Goal: Task Accomplishment & Management: Complete application form

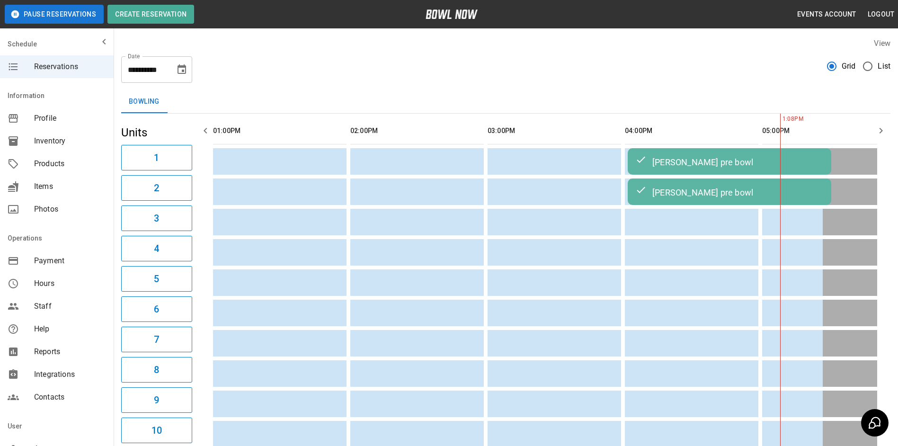
scroll to position [0, 549]
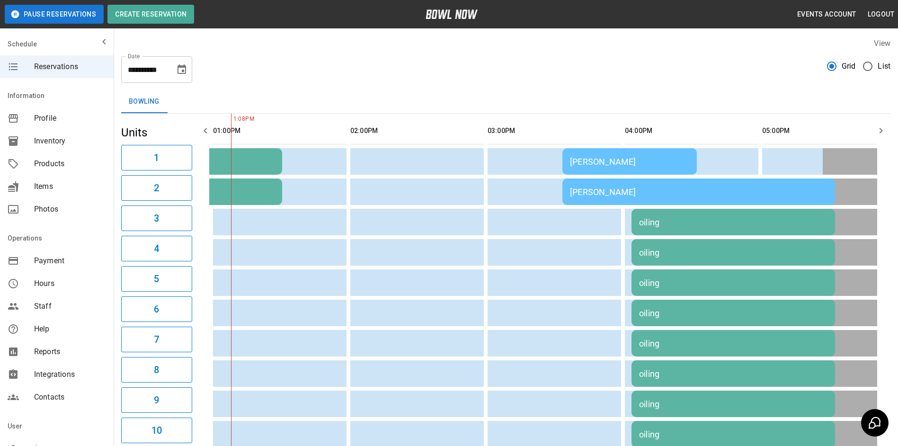
click at [879, 135] on icon "button" at bounding box center [880, 130] width 11 height 11
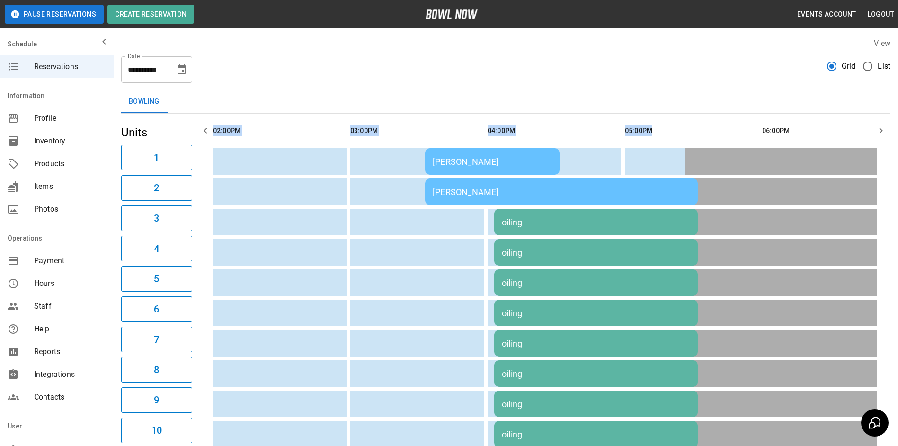
click at [880, 135] on icon "button" at bounding box center [880, 130] width 11 height 11
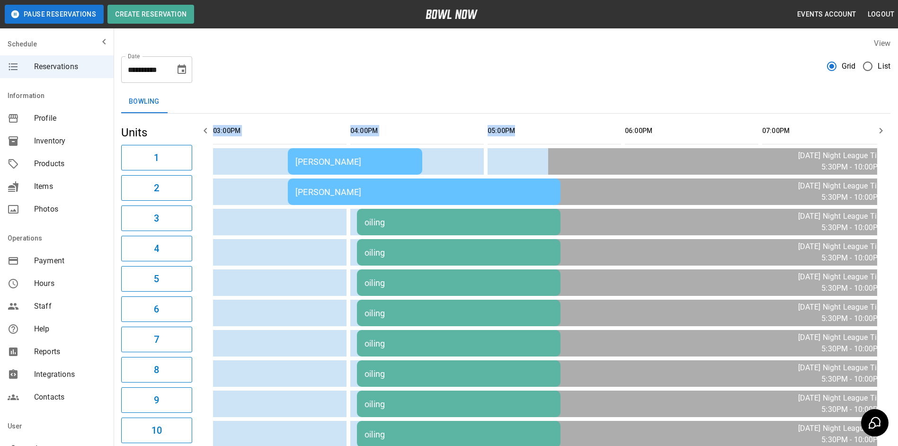
click at [880, 135] on icon "button" at bounding box center [880, 130] width 11 height 11
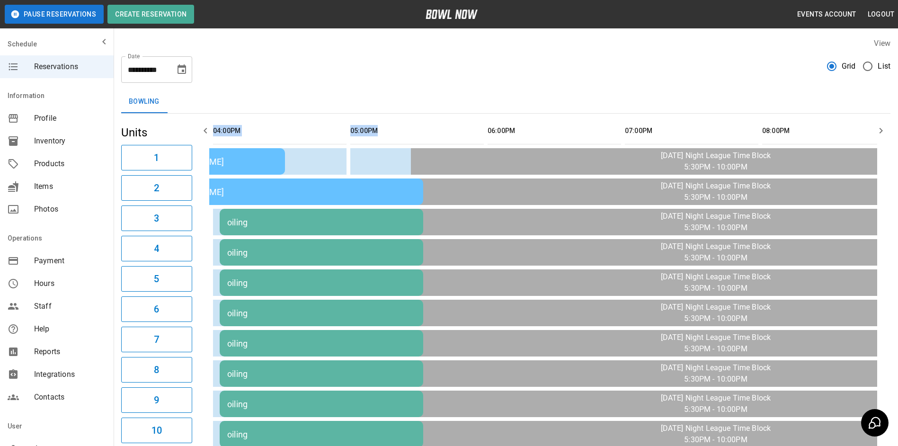
click at [880, 135] on icon "button" at bounding box center [880, 130] width 11 height 11
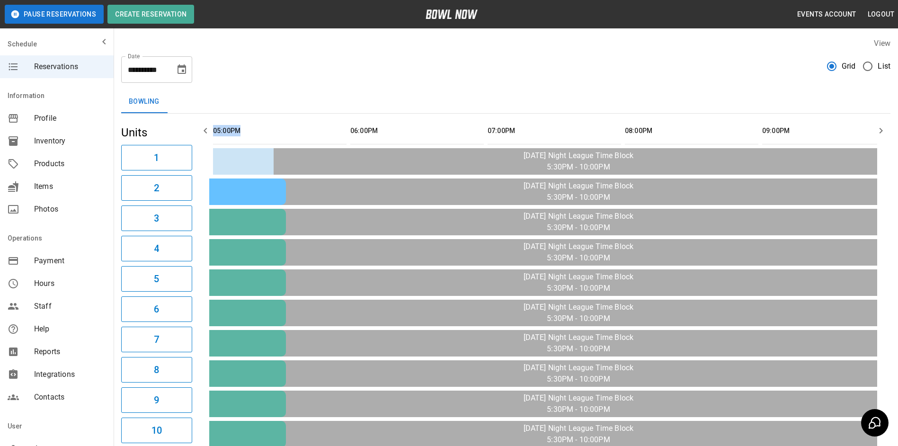
click at [880, 135] on icon "button" at bounding box center [880, 130] width 11 height 11
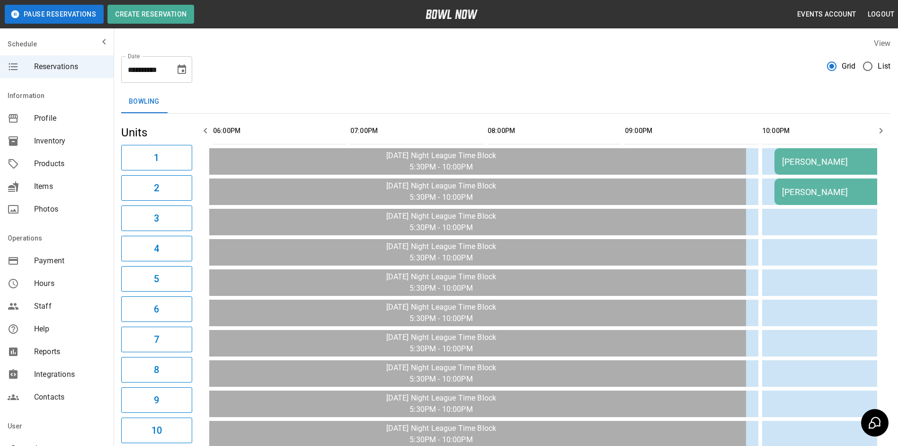
click at [880, 135] on icon "button" at bounding box center [880, 130] width 11 height 11
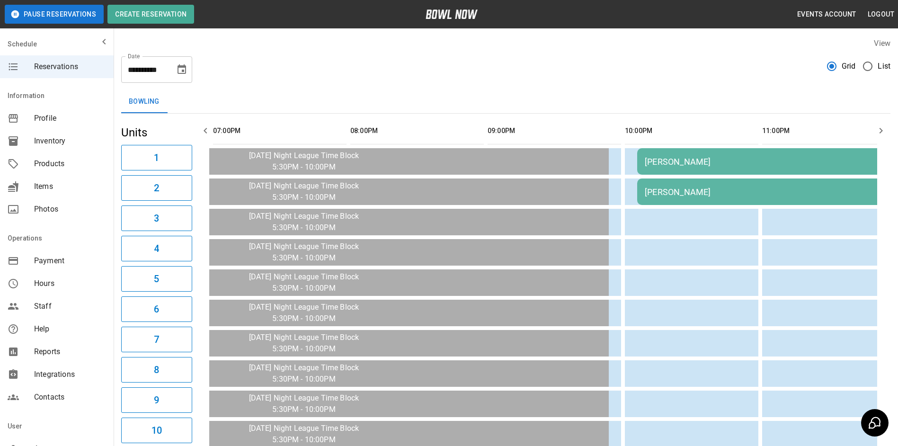
click at [880, 135] on icon "button" at bounding box center [880, 130] width 11 height 11
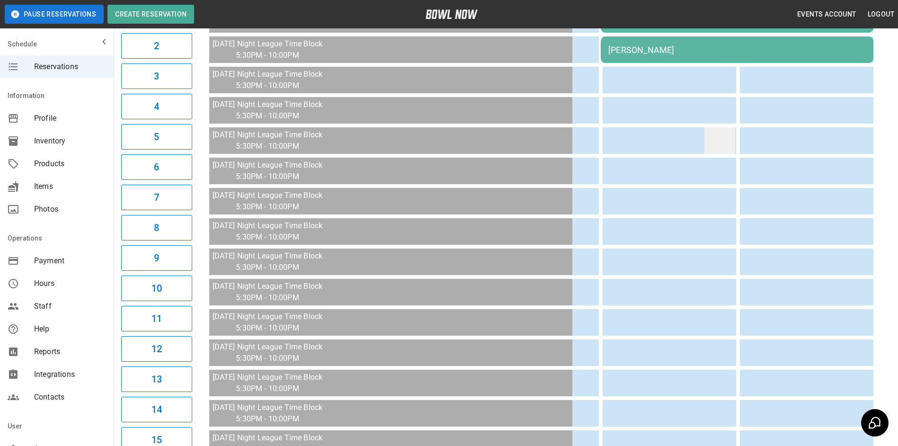
scroll to position [0, 0]
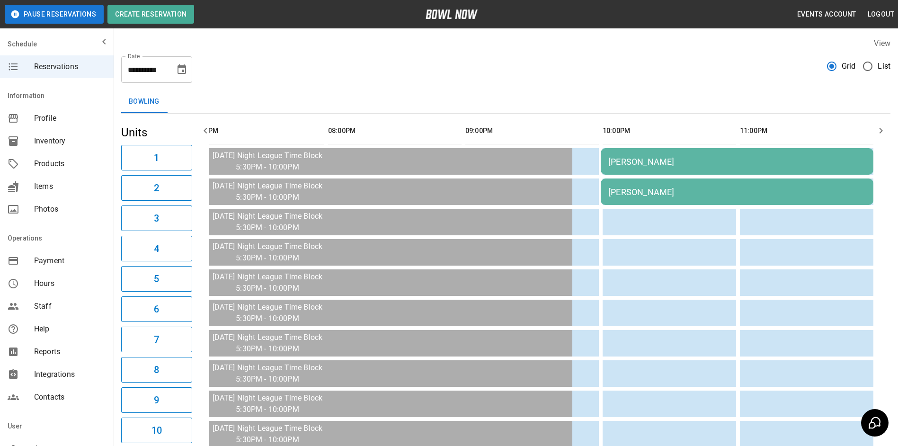
click at [880, 129] on icon "button" at bounding box center [880, 130] width 11 height 11
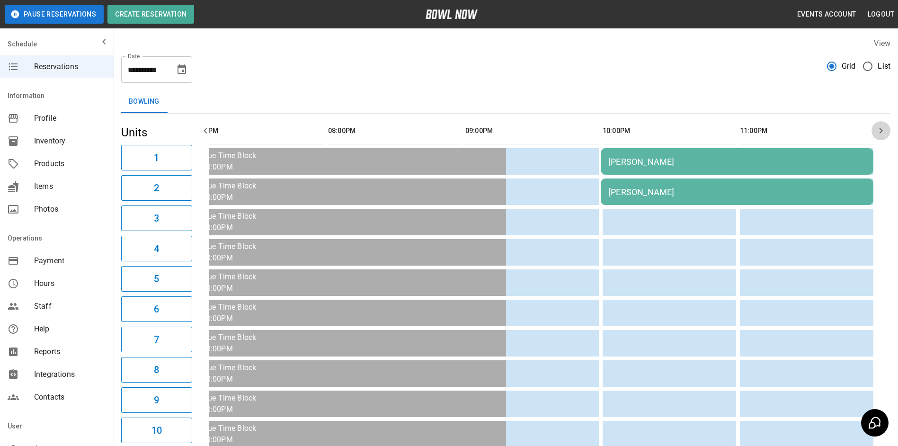
click at [880, 129] on icon "button" at bounding box center [880, 130] width 11 height 11
click at [206, 128] on icon "button" at bounding box center [205, 130] width 11 height 11
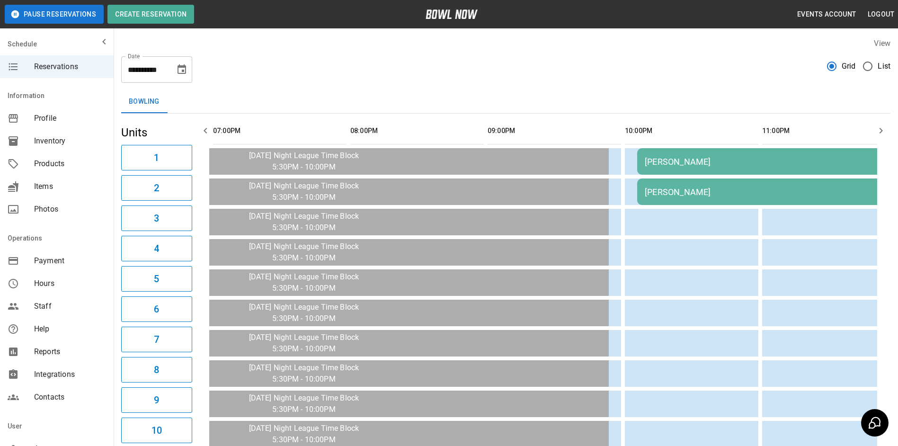
click at [206, 128] on icon "button" at bounding box center [205, 131] width 3 height 6
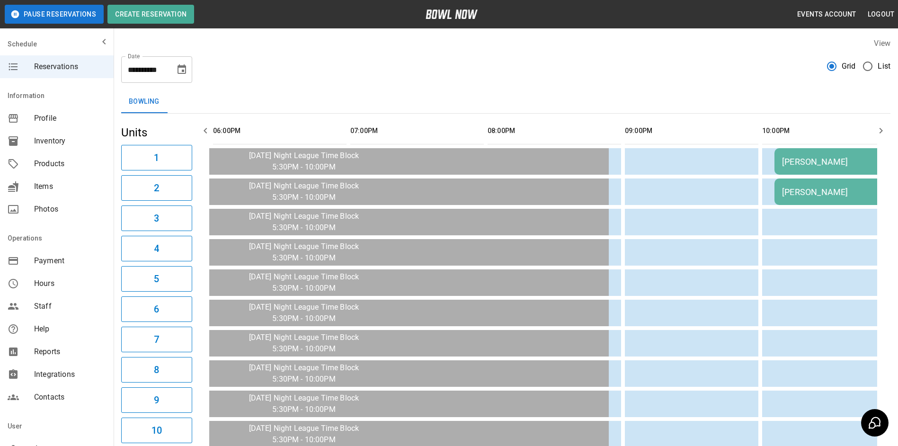
scroll to position [0, 1235]
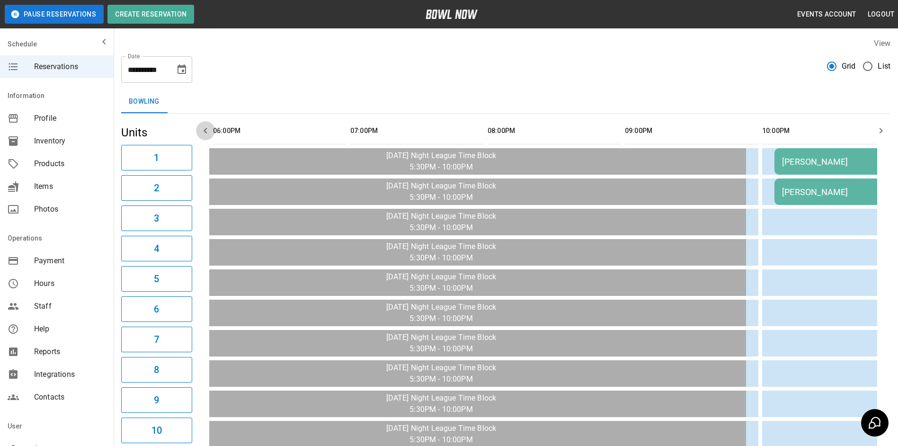
click at [206, 128] on icon "button" at bounding box center [205, 131] width 3 height 6
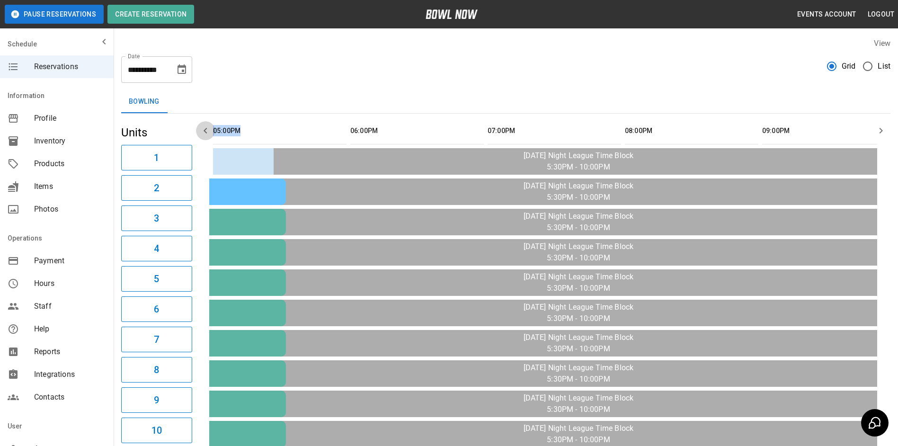
click at [206, 129] on icon "button" at bounding box center [205, 131] width 3 height 6
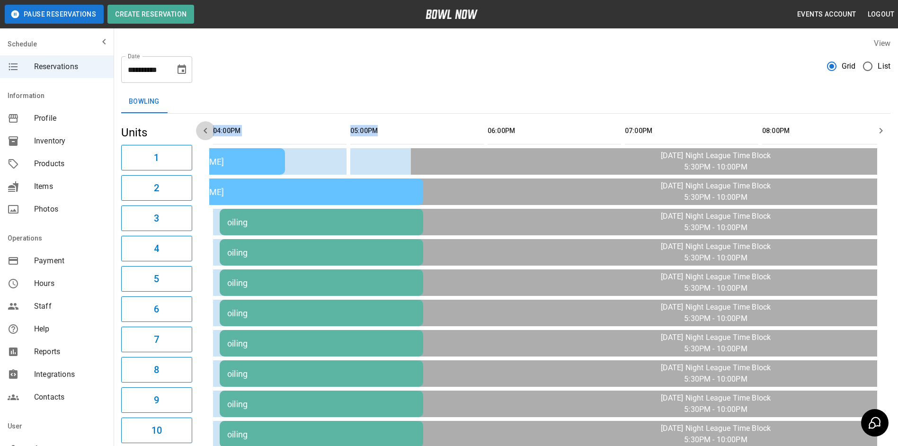
click at [206, 129] on icon "button" at bounding box center [205, 131] width 3 height 6
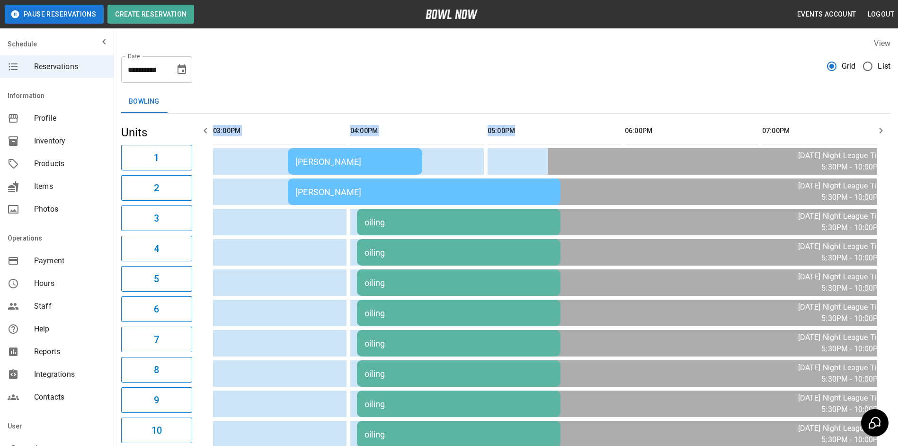
click at [206, 129] on icon "button" at bounding box center [205, 131] width 3 height 6
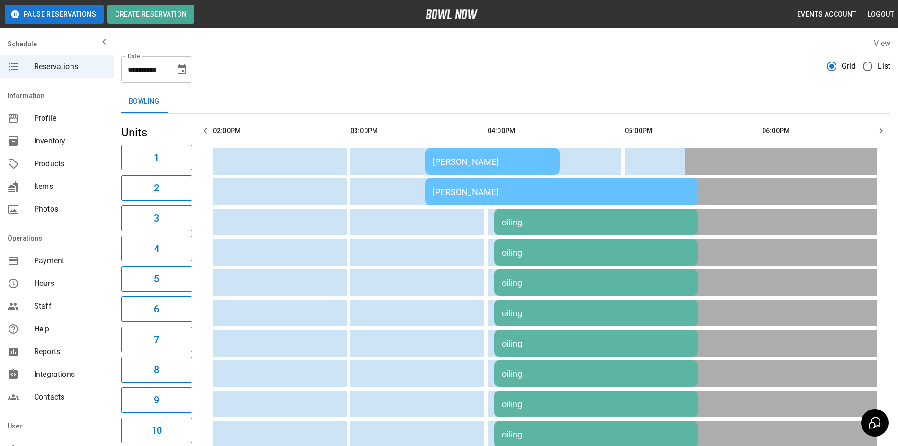
click at [224, 101] on div "Bowling" at bounding box center [505, 101] width 769 height 23
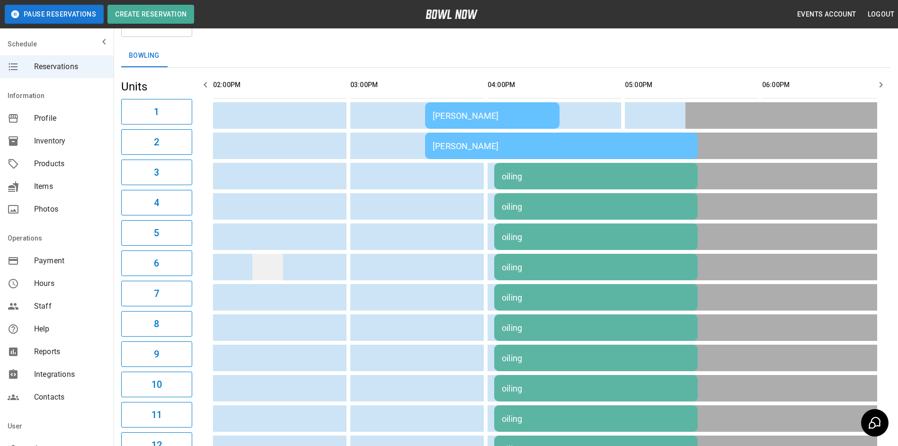
scroll to position [0, 0]
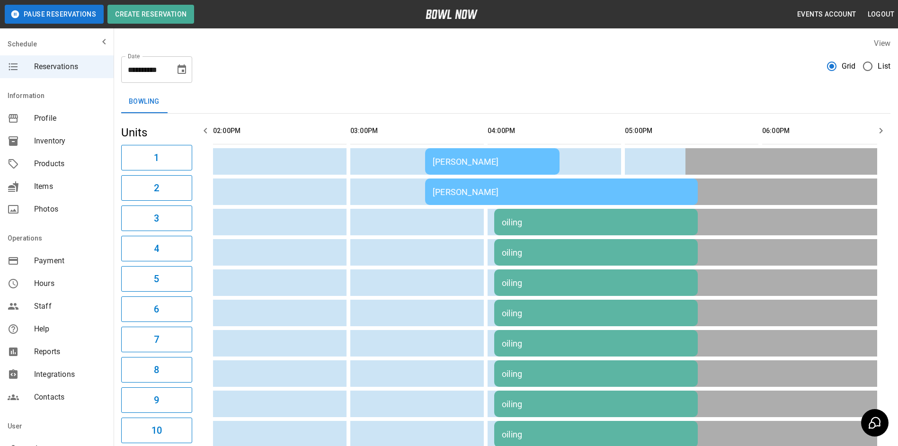
click at [880, 131] on icon "button" at bounding box center [880, 130] width 11 height 11
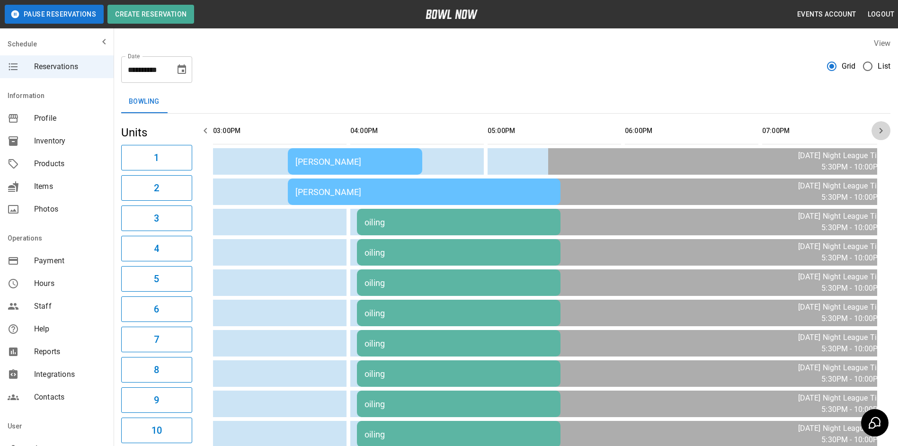
click at [880, 131] on icon "button" at bounding box center [880, 130] width 11 height 11
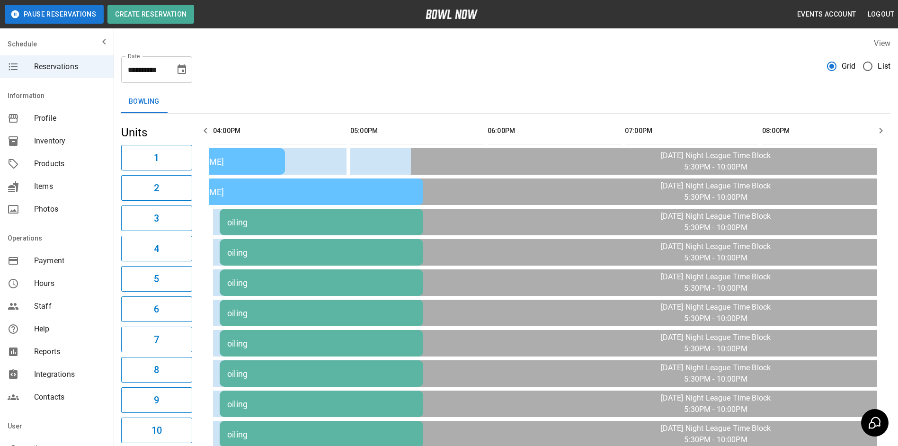
click at [205, 131] on icon "button" at bounding box center [205, 131] width 3 height 6
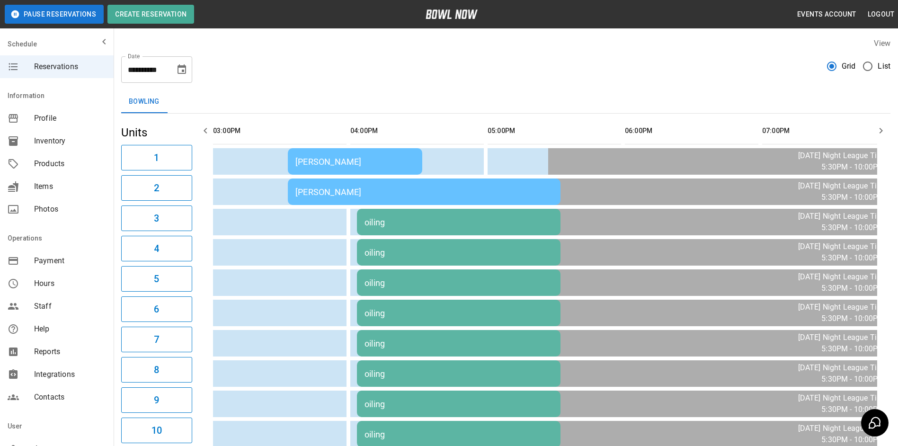
click at [324, 160] on div "[PERSON_NAME]" at bounding box center [354, 162] width 119 height 10
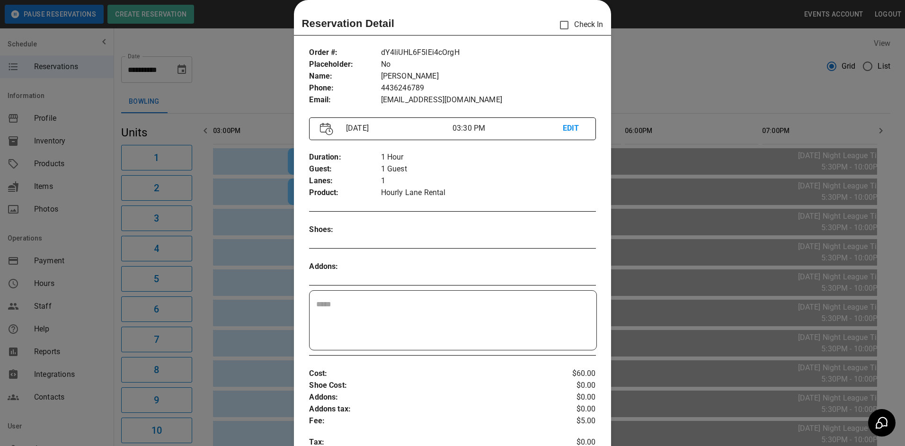
click at [659, 72] on div at bounding box center [452, 223] width 905 height 446
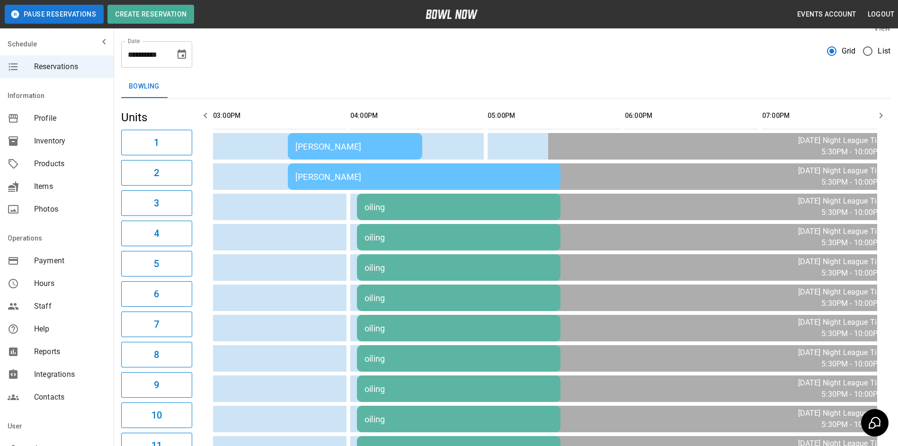
scroll to position [0, 0]
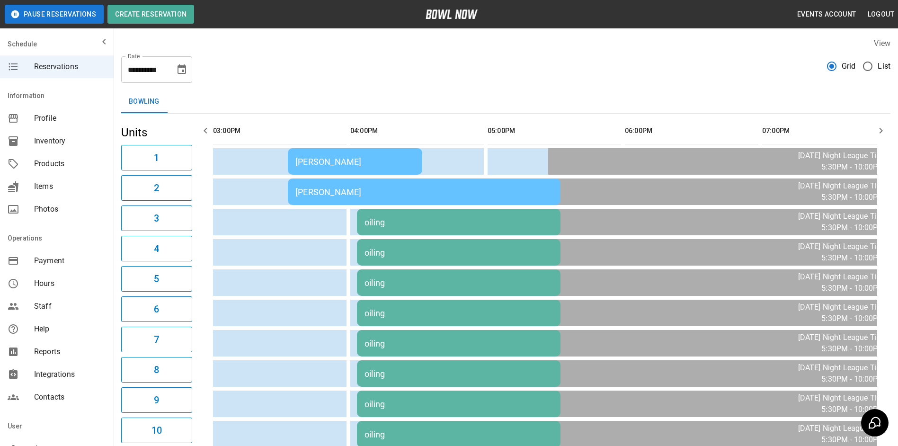
click at [178, 68] on icon "Choose date, selected date is Oct 3, 2025" at bounding box center [181, 68] width 9 height 9
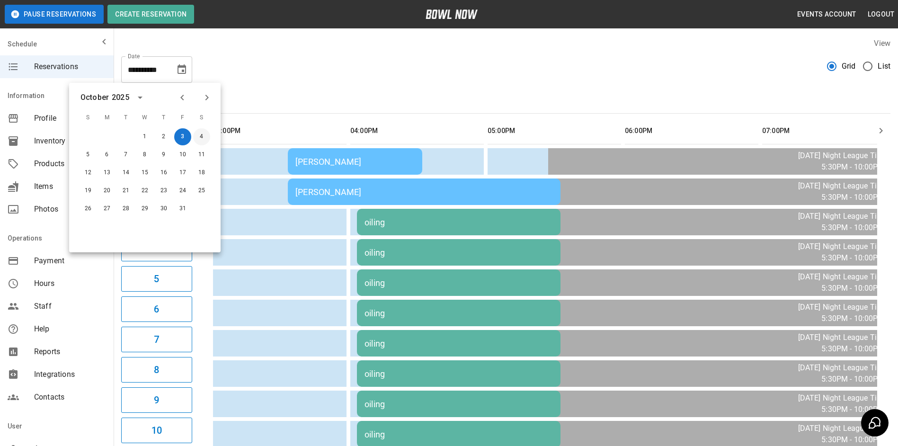
click at [206, 134] on button "4" at bounding box center [201, 136] width 17 height 17
click at [204, 133] on button "4" at bounding box center [201, 136] width 17 height 17
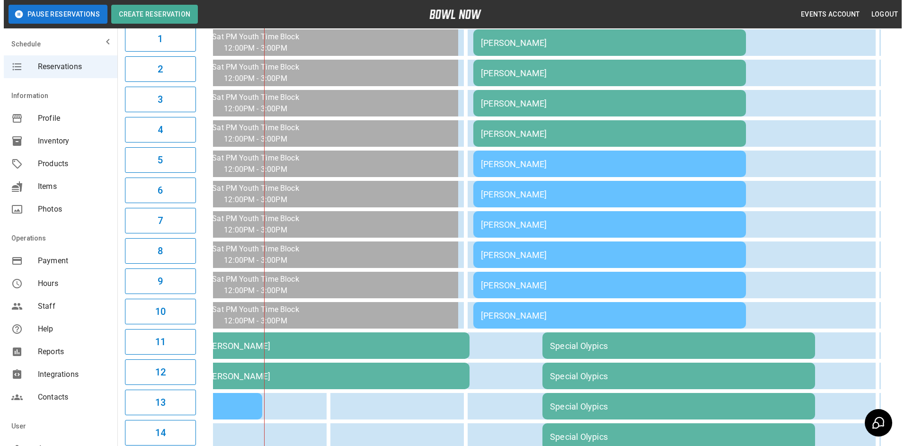
scroll to position [95, 0]
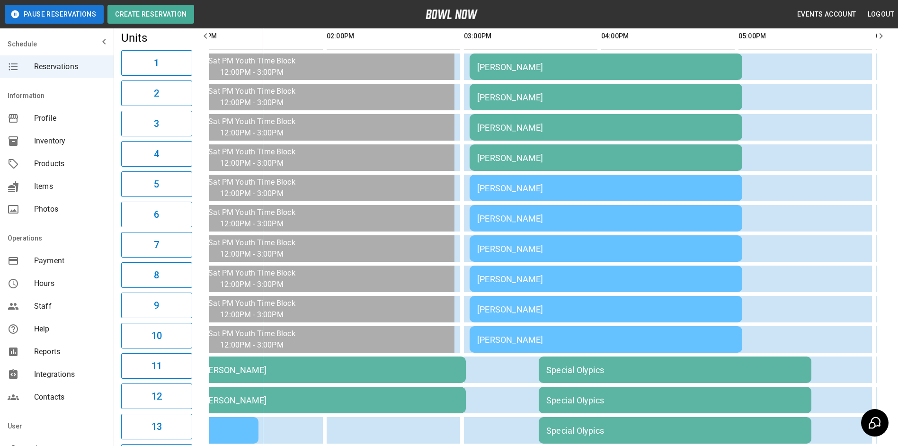
click at [523, 310] on div "[PERSON_NAME]" at bounding box center [605, 309] width 257 height 10
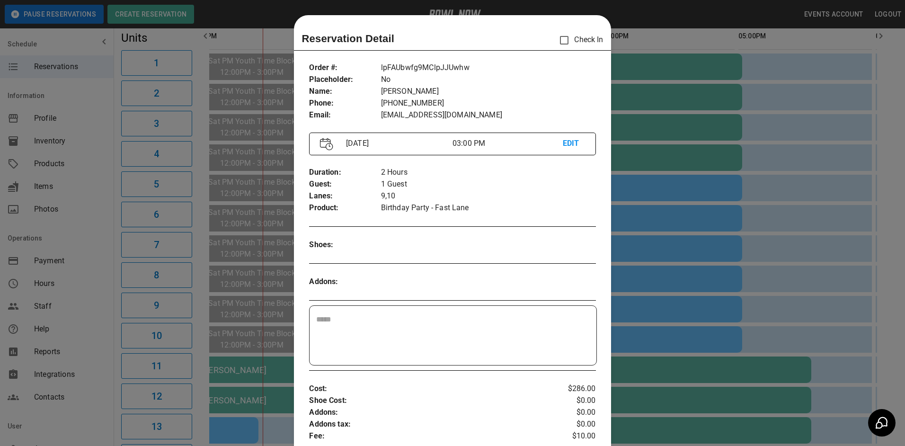
scroll to position [15, 0]
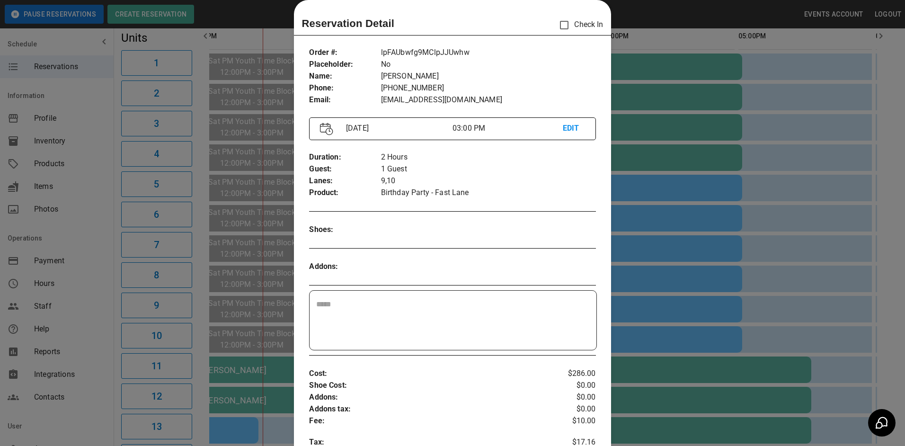
drag, startPoint x: 881, startPoint y: 232, endPoint x: 736, endPoint y: 223, distance: 146.1
click at [880, 232] on div at bounding box center [452, 223] width 905 height 446
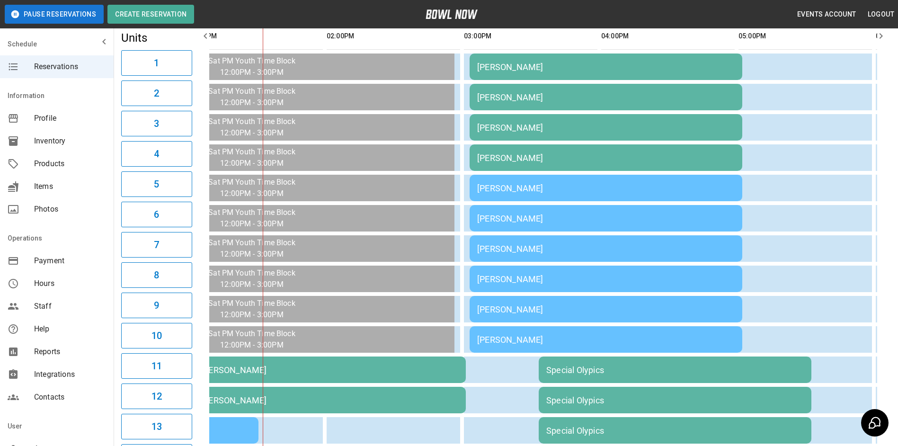
click at [624, 189] on div "[PERSON_NAME]" at bounding box center [605, 188] width 257 height 10
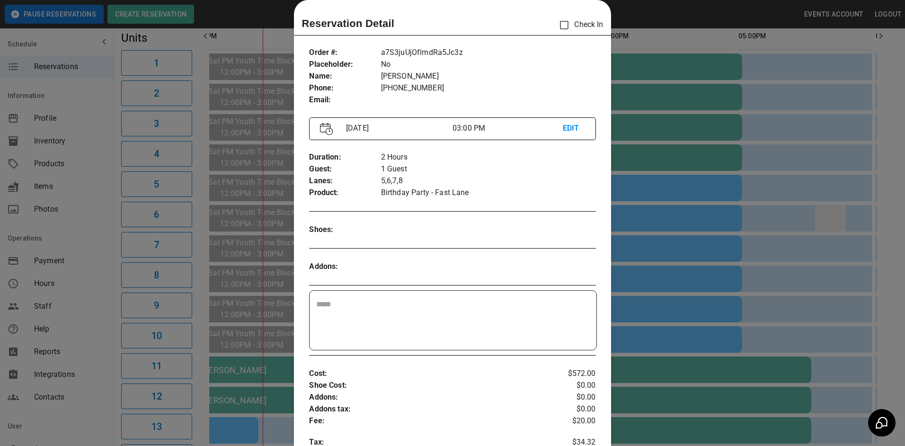
click at [848, 210] on div at bounding box center [452, 223] width 905 height 446
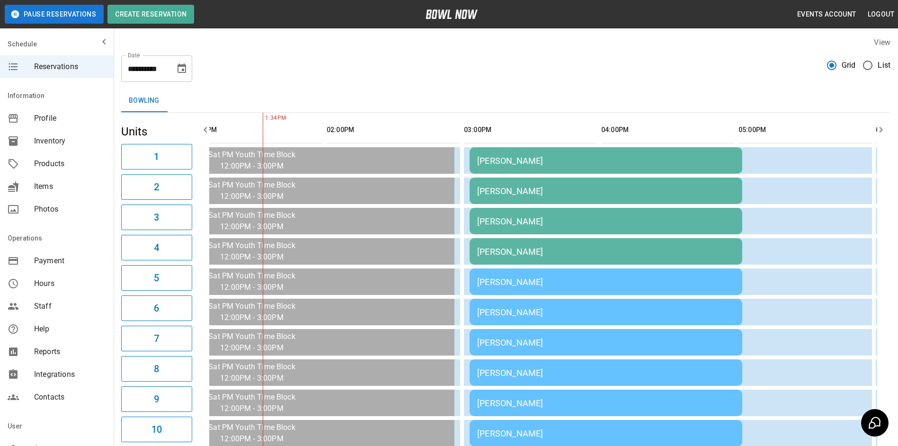
scroll to position [0, 0]
click at [182, 78] on button "Choose date, selected date is Oct 4, 2025" at bounding box center [181, 69] width 19 height 19
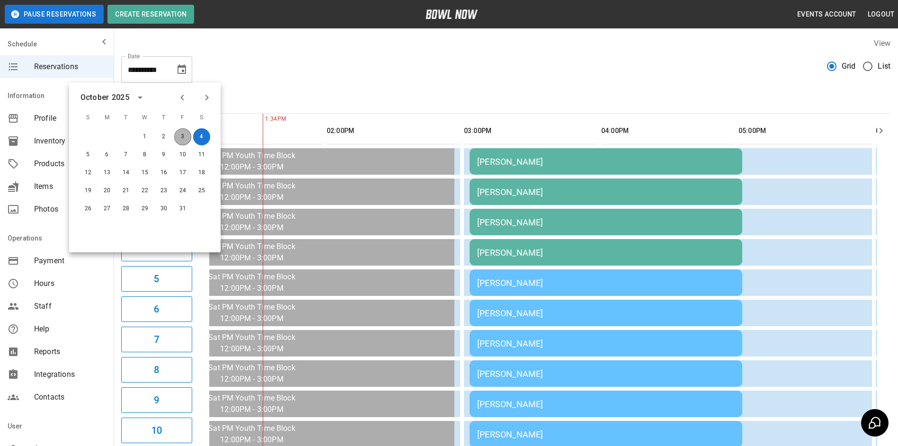
click at [184, 141] on button "3" at bounding box center [182, 136] width 17 height 17
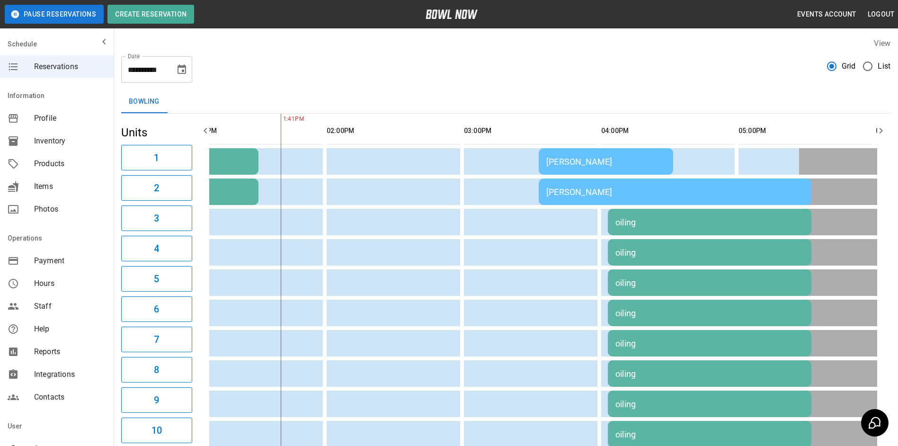
click at [652, 191] on div "[PERSON_NAME]" at bounding box center [674, 192] width 257 height 10
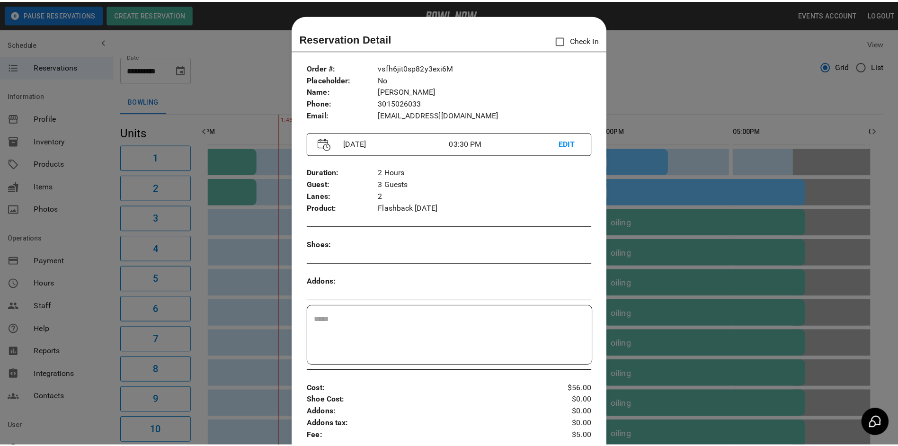
scroll to position [15, 0]
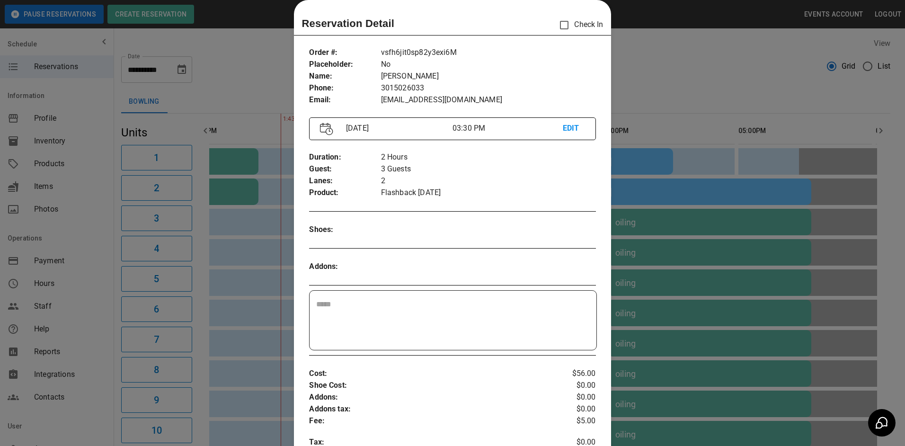
click at [676, 94] on div at bounding box center [452, 223] width 905 height 446
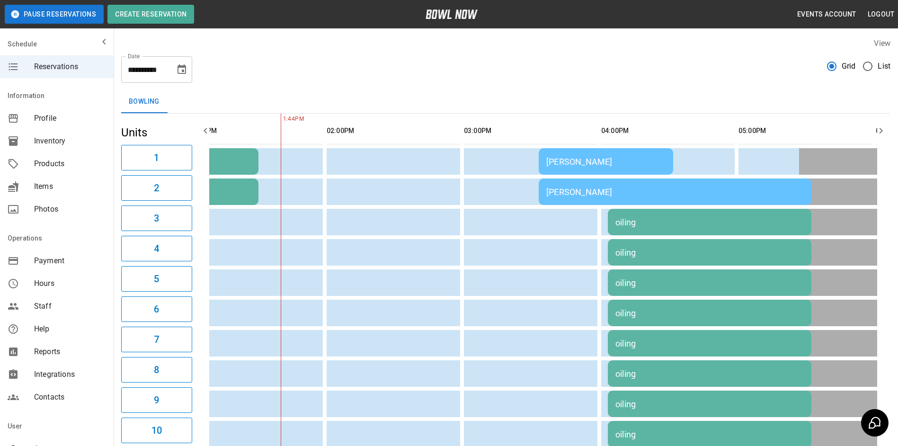
click at [175, 71] on button "Choose date, selected date is Oct 3, 2025" at bounding box center [181, 69] width 19 height 19
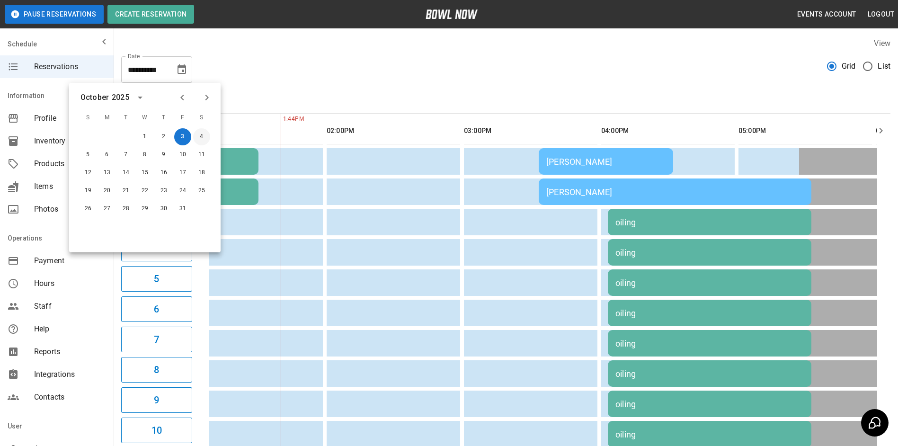
drag, startPoint x: 201, startPoint y: 130, endPoint x: 880, endPoint y: 128, distance: 679.2
click at [201, 130] on button "4" at bounding box center [201, 136] width 17 height 17
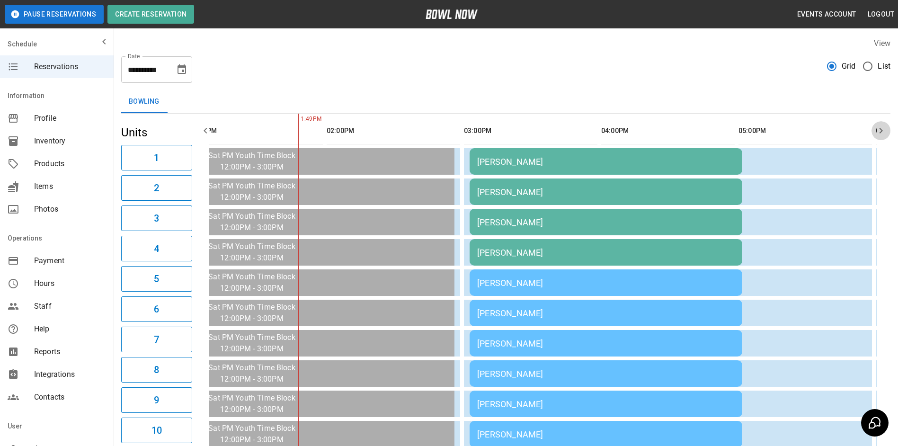
click at [881, 129] on icon "button" at bounding box center [880, 130] width 11 height 11
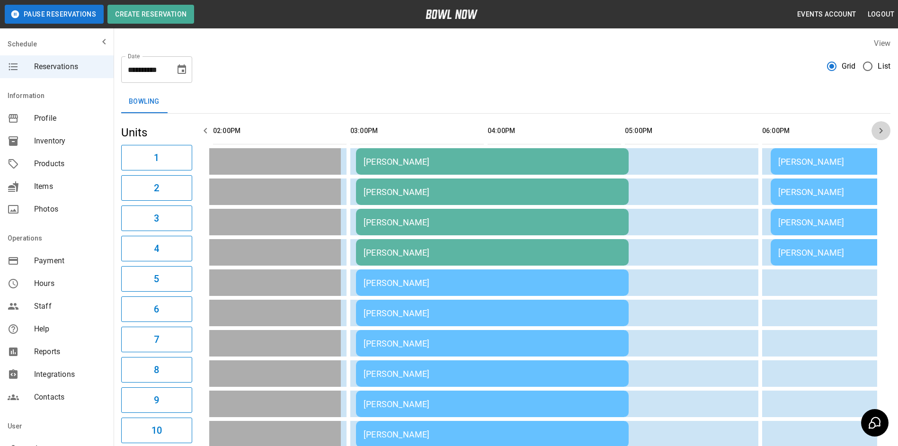
click at [881, 129] on icon "button" at bounding box center [880, 131] width 3 height 6
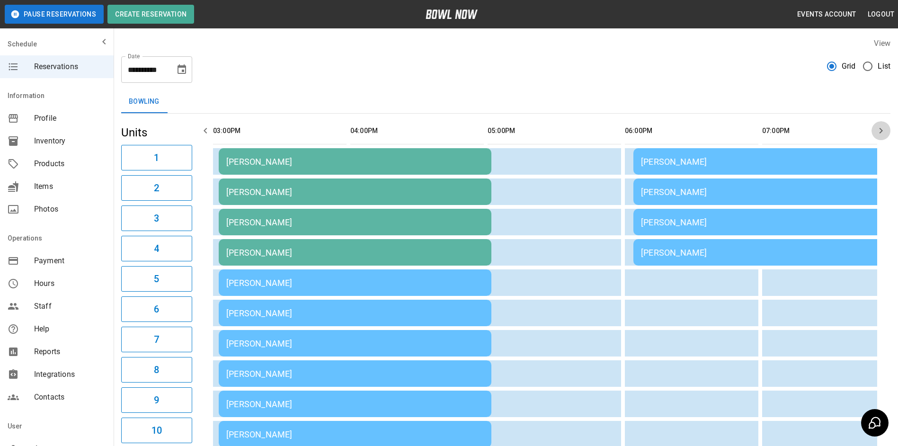
click at [881, 129] on icon "button" at bounding box center [880, 131] width 3 height 6
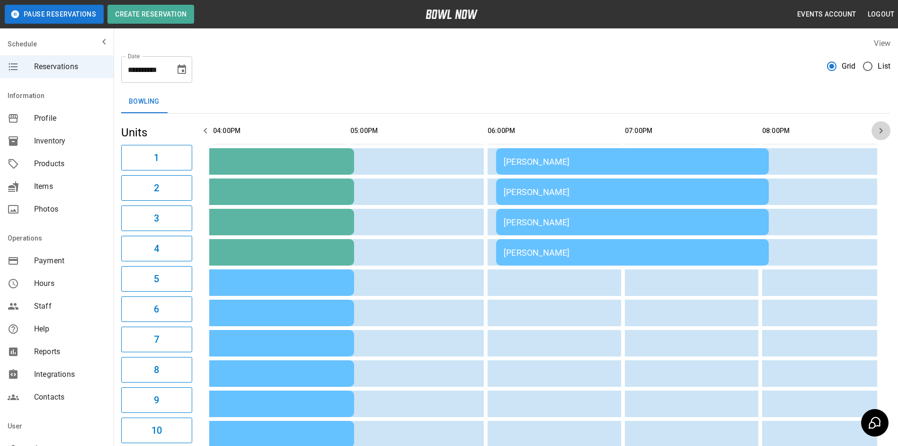
click at [881, 129] on icon "button" at bounding box center [880, 131] width 3 height 6
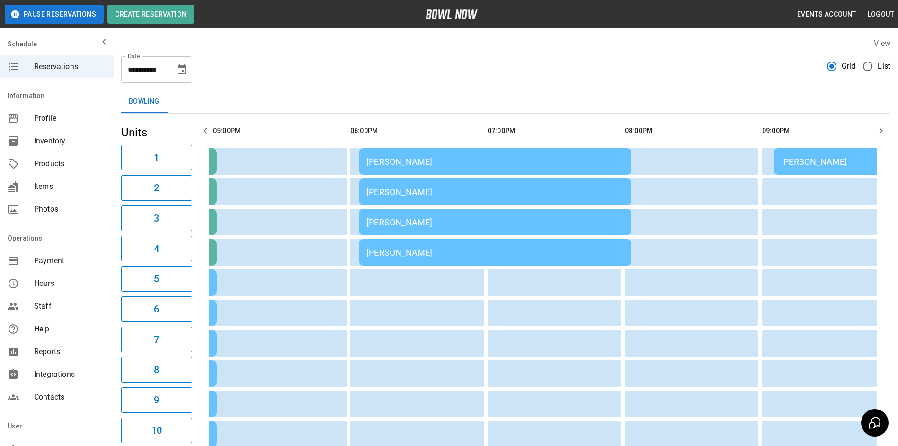
click at [880, 129] on icon "button" at bounding box center [880, 131] width 3 height 6
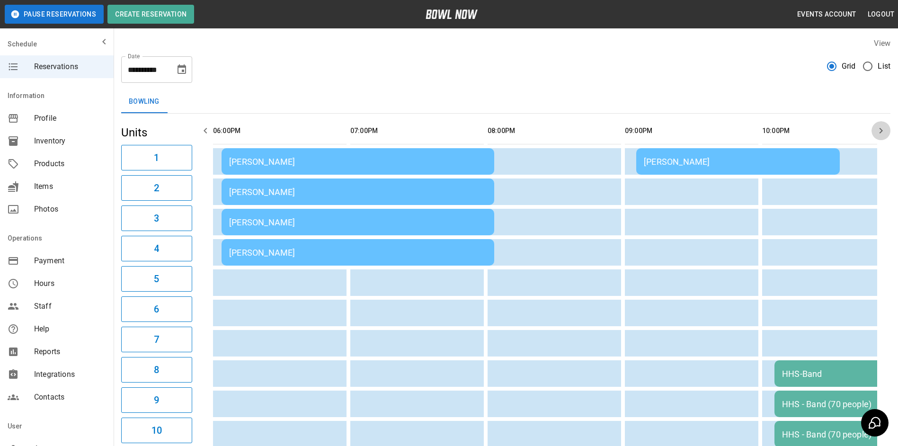
click at [880, 129] on icon "button" at bounding box center [880, 131] width 3 height 6
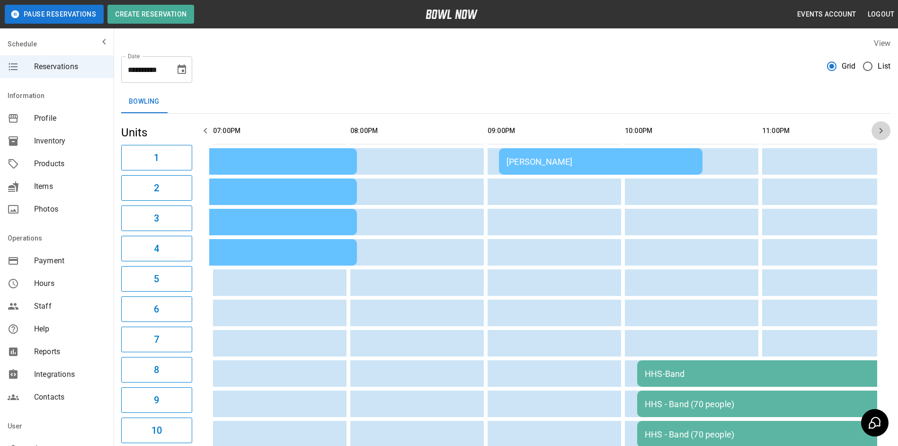
click at [880, 129] on icon "button" at bounding box center [880, 131] width 3 height 6
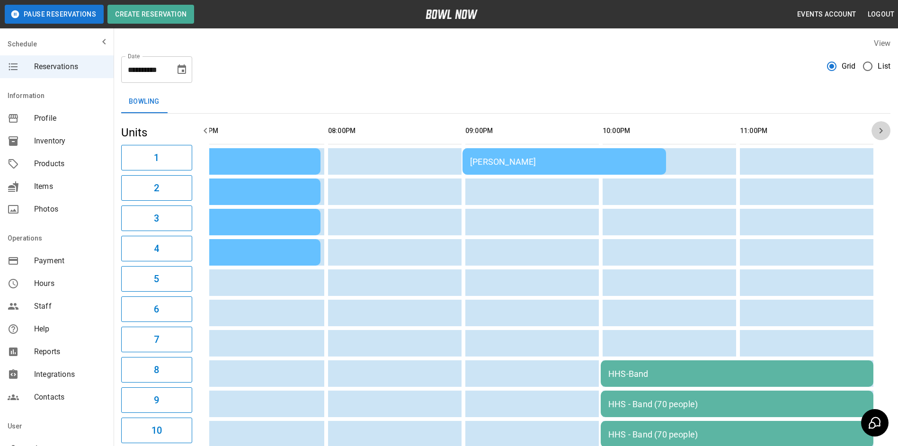
click at [880, 129] on icon "button" at bounding box center [880, 131] width 3 height 6
drag, startPoint x: 880, startPoint y: 129, endPoint x: 651, endPoint y: 134, distance: 229.1
click at [874, 129] on button "button" at bounding box center [880, 130] width 19 height 19
click at [203, 136] on button "button" at bounding box center [205, 130] width 19 height 19
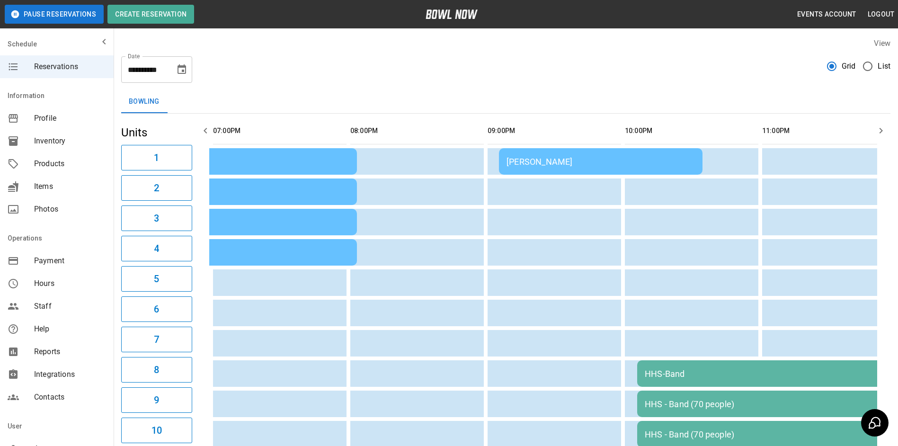
click at [204, 136] on icon "button" at bounding box center [205, 130] width 11 height 11
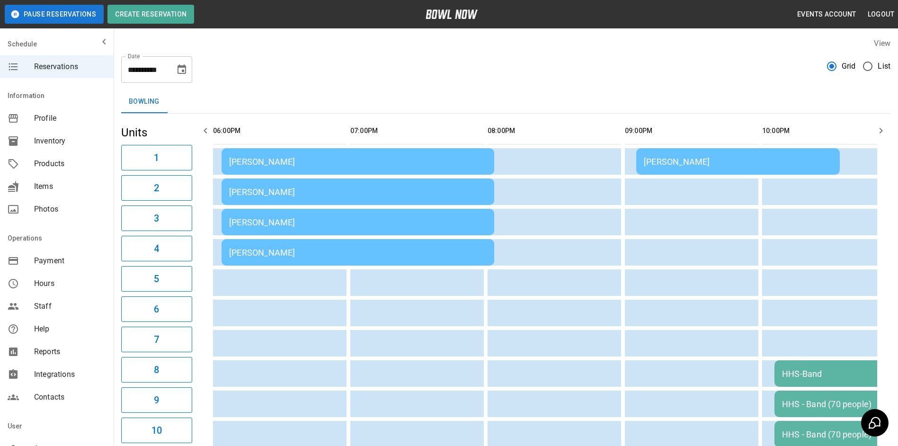
click at [203, 136] on icon "button" at bounding box center [205, 130] width 11 height 11
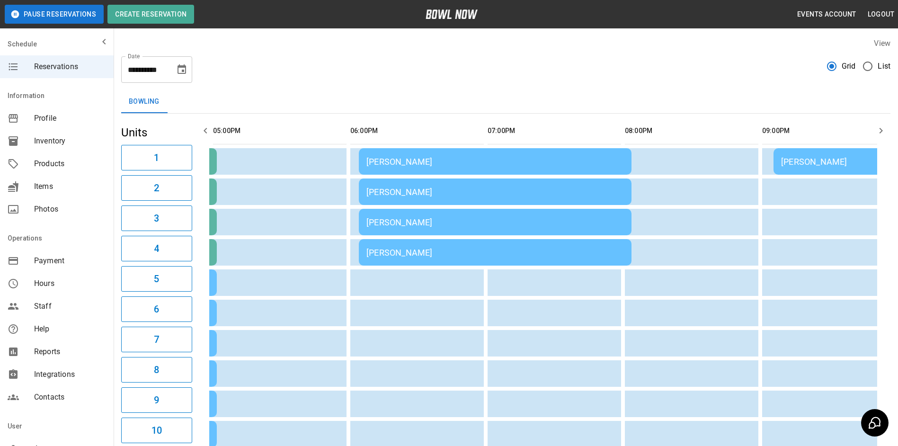
click at [203, 135] on icon "button" at bounding box center [205, 130] width 11 height 11
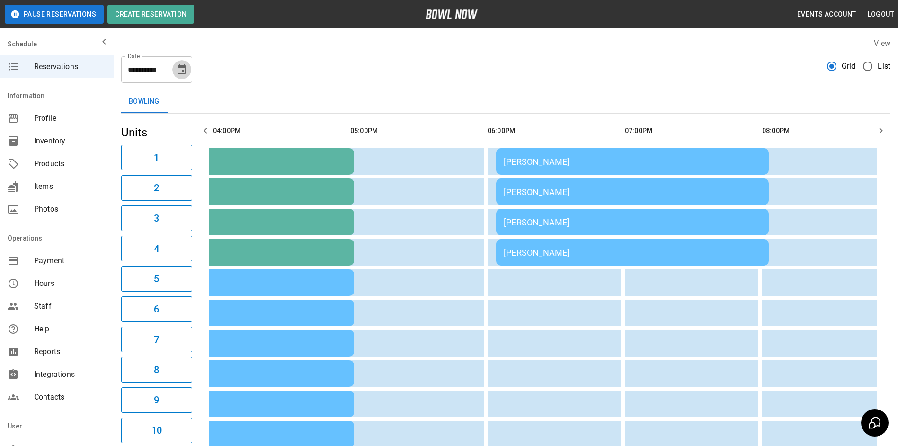
click at [180, 74] on icon "Choose date, selected date is Oct 4, 2025" at bounding box center [181, 69] width 11 height 11
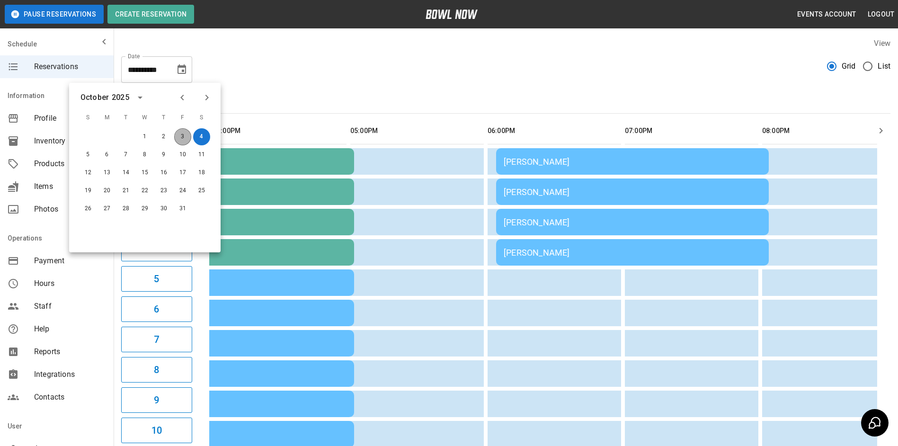
click at [176, 135] on button "3" at bounding box center [182, 136] width 17 height 17
type input "**********"
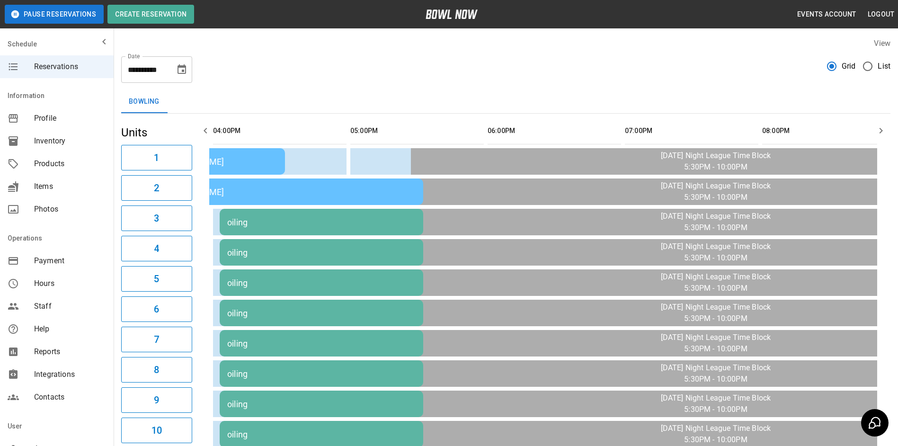
click at [211, 131] on icon "button" at bounding box center [205, 130] width 11 height 11
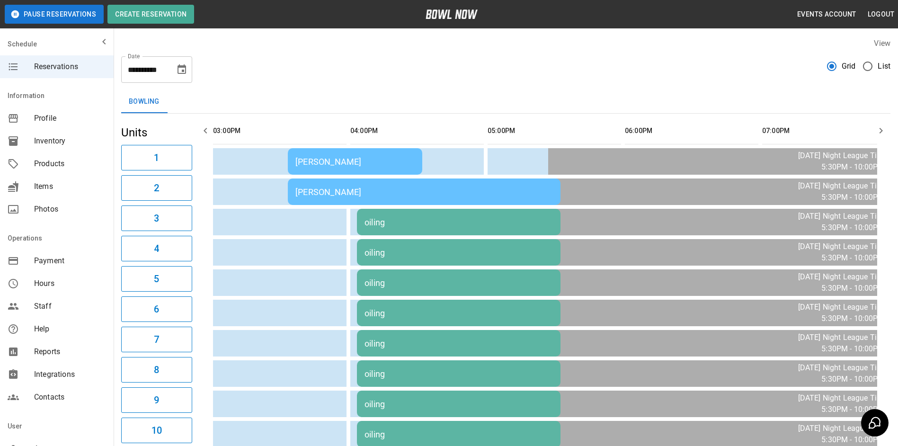
click at [211, 131] on icon "button" at bounding box center [205, 130] width 11 height 11
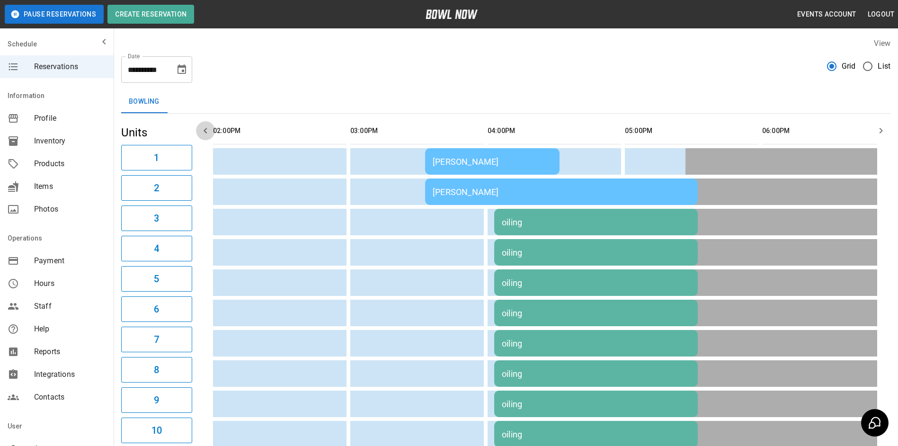
click at [211, 131] on icon "button" at bounding box center [205, 130] width 11 height 11
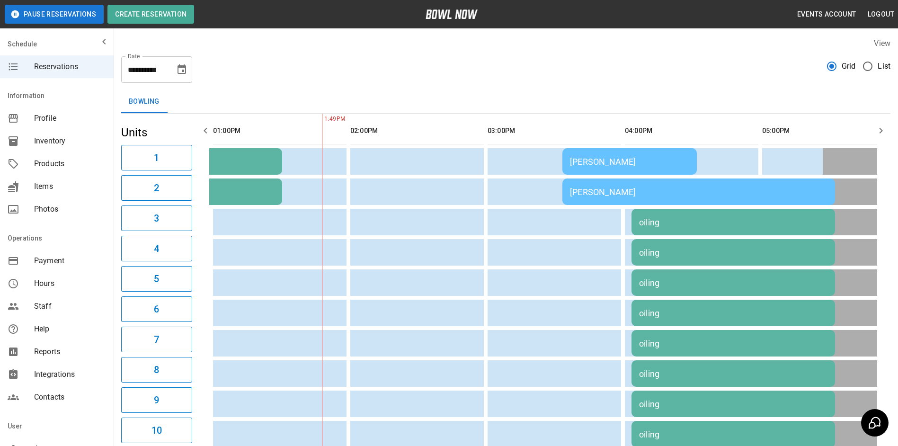
click at [211, 131] on icon "button" at bounding box center [205, 130] width 11 height 11
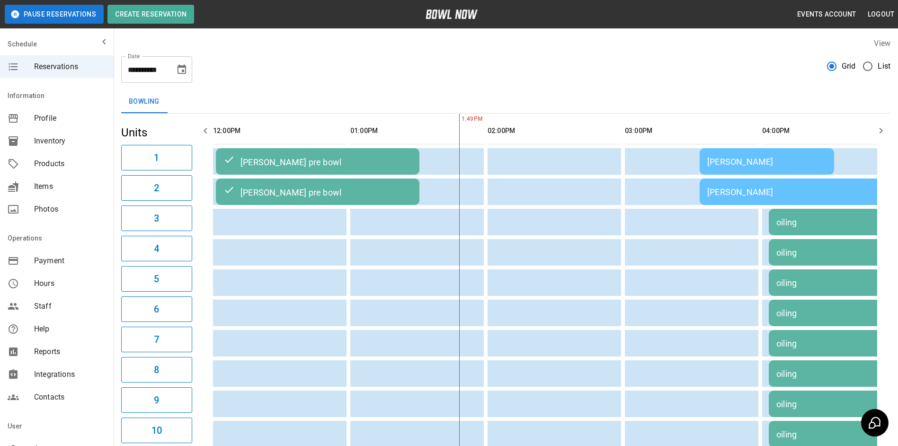
click at [876, 134] on icon "button" at bounding box center [880, 130] width 11 height 11
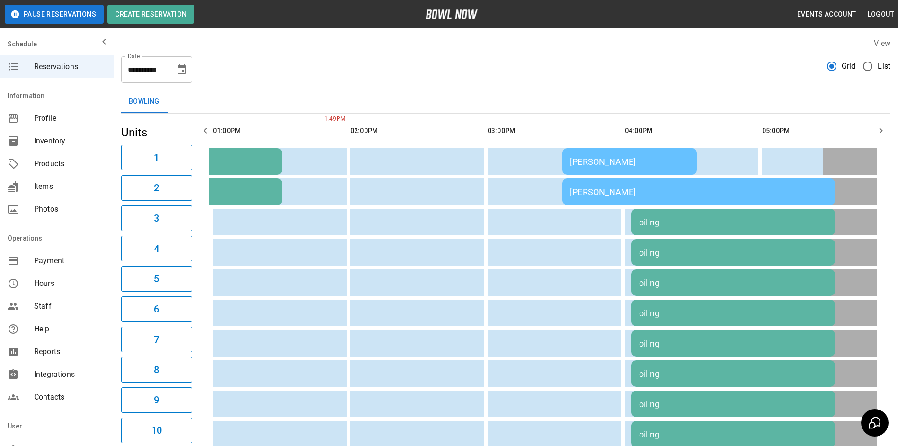
click at [877, 134] on icon "button" at bounding box center [880, 130] width 11 height 11
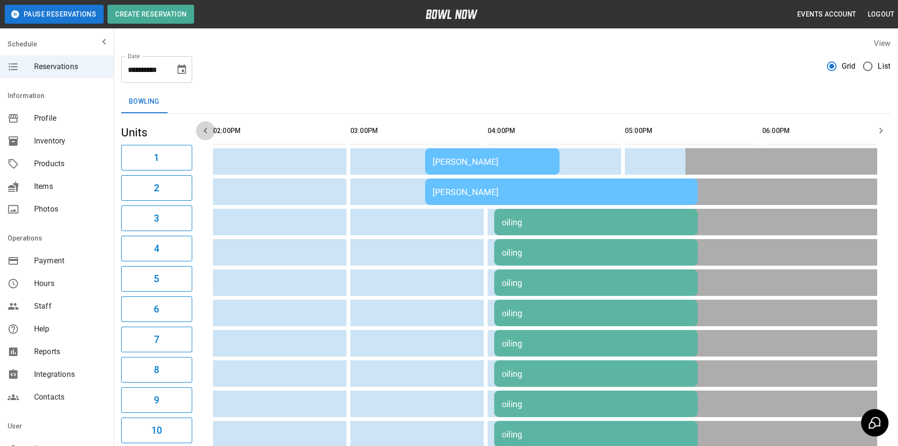
click at [204, 135] on icon "button" at bounding box center [205, 130] width 11 height 11
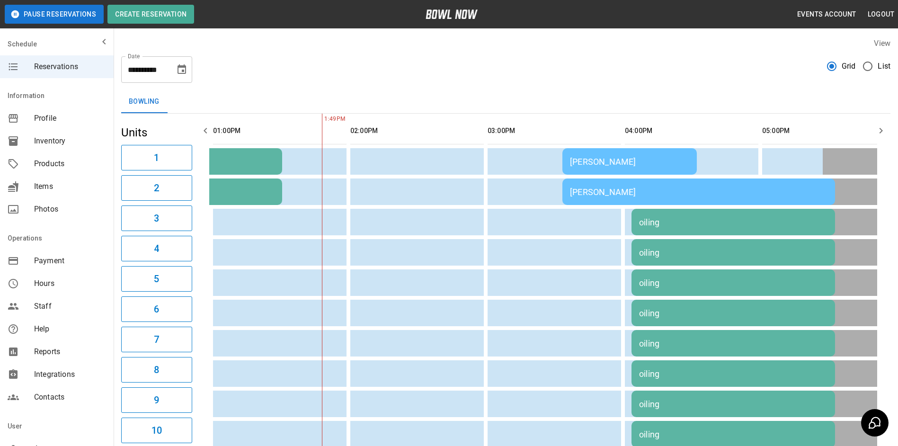
click at [591, 151] on td "[PERSON_NAME]" at bounding box center [629, 161] width 134 height 27
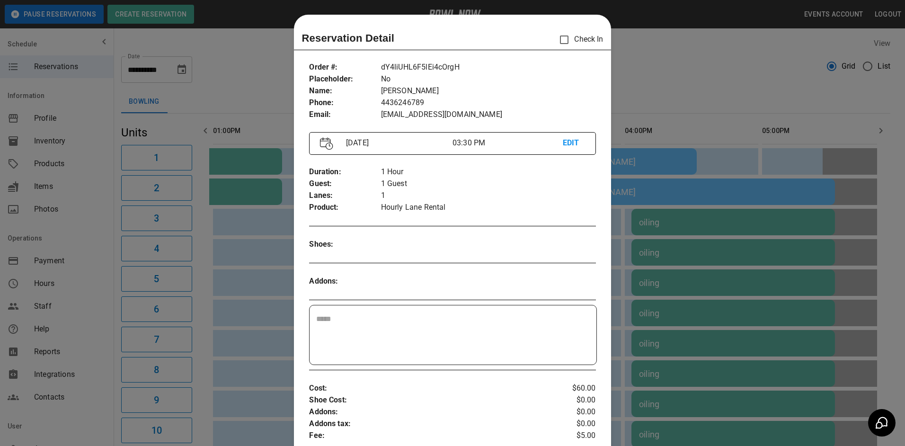
scroll to position [0, 0]
click at [773, 159] on div at bounding box center [452, 223] width 905 height 446
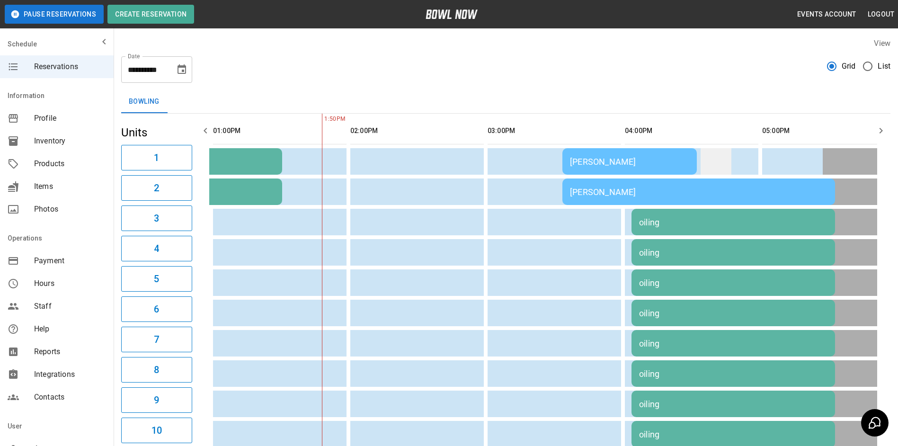
click at [730, 159] on td "sticky table" at bounding box center [716, 161] width 31 height 27
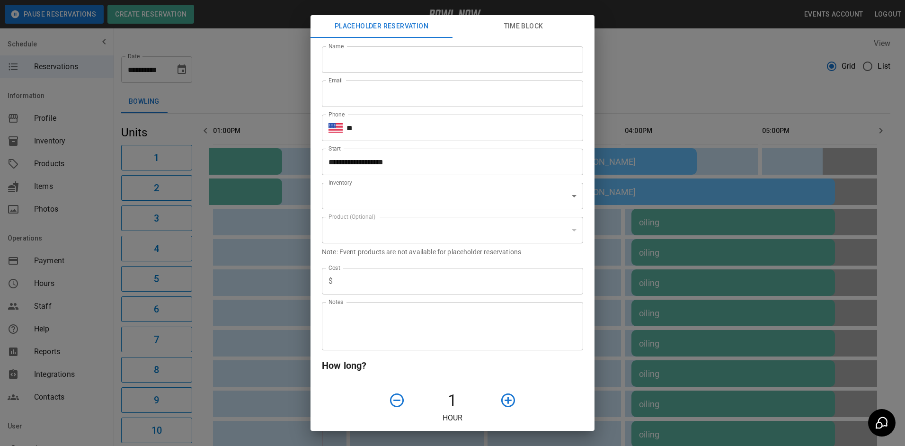
type input "**********"
click at [484, 68] on input "Name" at bounding box center [452, 59] width 261 height 27
type input "*"
type input "******"
type input "**********"
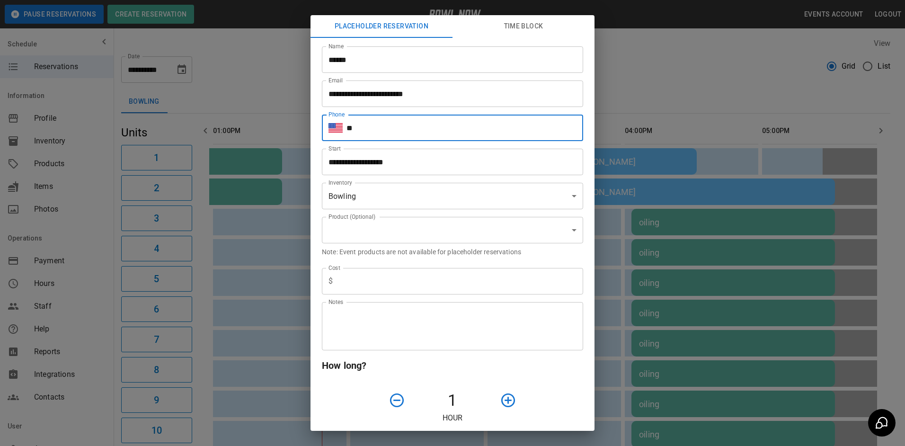
click at [443, 132] on input "**" at bounding box center [464, 128] width 237 height 27
type input "**********"
type input "***"
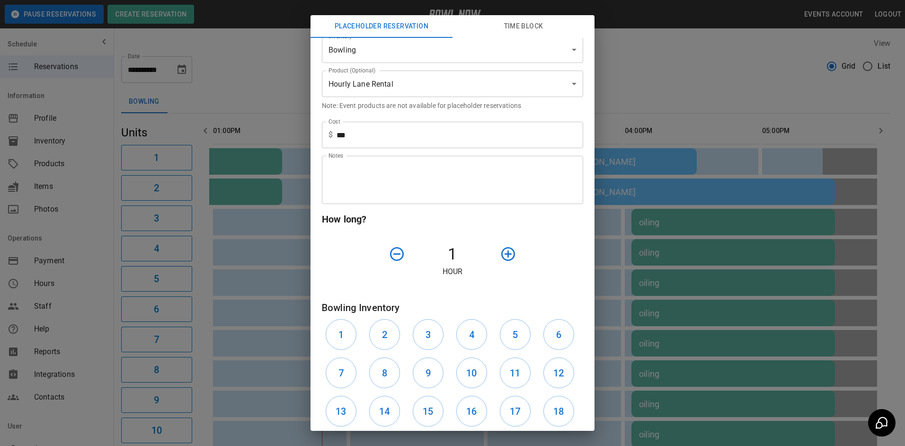
scroll to position [189, 0]
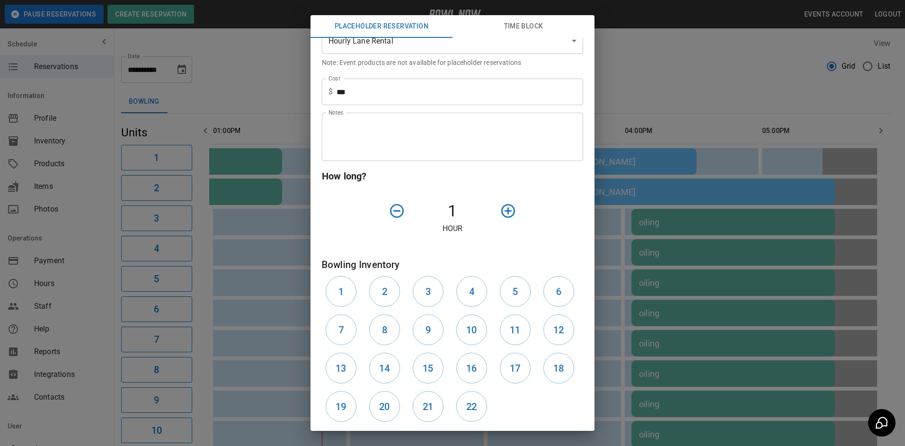
drag, startPoint x: 364, startPoint y: 284, endPoint x: 370, endPoint y: 280, distance: 7.8
click at [366, 282] on div "1 2 3 4 5 6 7 8 9 10 11 12 13 14 15 16 17 18 19 20 21 22" at bounding box center [452, 348] width 261 height 153
click at [355, 283] on div "1" at bounding box center [344, 291] width 44 height 38
drag, startPoint x: 347, startPoint y: 289, endPoint x: 353, endPoint y: 288, distance: 5.9
click at [348, 289] on button "1" at bounding box center [341, 291] width 31 height 31
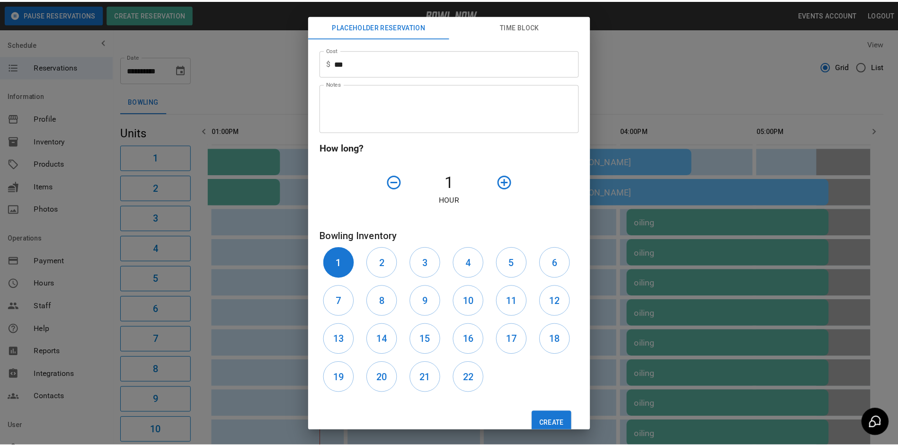
scroll to position [241, 0]
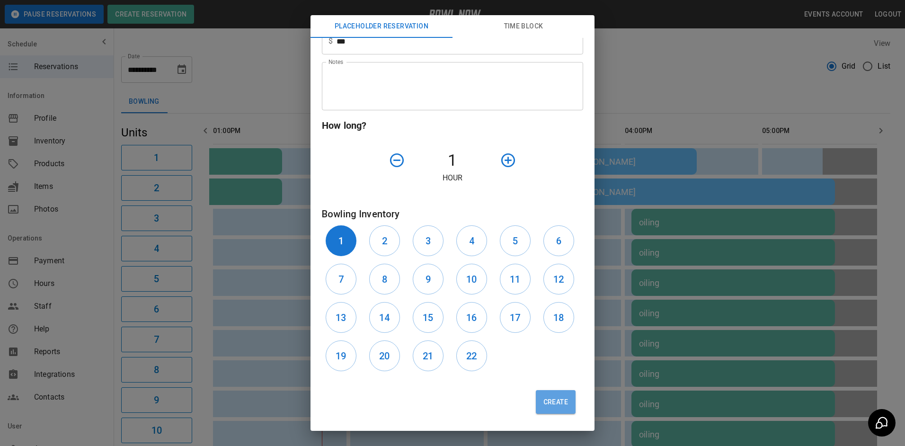
drag, startPoint x: 563, startPoint y: 405, endPoint x: 558, endPoint y: 405, distance: 5.7
click at [559, 405] on button "Create" at bounding box center [556, 402] width 40 height 24
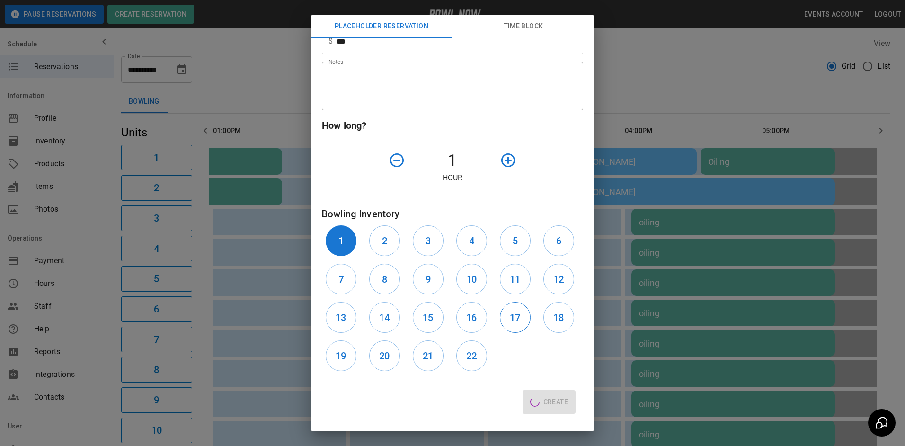
type input "**"
type input "**********"
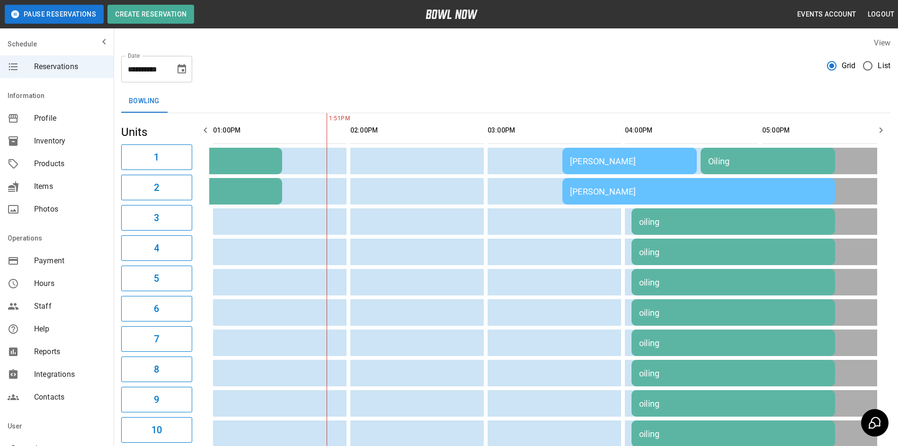
scroll to position [0, 0]
drag, startPoint x: 878, startPoint y: 124, endPoint x: 859, endPoint y: 124, distance: 19.4
click at [876, 124] on button "button" at bounding box center [880, 130] width 19 height 19
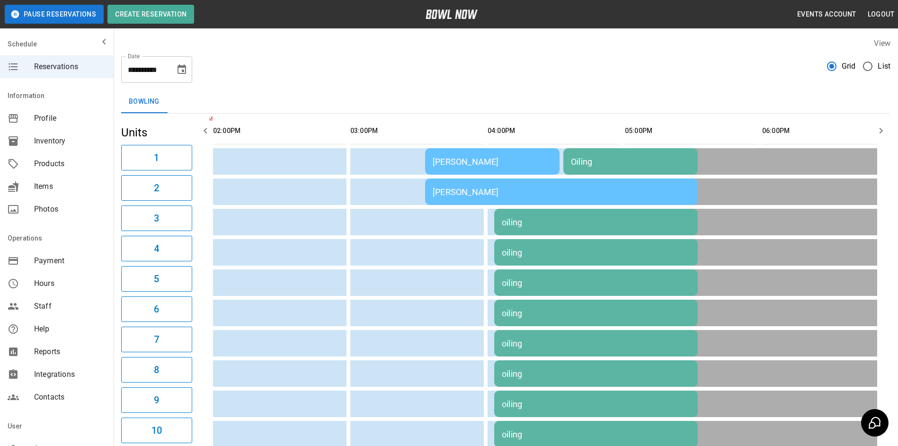
click at [857, 125] on th "sticky table" at bounding box center [855, 130] width 31 height 27
click at [877, 124] on button "button" at bounding box center [880, 130] width 19 height 19
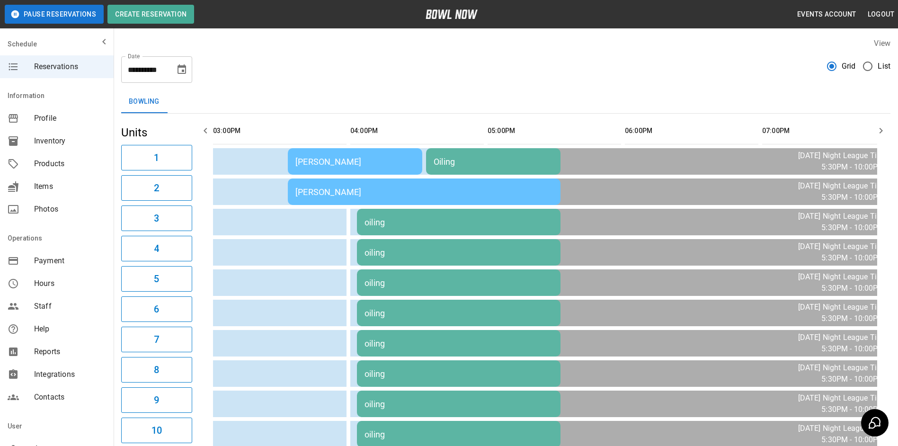
click at [876, 125] on button "button" at bounding box center [880, 130] width 19 height 19
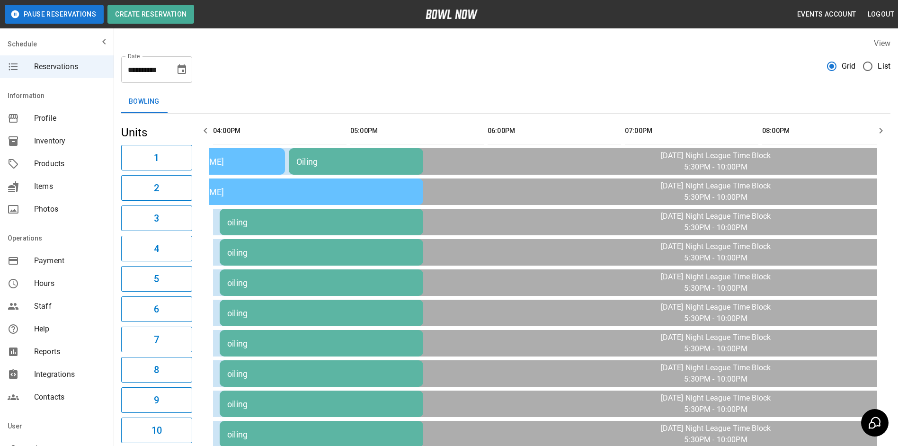
click at [876, 125] on icon "button" at bounding box center [880, 130] width 11 height 11
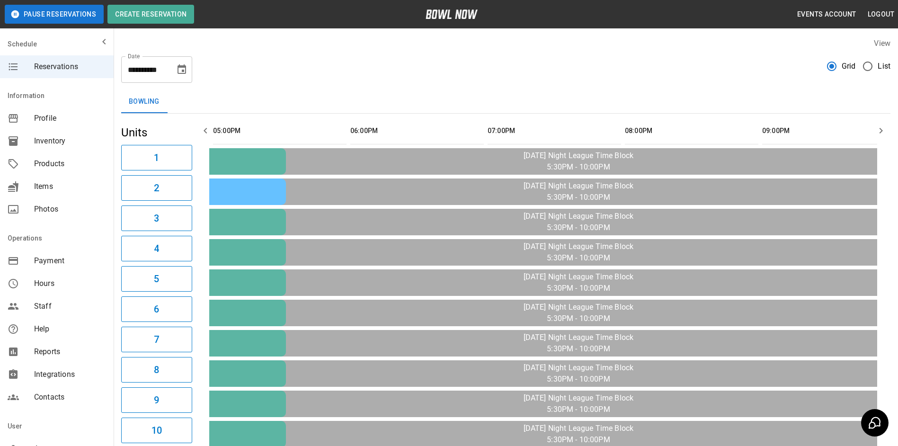
click at [873, 125] on button "button" at bounding box center [880, 130] width 19 height 19
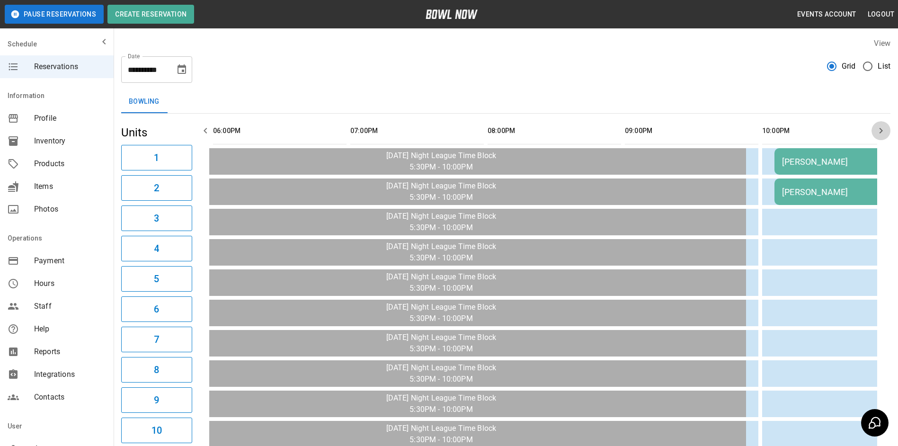
click at [873, 125] on button "button" at bounding box center [880, 130] width 19 height 19
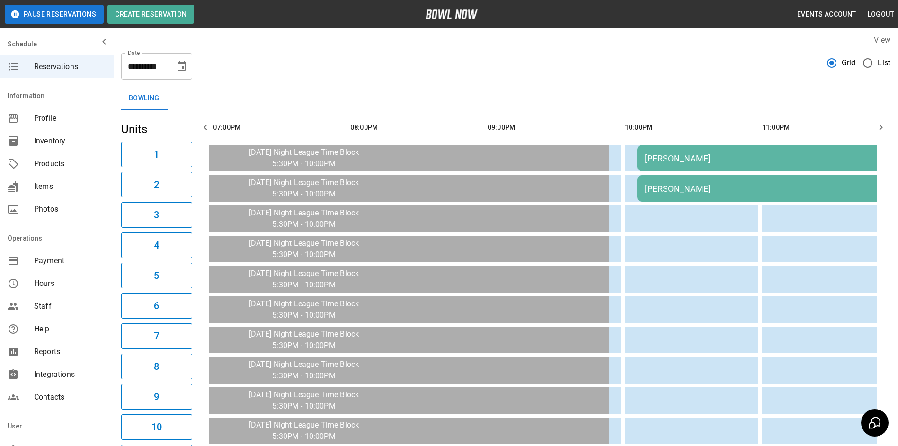
scroll to position [0, 0]
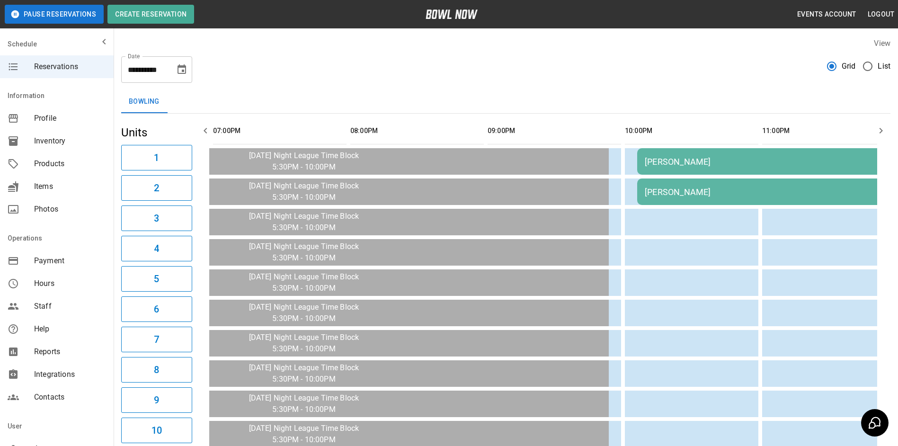
click at [205, 125] on icon "button" at bounding box center [205, 130] width 11 height 11
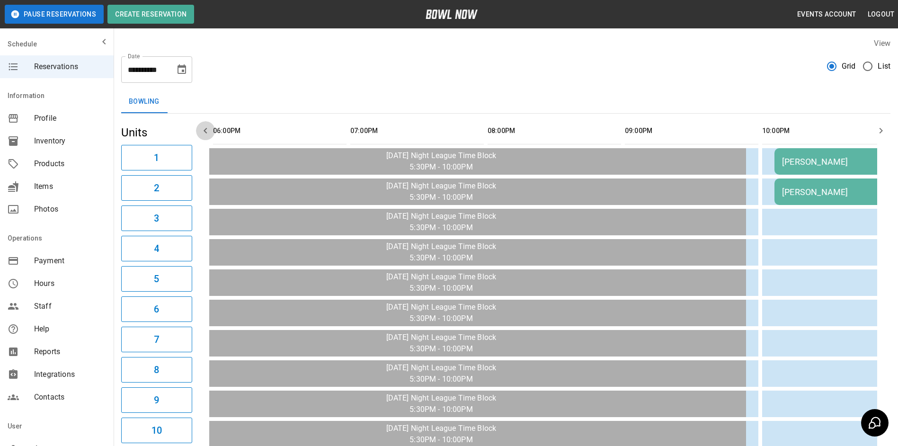
click at [205, 125] on icon "button" at bounding box center [205, 130] width 11 height 11
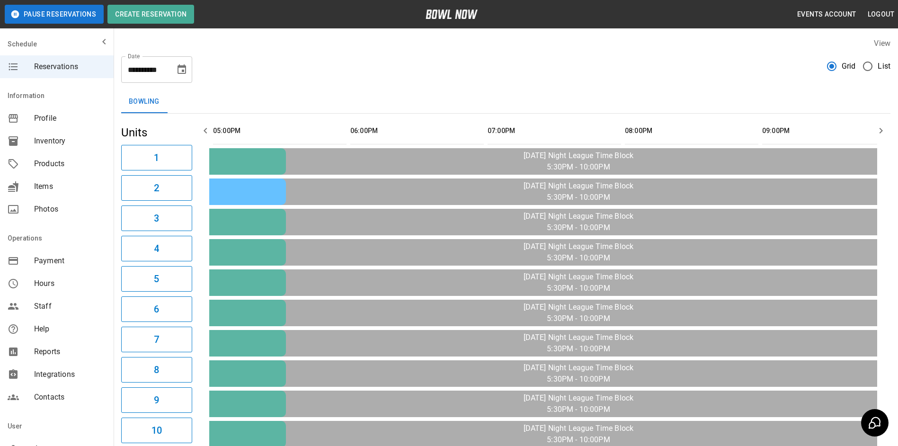
click at [205, 125] on icon "button" at bounding box center [205, 130] width 11 height 11
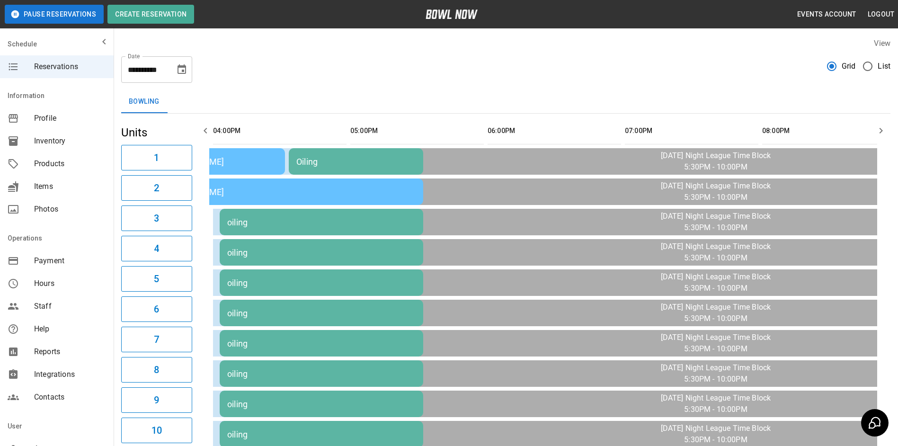
click at [205, 125] on icon "button" at bounding box center [205, 130] width 11 height 11
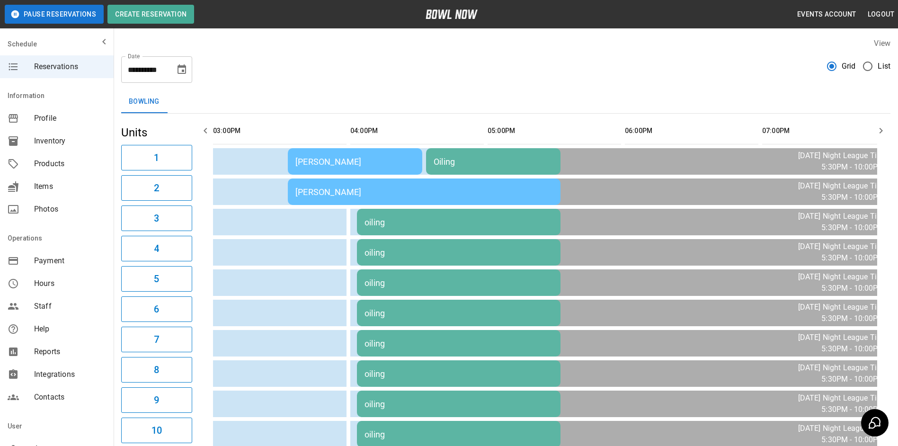
click at [875, 135] on icon "button" at bounding box center [880, 130] width 11 height 11
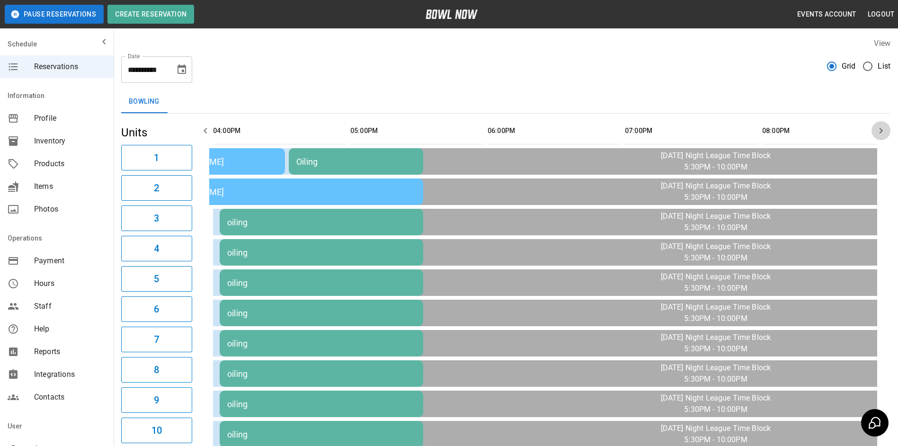
click at [875, 135] on icon "button" at bounding box center [880, 130] width 11 height 11
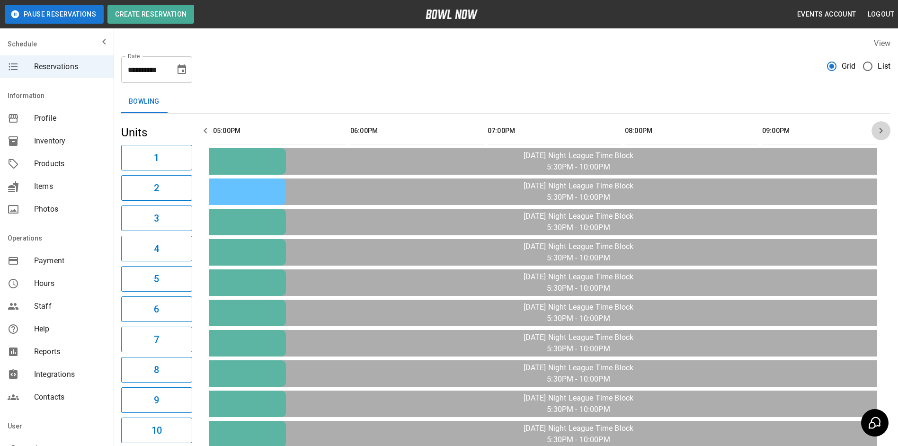
click at [875, 135] on icon "button" at bounding box center [880, 130] width 11 height 11
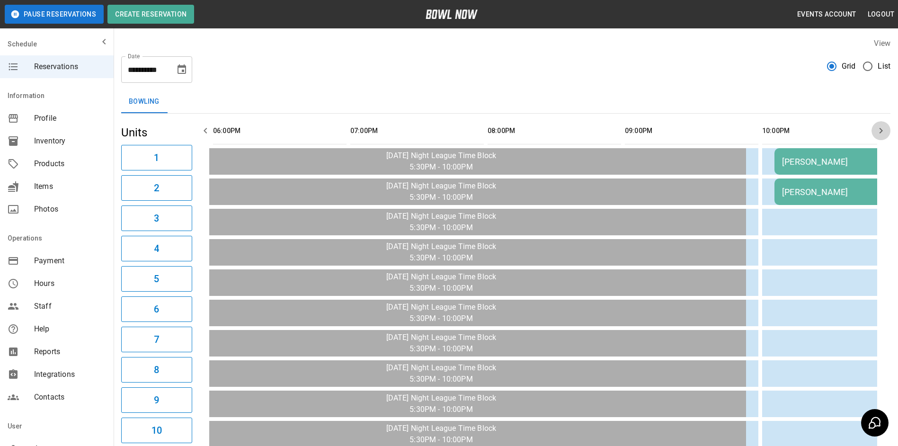
click at [875, 135] on icon "button" at bounding box center [880, 130] width 11 height 11
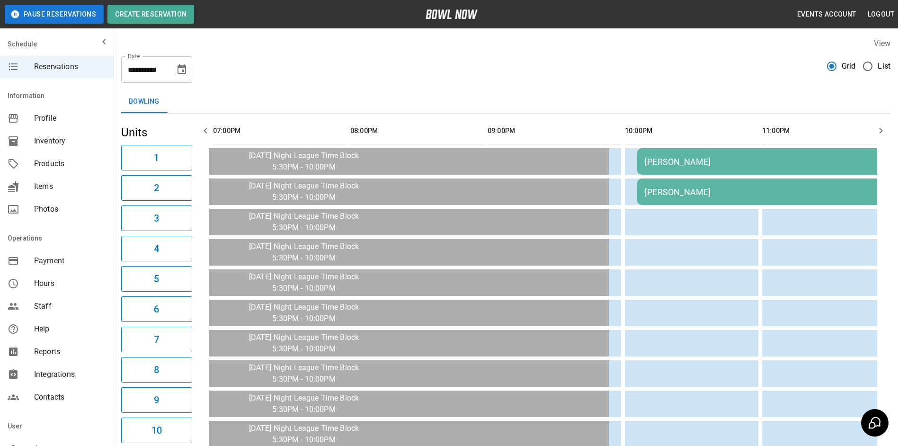
click at [875, 135] on icon "button" at bounding box center [880, 130] width 11 height 11
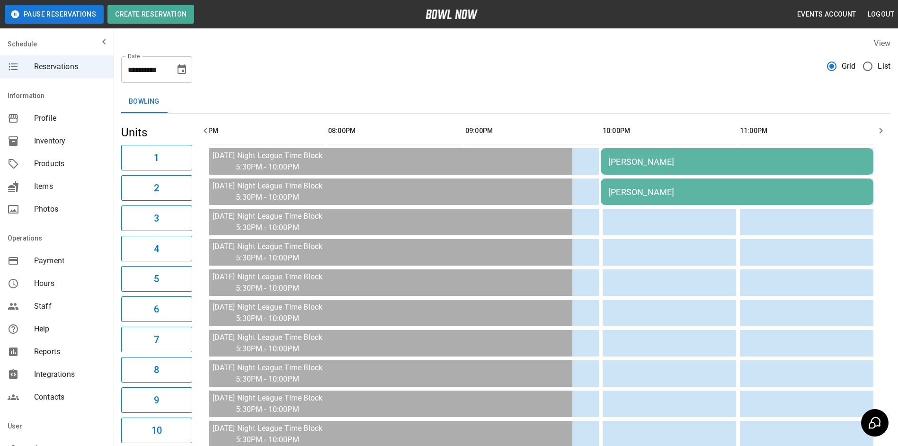
click at [875, 135] on icon "button" at bounding box center [880, 130] width 11 height 11
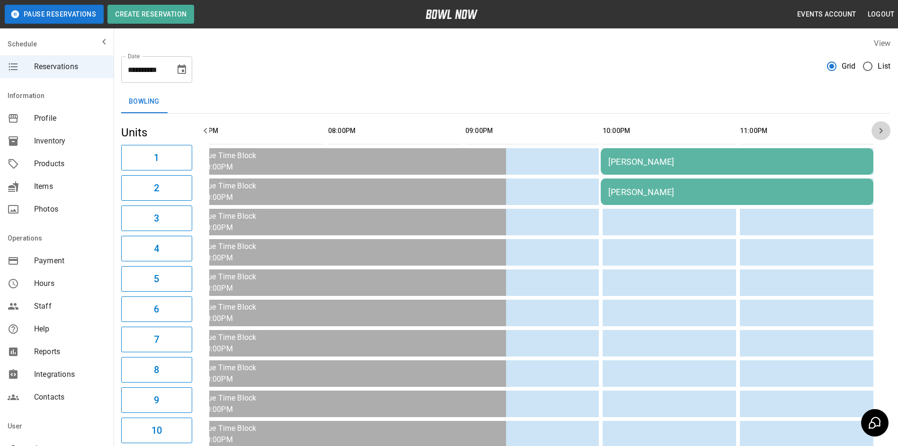
click at [885, 133] on icon "button" at bounding box center [880, 130] width 11 height 11
click at [182, 73] on icon "Choose date, selected date is Oct 3, 2025" at bounding box center [181, 68] width 9 height 9
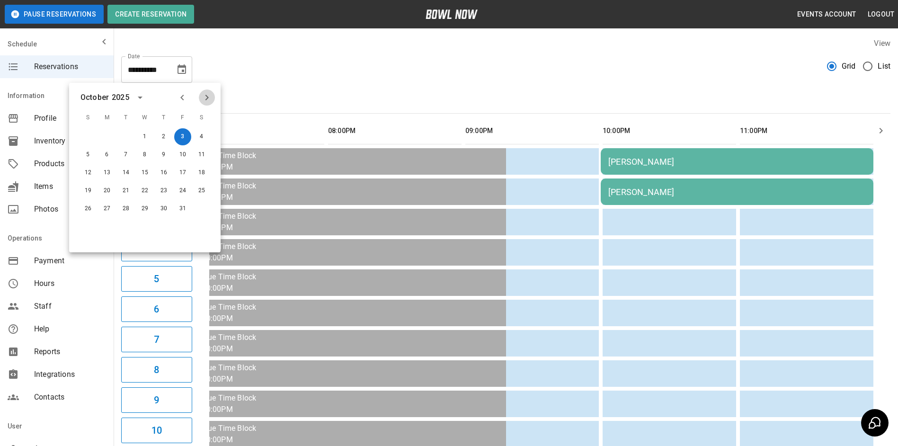
click at [202, 99] on icon "Next month" at bounding box center [206, 97] width 11 height 11
click at [178, 92] on icon "Previous month" at bounding box center [182, 97] width 11 height 11
click at [179, 134] on button "3" at bounding box center [182, 136] width 17 height 17
click at [429, 101] on div "Bowling" at bounding box center [505, 101] width 769 height 23
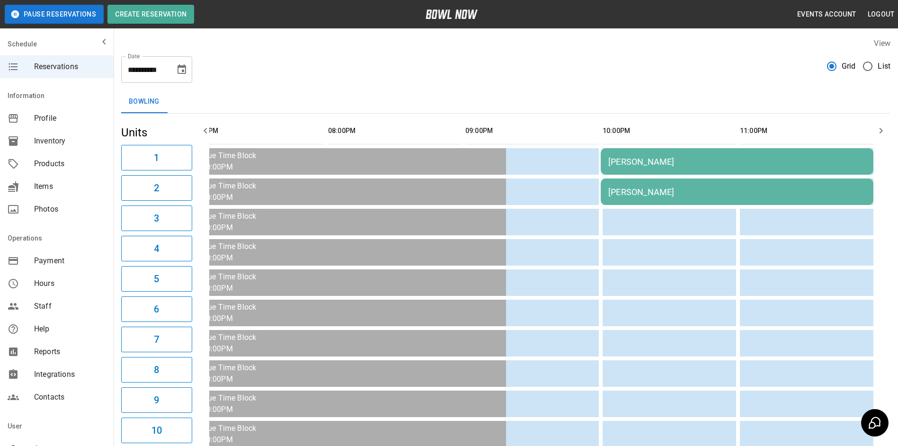
click at [619, 171] on td "[PERSON_NAME]" at bounding box center [737, 161] width 273 height 27
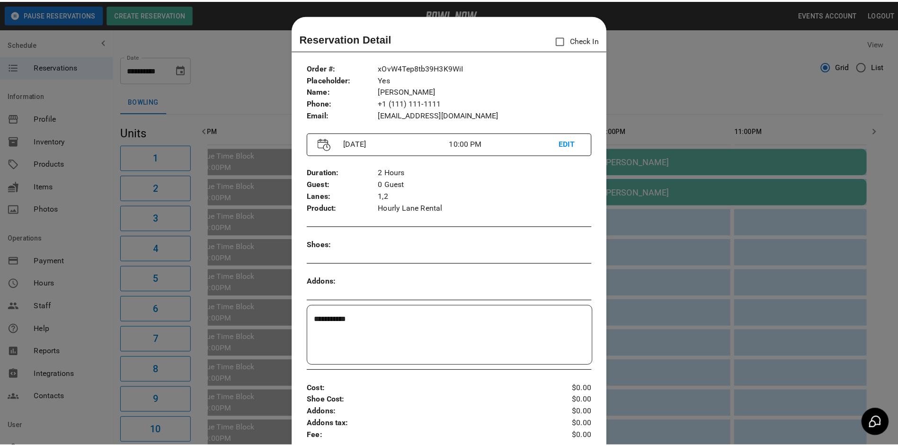
scroll to position [15, 0]
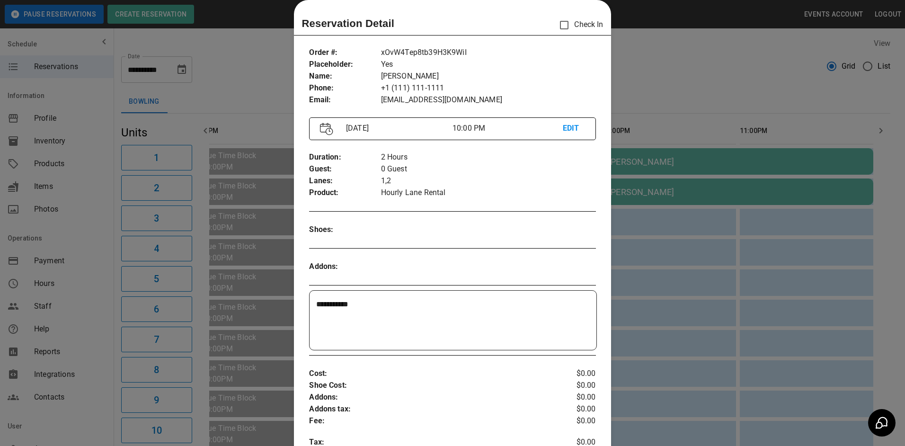
click at [651, 183] on div at bounding box center [452, 223] width 905 height 446
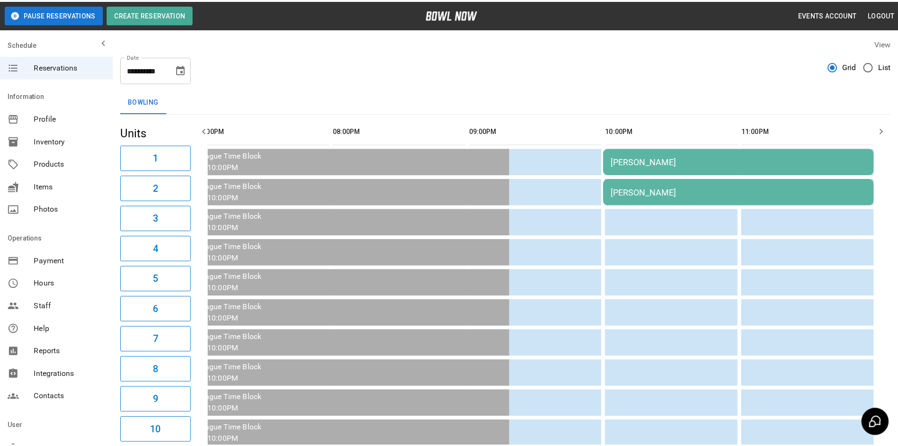
scroll to position [0, 1402]
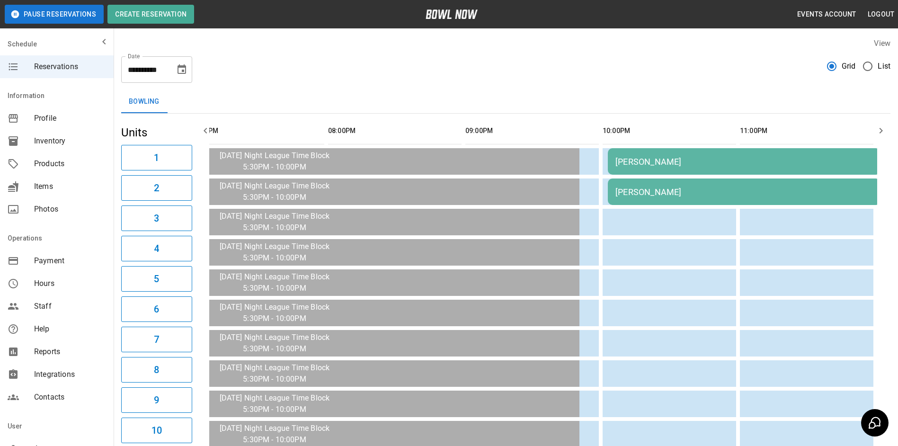
click at [202, 134] on icon "button" at bounding box center [205, 130] width 11 height 11
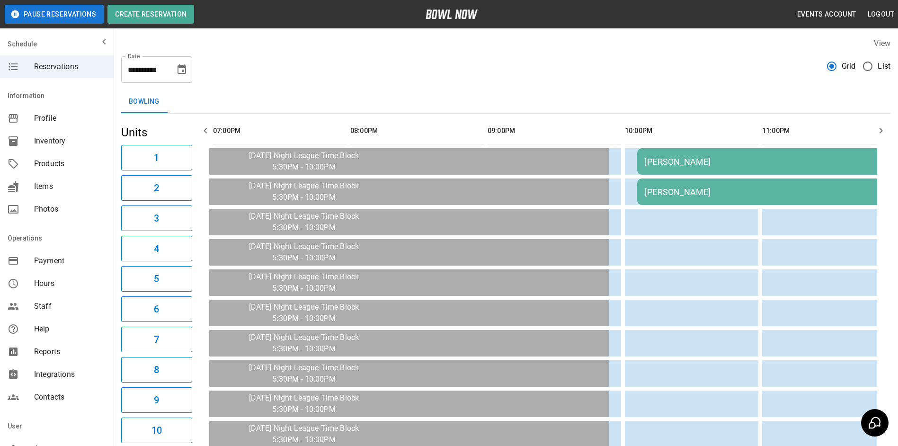
click at [200, 134] on icon "button" at bounding box center [205, 130] width 11 height 11
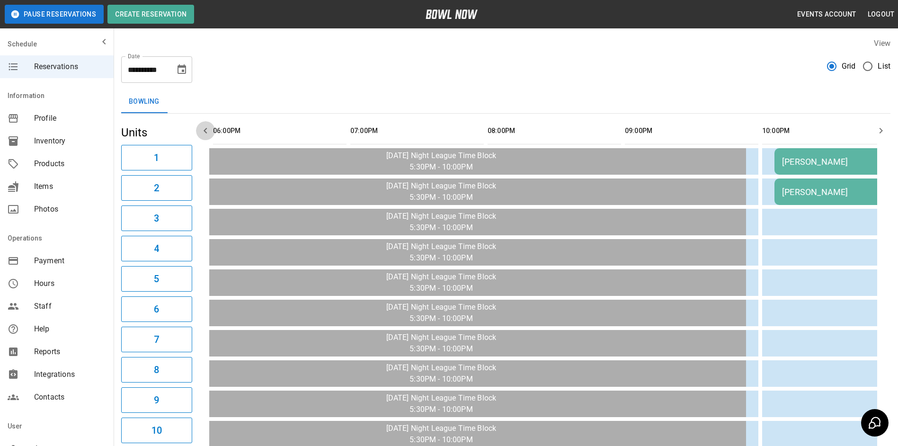
click at [200, 134] on icon "button" at bounding box center [205, 130] width 11 height 11
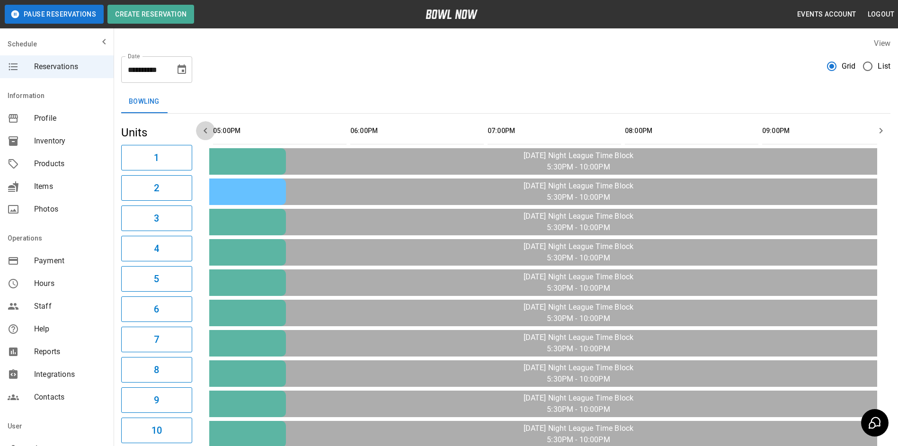
click at [199, 134] on button "button" at bounding box center [205, 130] width 19 height 19
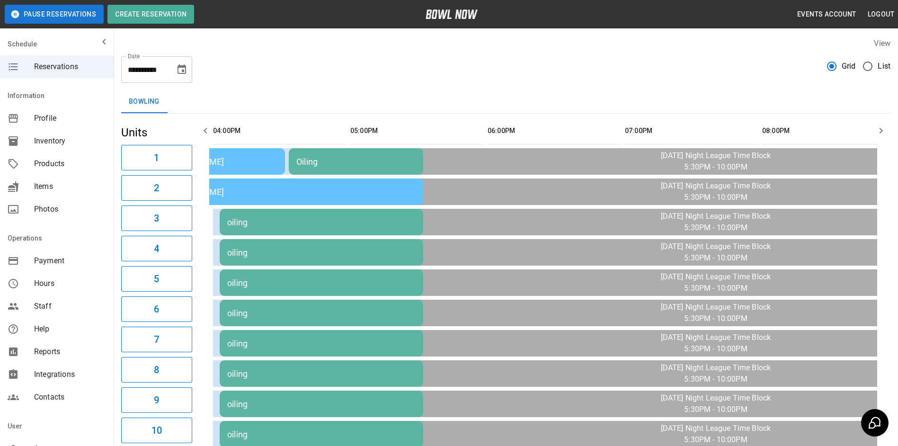
click at [199, 134] on button "button" at bounding box center [205, 130] width 19 height 19
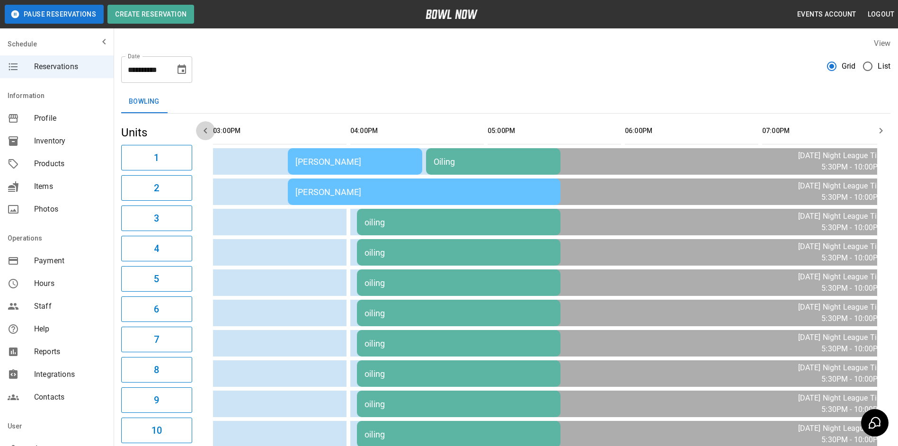
click at [201, 135] on icon "button" at bounding box center [205, 130] width 11 height 11
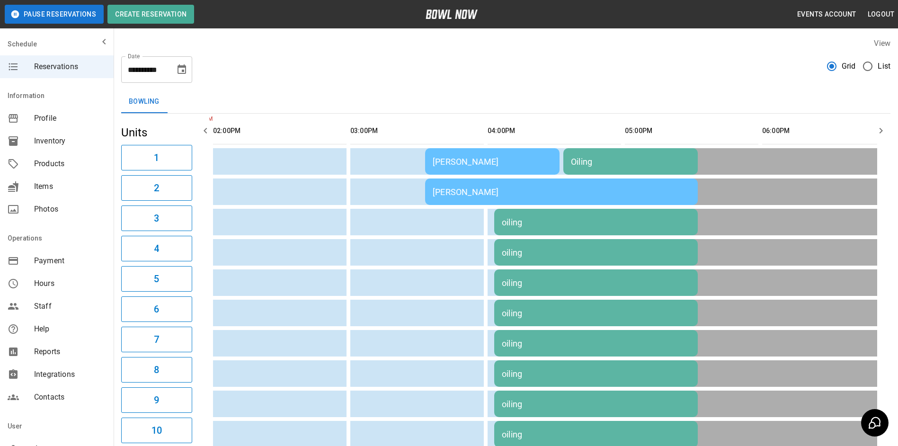
click at [201, 135] on icon "button" at bounding box center [205, 130] width 11 height 11
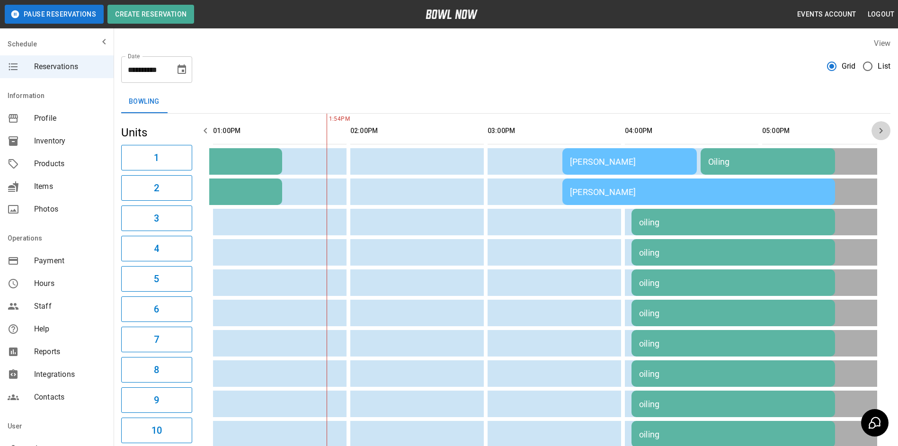
click at [879, 126] on icon "button" at bounding box center [880, 130] width 11 height 11
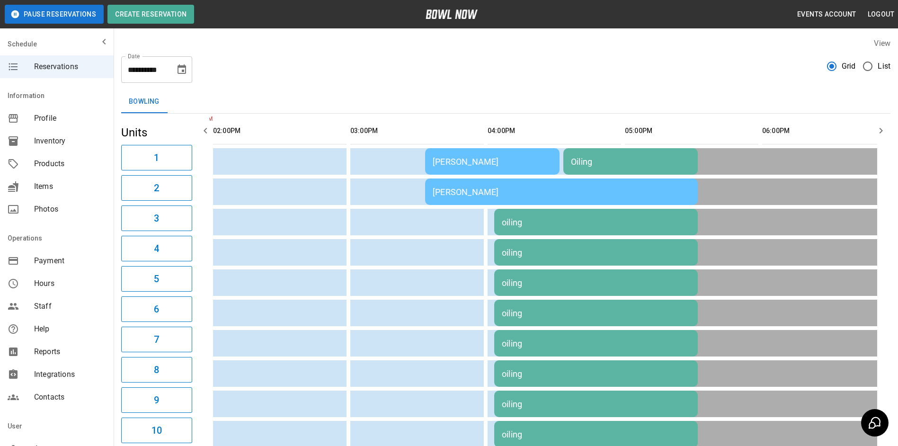
drag, startPoint x: 335, startPoint y: 142, endPoint x: 289, endPoint y: 141, distance: 45.5
drag, startPoint x: 289, startPoint y: 141, endPoint x: 204, endPoint y: 133, distance: 86.0
click at [204, 133] on icon "button" at bounding box center [205, 130] width 11 height 11
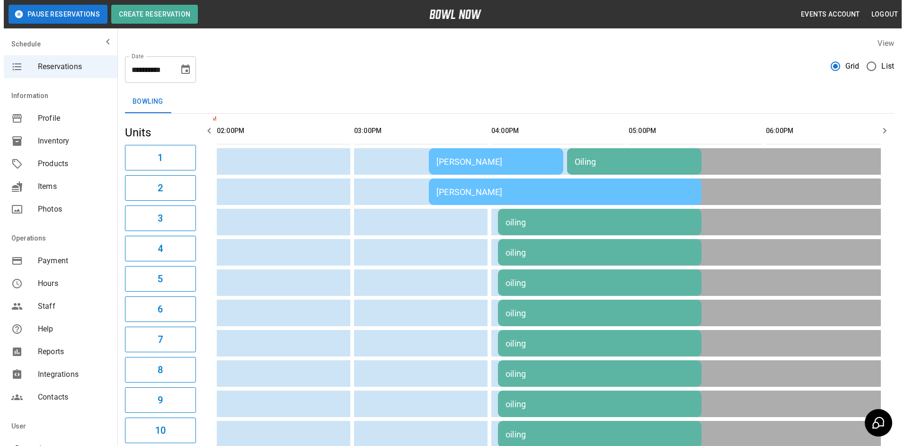
scroll to position [0, 549]
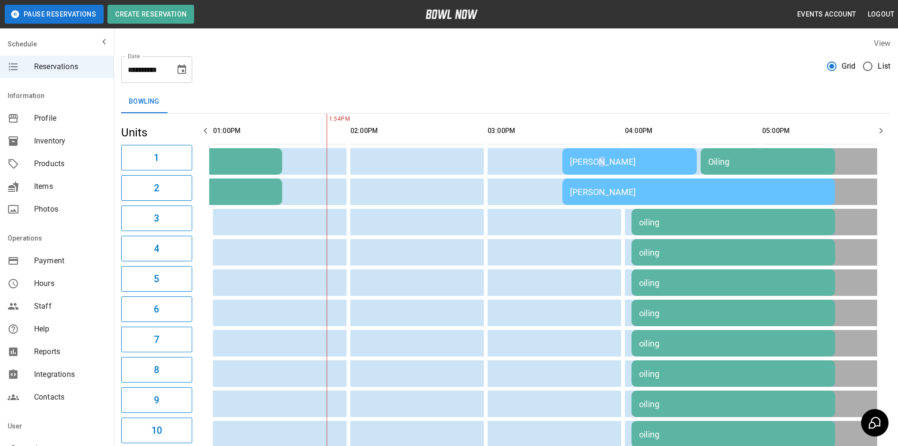
click at [600, 169] on td "[PERSON_NAME]" at bounding box center [629, 161] width 134 height 27
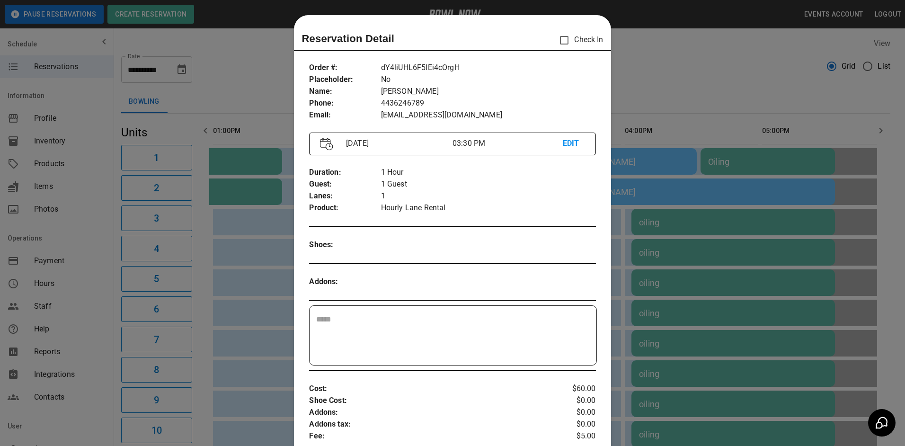
scroll to position [15, 0]
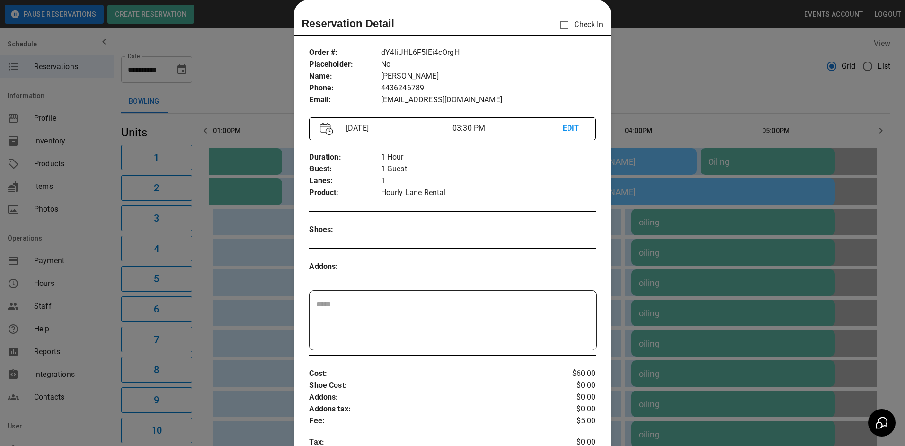
drag, startPoint x: 625, startPoint y: 210, endPoint x: 634, endPoint y: 219, distance: 12.7
click at [628, 212] on div at bounding box center [452, 223] width 905 height 446
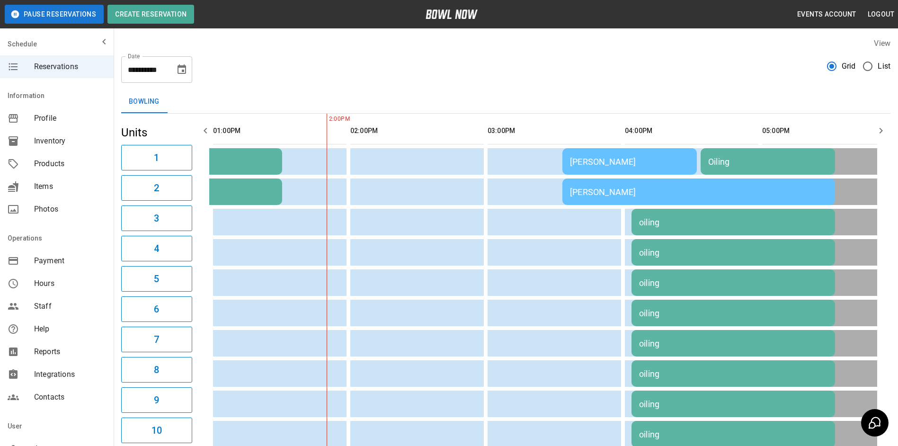
click at [651, 233] on td "oiling" at bounding box center [733, 222] width 204 height 27
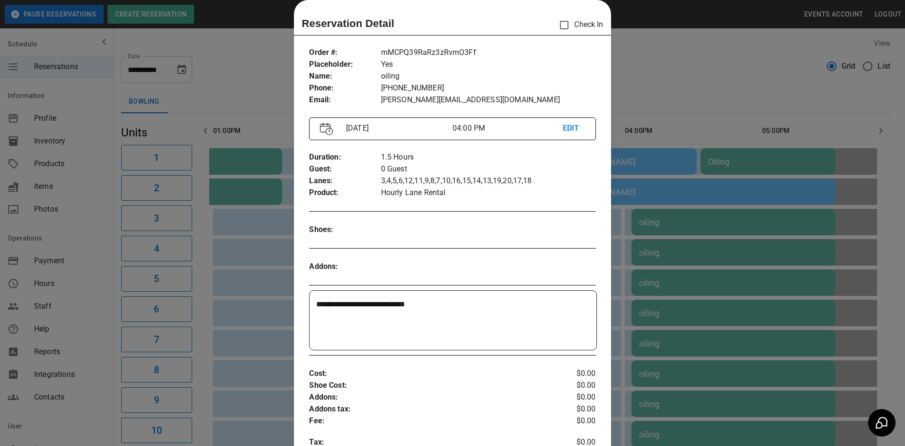
click at [666, 281] on div at bounding box center [452, 223] width 905 height 446
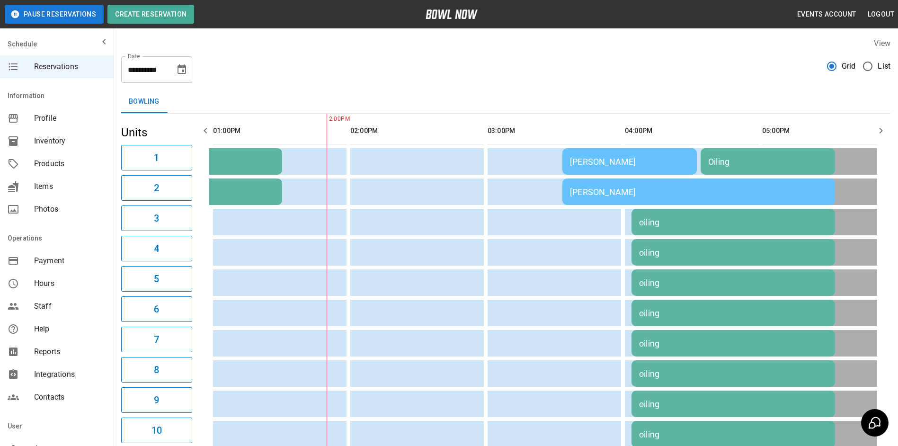
click at [878, 131] on icon "button" at bounding box center [880, 130] width 11 height 11
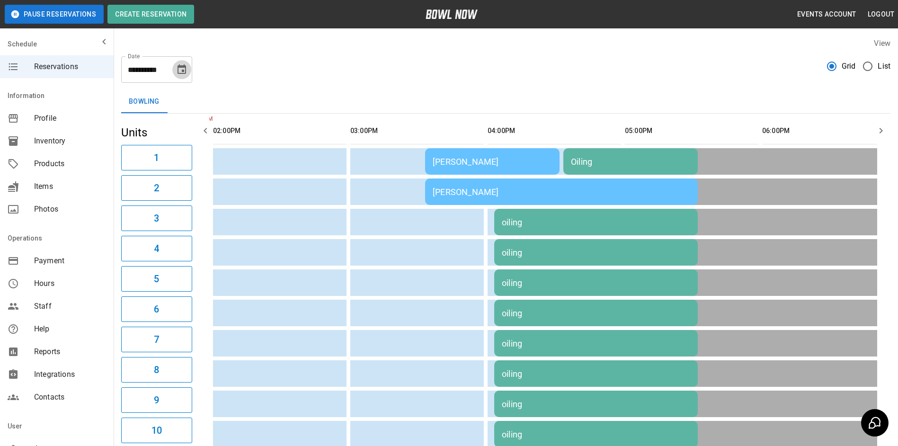
drag, startPoint x: 179, startPoint y: 72, endPoint x: 181, endPoint y: 82, distance: 10.0
click at [180, 73] on icon "Choose date, selected date is Oct 3, 2025" at bounding box center [181, 69] width 11 height 11
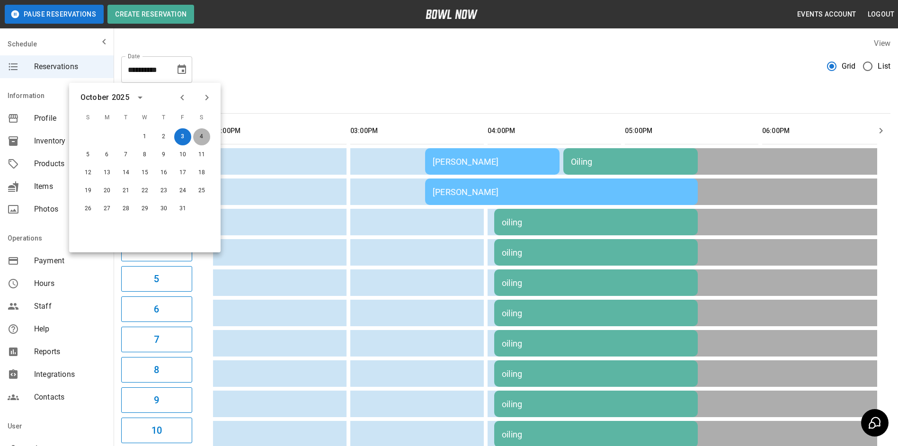
click at [207, 134] on button "4" at bounding box center [201, 136] width 17 height 17
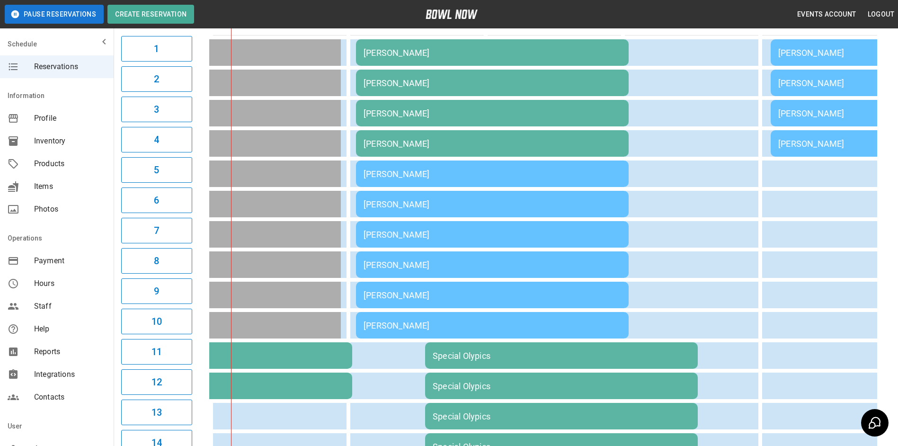
scroll to position [47, 0]
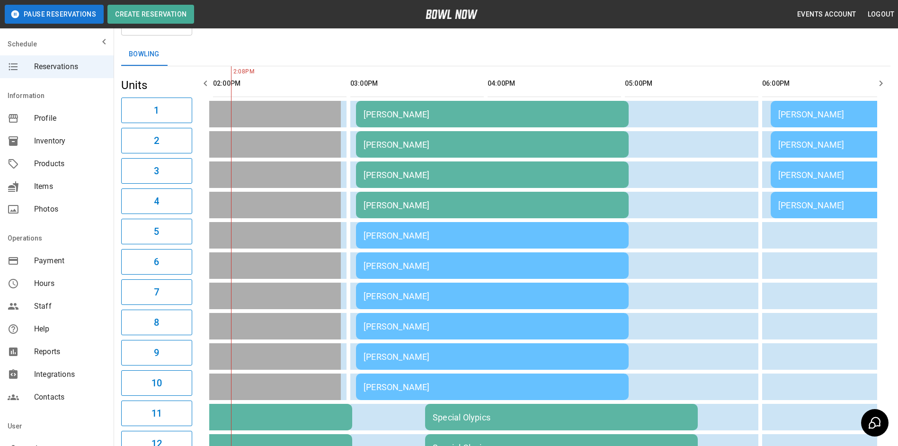
click at [876, 86] on icon "button" at bounding box center [880, 83] width 11 height 11
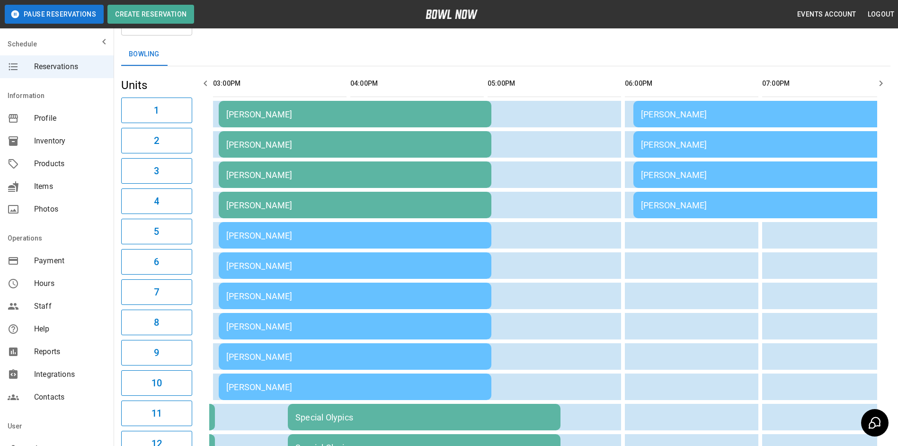
click at [876, 87] on icon "button" at bounding box center [880, 83] width 11 height 11
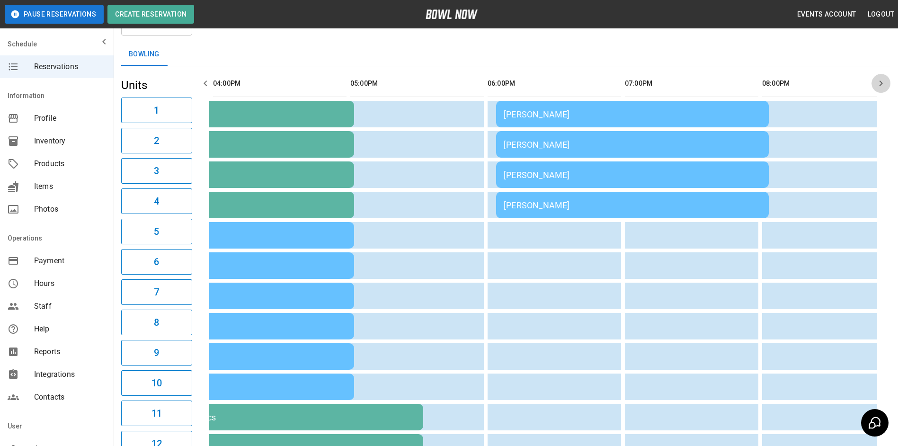
click at [876, 87] on icon "button" at bounding box center [880, 83] width 11 height 11
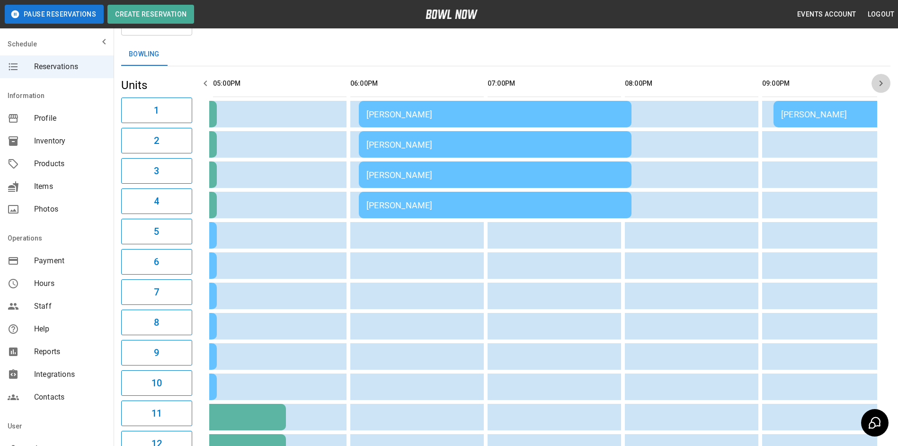
click at [876, 87] on icon "button" at bounding box center [880, 83] width 11 height 11
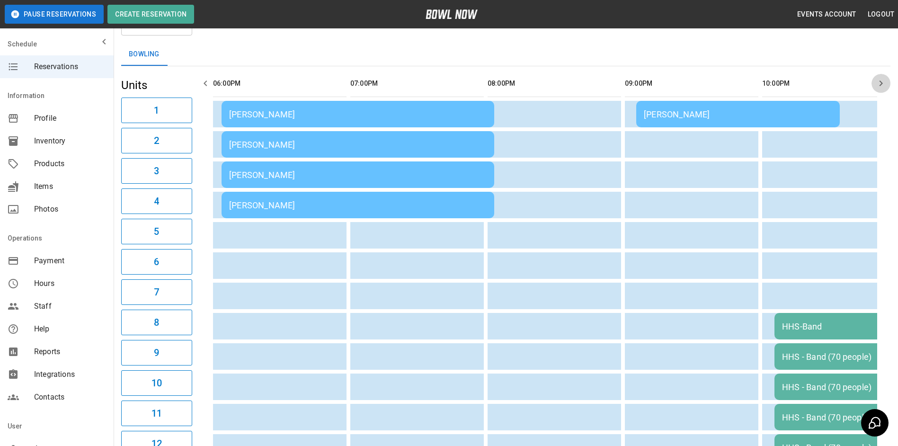
click at [876, 88] on icon "button" at bounding box center [880, 83] width 11 height 11
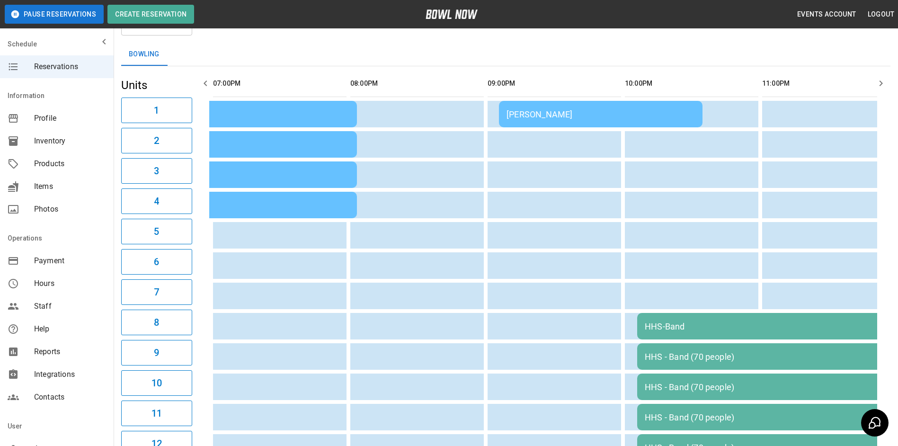
click at [877, 88] on icon "button" at bounding box center [880, 83] width 11 height 11
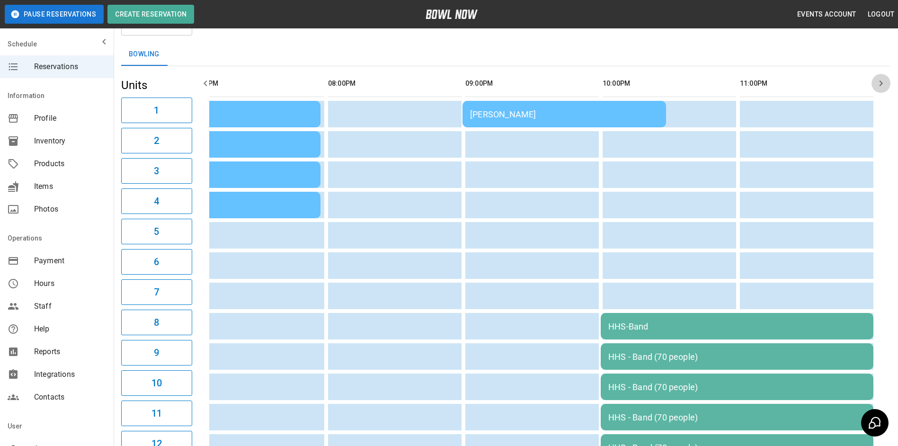
click at [877, 88] on icon "button" at bounding box center [880, 83] width 11 height 11
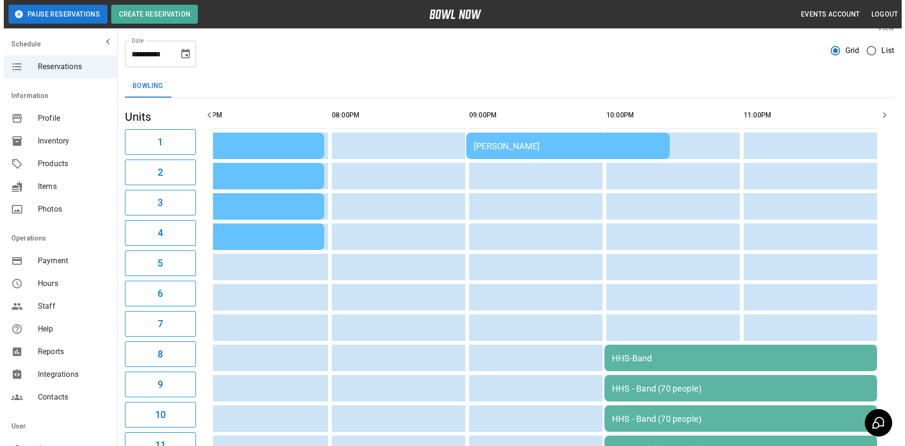
scroll to position [0, 0]
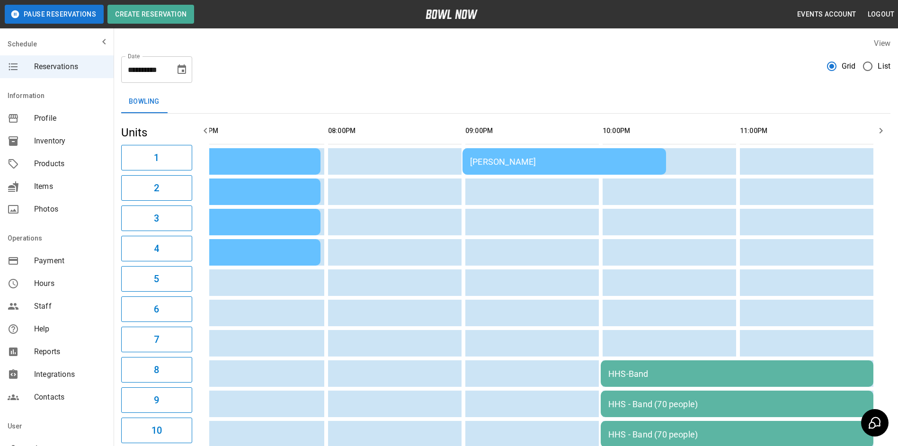
click at [615, 158] on div "[PERSON_NAME]" at bounding box center [564, 162] width 188 height 10
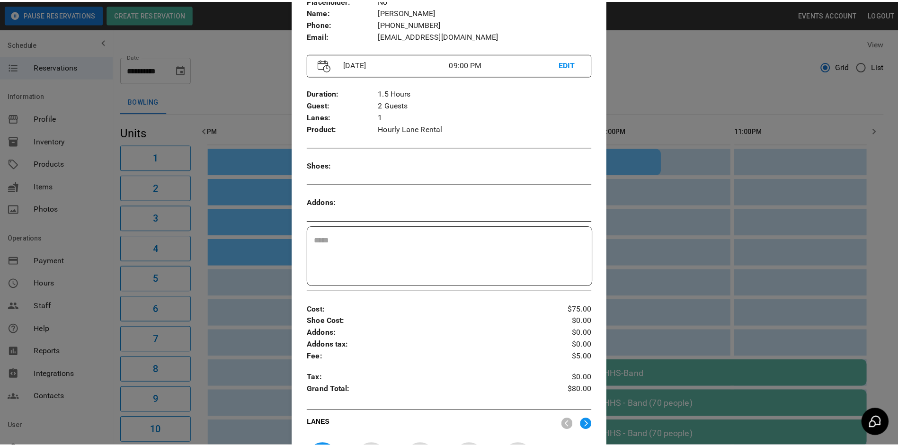
scroll to position [15, 0]
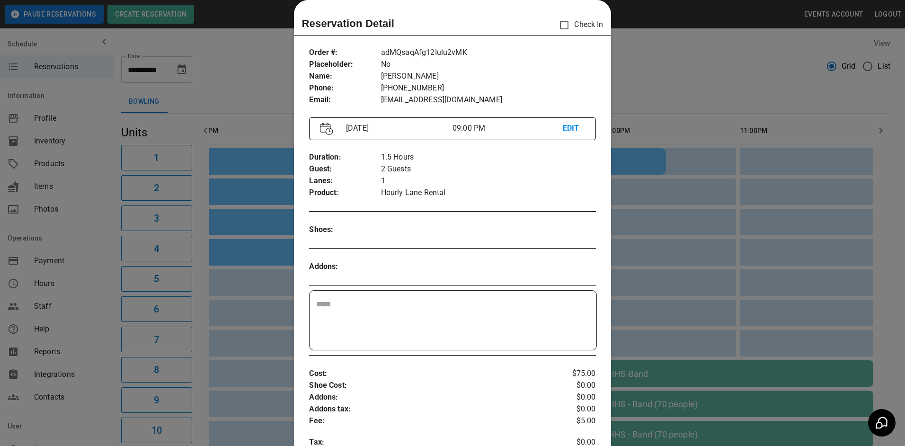
click at [663, 239] on div at bounding box center [452, 223] width 905 height 446
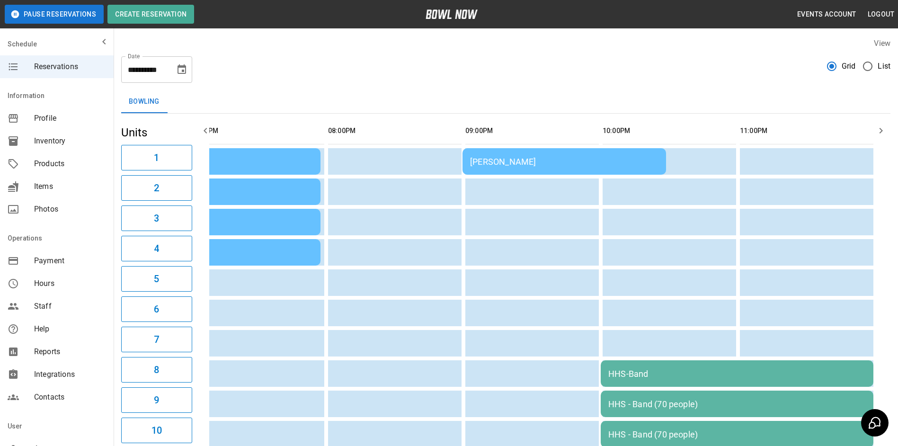
scroll to position [0, 1402]
drag, startPoint x: 186, startPoint y: 71, endPoint x: 196, endPoint y: 69, distance: 10.5
click at [193, 69] on div "**********" at bounding box center [505, 66] width 769 height 34
click at [185, 64] on div "**********" at bounding box center [156, 69] width 71 height 27
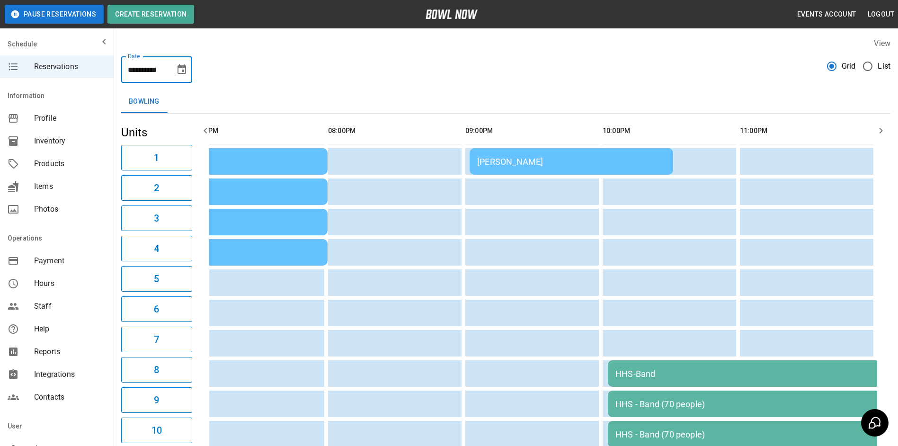
click at [184, 65] on icon "Choose date, selected date is Oct 4, 2025" at bounding box center [181, 68] width 9 height 9
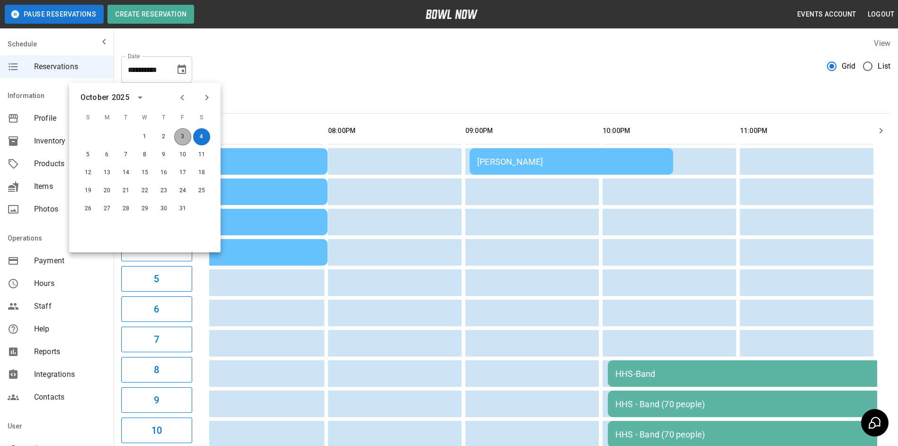
click at [184, 133] on button "3" at bounding box center [182, 136] width 17 height 17
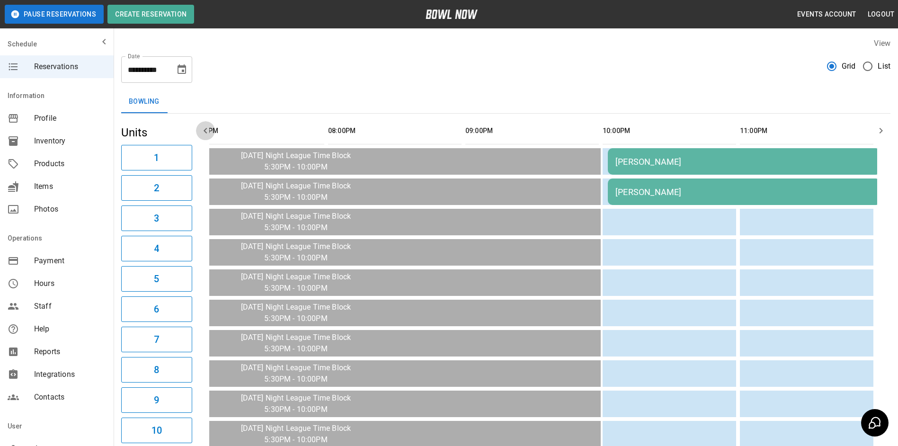
click at [213, 130] on button "button" at bounding box center [205, 130] width 19 height 19
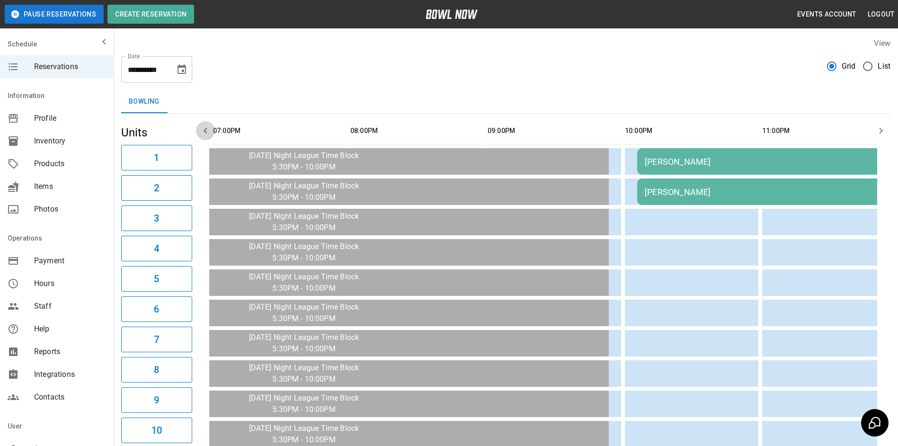
click at [213, 130] on button "button" at bounding box center [205, 130] width 19 height 19
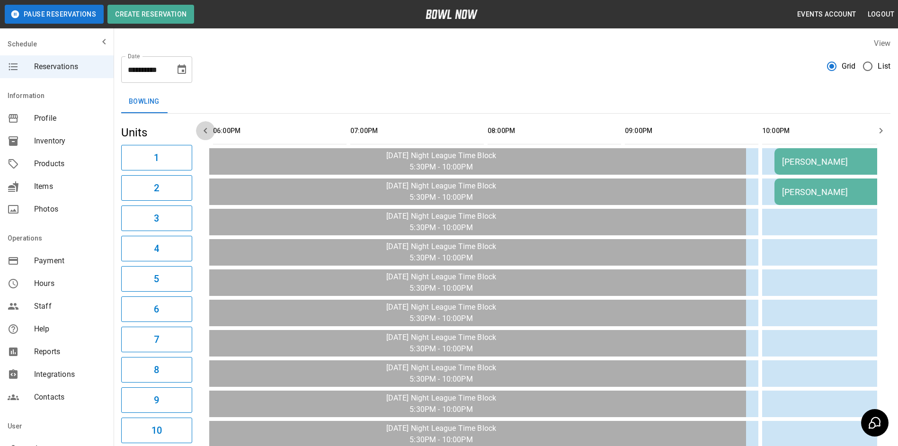
click at [213, 130] on button "button" at bounding box center [205, 130] width 19 height 19
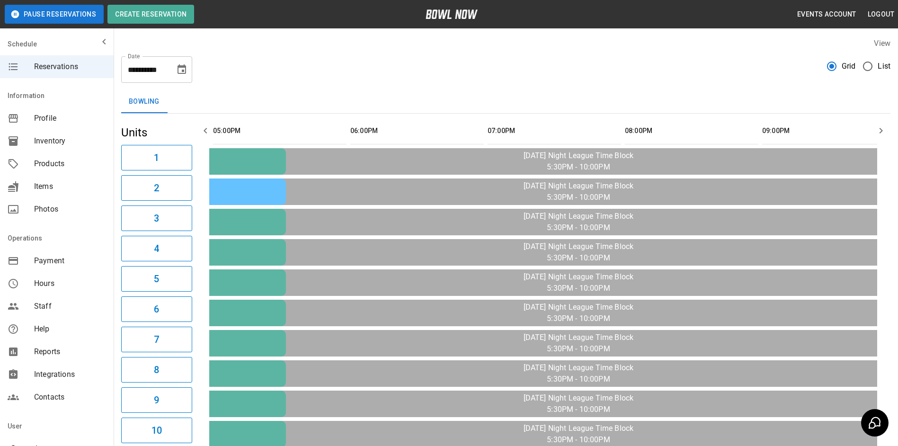
click at [213, 130] on button "button" at bounding box center [205, 130] width 19 height 19
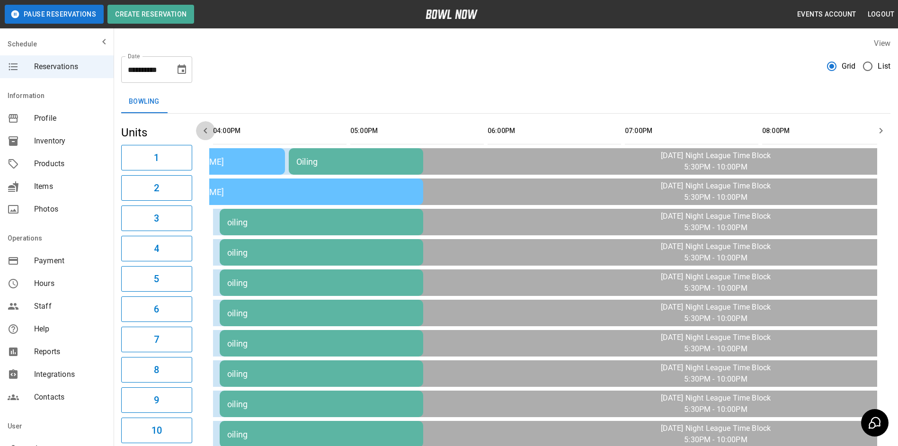
click at [213, 130] on button "button" at bounding box center [205, 130] width 19 height 19
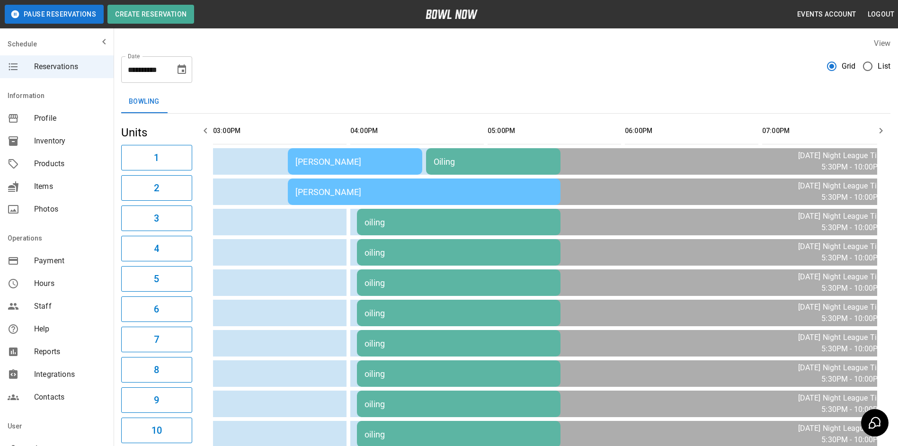
click at [213, 130] on button "button" at bounding box center [205, 130] width 19 height 19
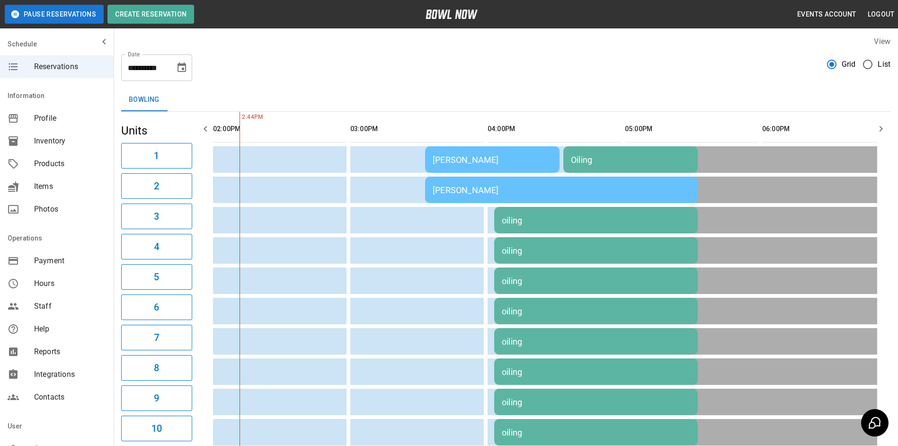
scroll to position [0, 0]
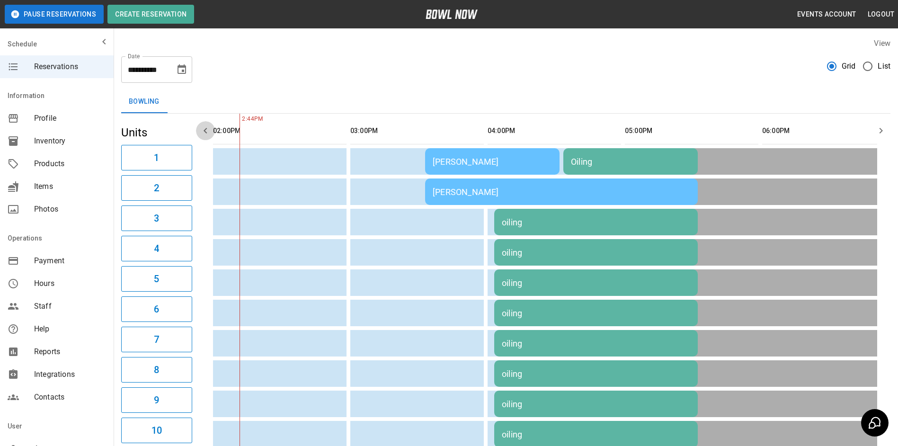
click at [206, 129] on icon "button" at bounding box center [205, 131] width 3 height 6
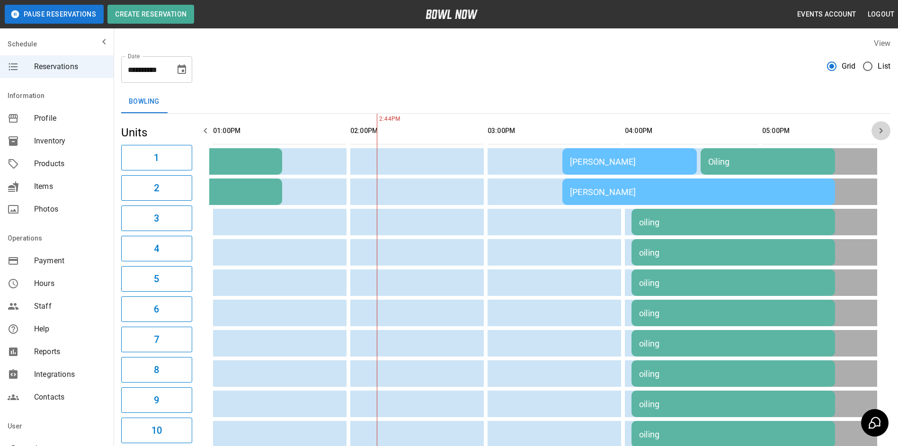
drag, startPoint x: 880, startPoint y: 129, endPoint x: 813, endPoint y: 140, distance: 68.5
click at [878, 129] on icon "button" at bounding box center [880, 130] width 11 height 11
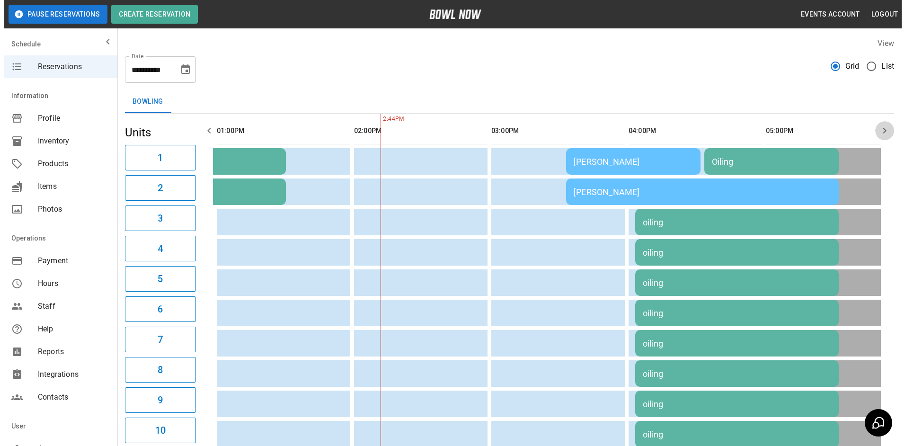
scroll to position [0, 686]
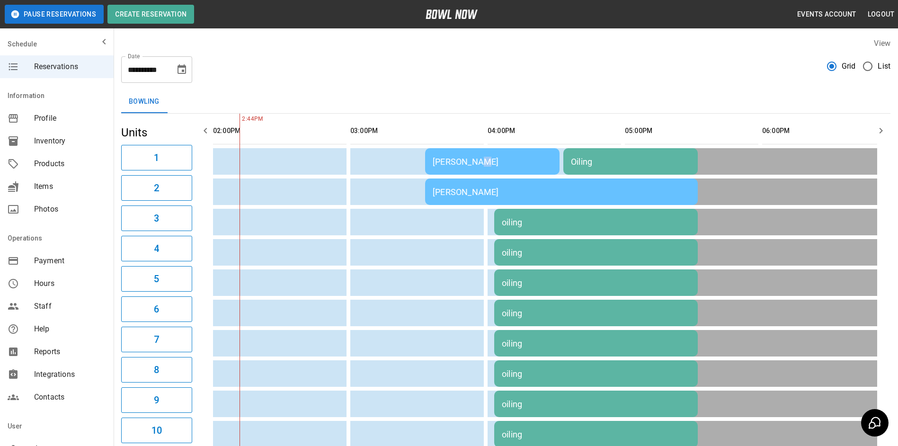
click at [475, 166] on td "[PERSON_NAME]" at bounding box center [492, 161] width 134 height 27
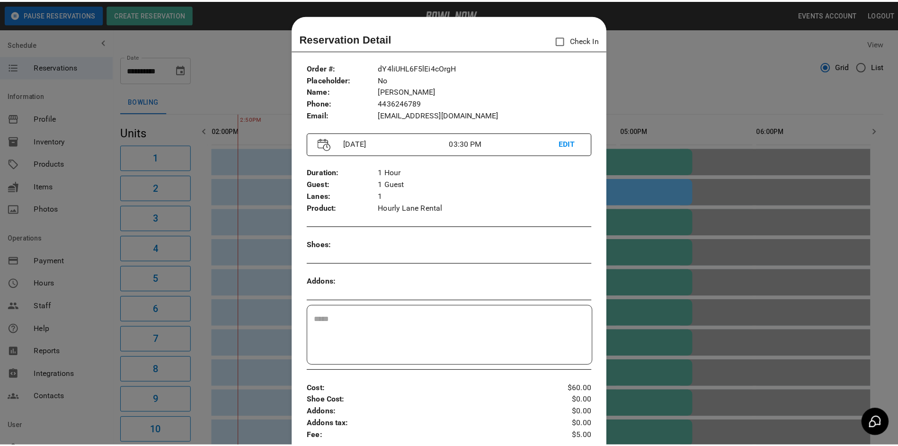
scroll to position [15, 0]
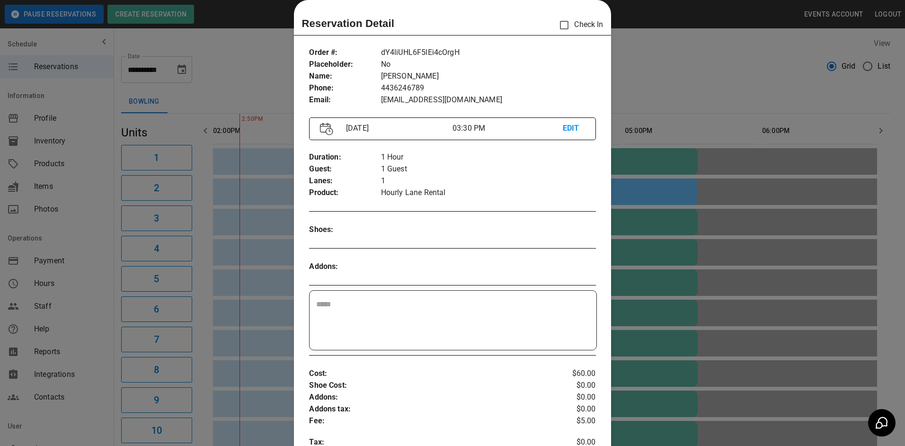
drag, startPoint x: 724, startPoint y: 157, endPoint x: 679, endPoint y: 134, distance: 51.0
click at [711, 147] on div at bounding box center [452, 223] width 905 height 446
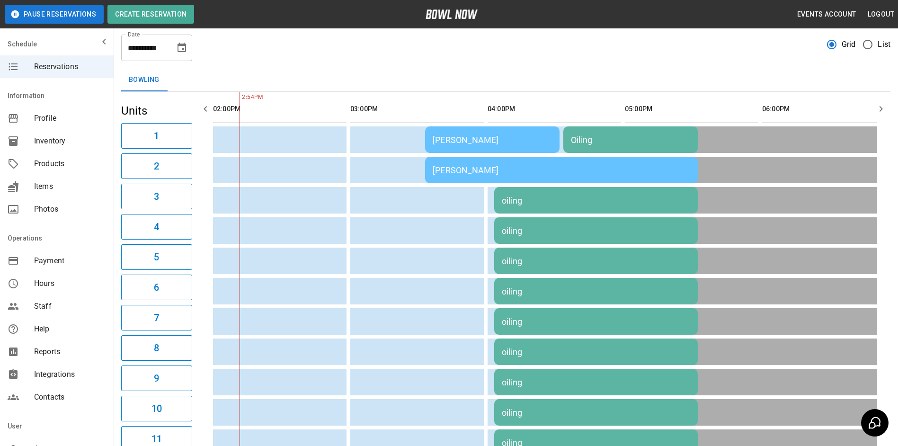
scroll to position [37, 0]
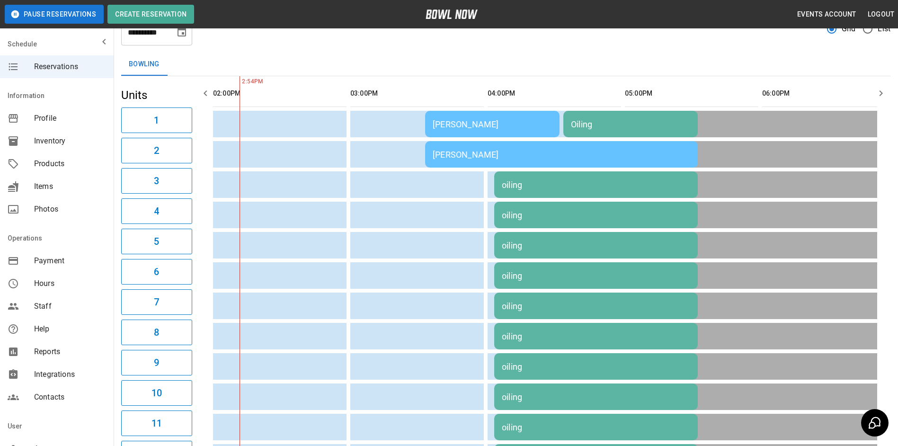
drag, startPoint x: 901, startPoint y: 185, endPoint x: 884, endPoint y: 91, distance: 95.7
click at [884, 91] on icon "button" at bounding box center [880, 93] width 11 height 11
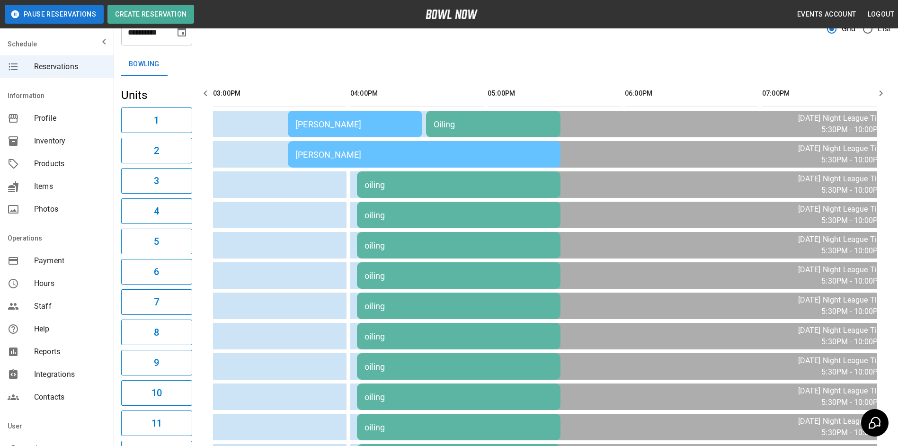
click at [883, 91] on icon "button" at bounding box center [880, 93] width 11 height 11
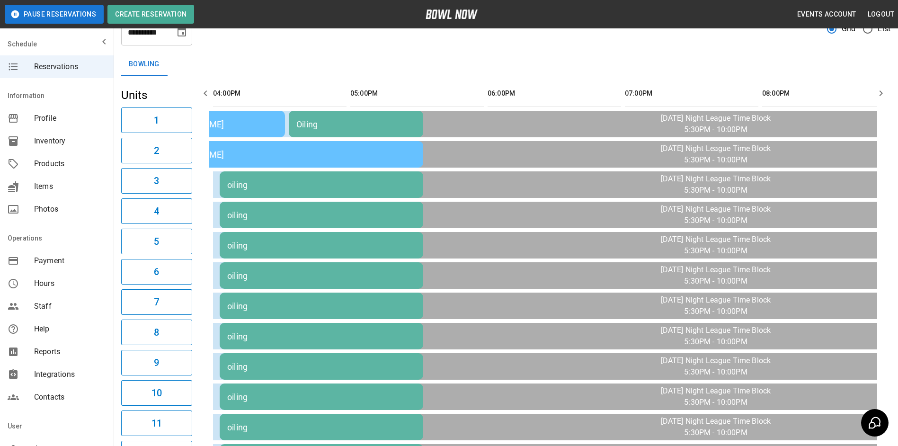
click at [882, 90] on icon "button" at bounding box center [880, 93] width 11 height 11
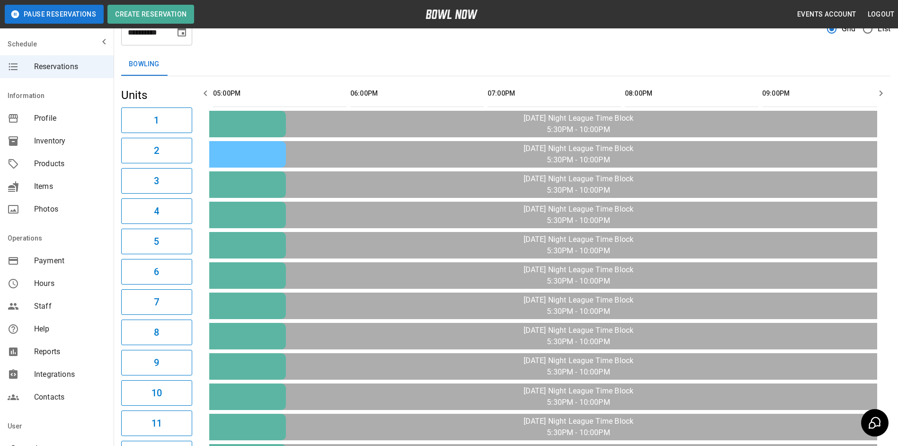
click at [882, 90] on icon "button" at bounding box center [880, 93] width 11 height 11
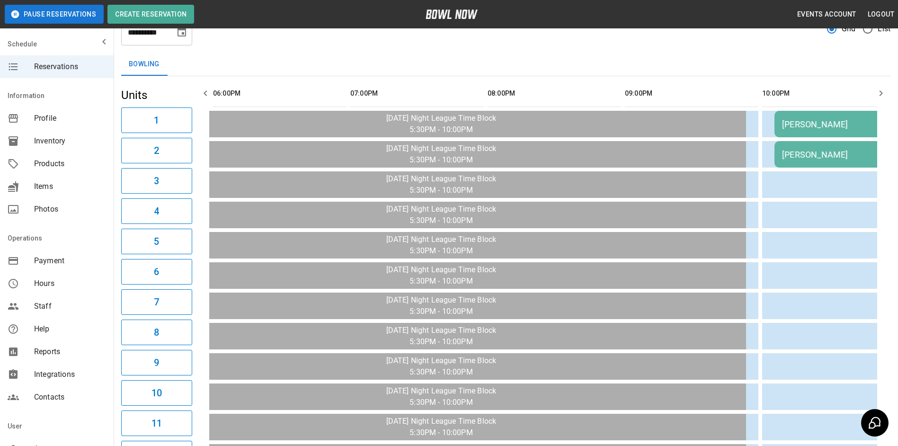
click at [882, 90] on icon "button" at bounding box center [880, 93] width 11 height 11
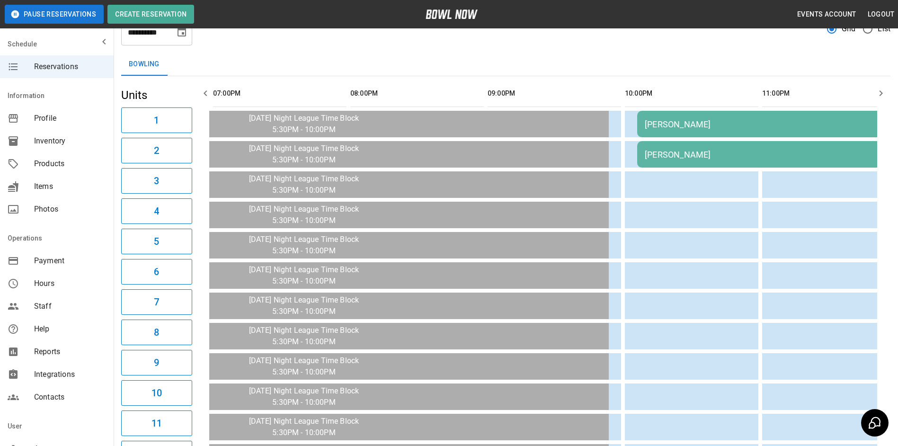
click at [882, 90] on icon "button" at bounding box center [880, 93] width 11 height 11
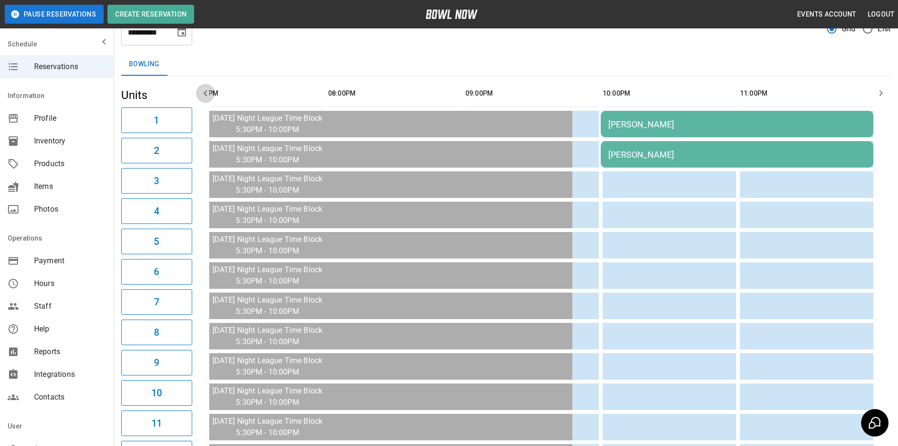
click at [202, 89] on icon "button" at bounding box center [205, 93] width 11 height 11
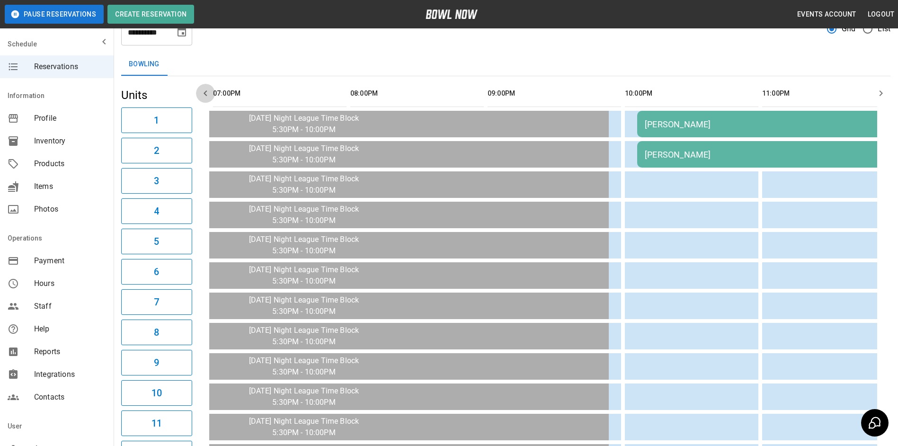
click at [202, 89] on icon "button" at bounding box center [205, 93] width 11 height 11
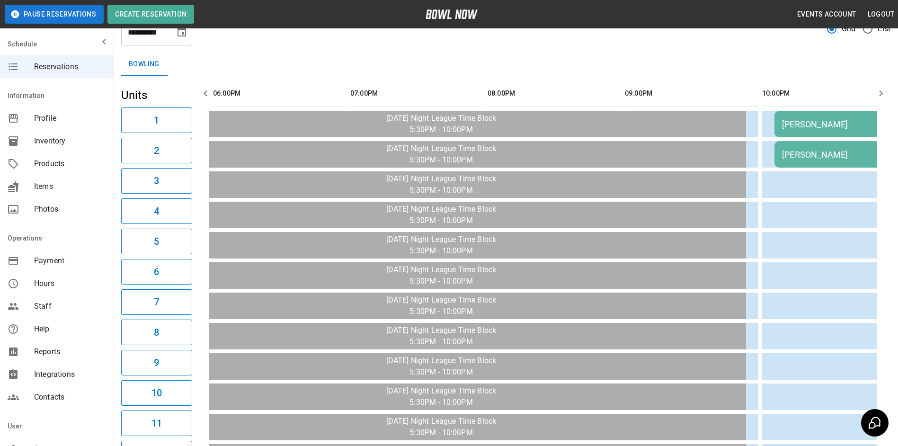
click at [202, 89] on icon "button" at bounding box center [205, 93] width 11 height 11
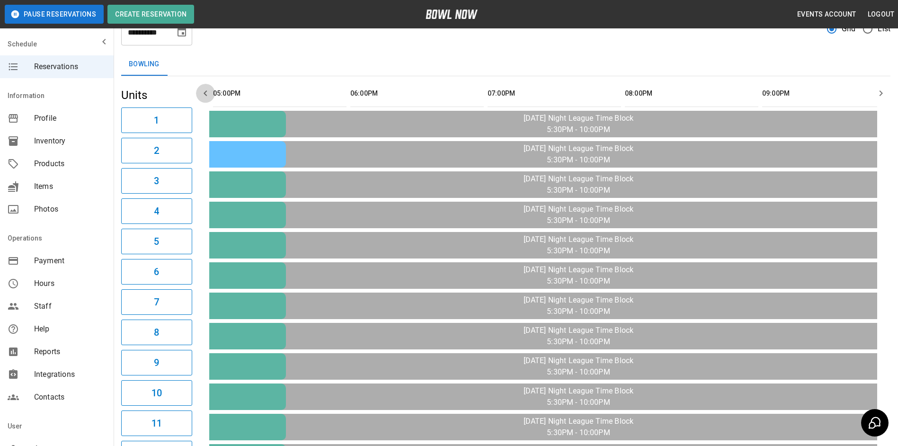
click at [202, 89] on icon "button" at bounding box center [205, 93] width 11 height 11
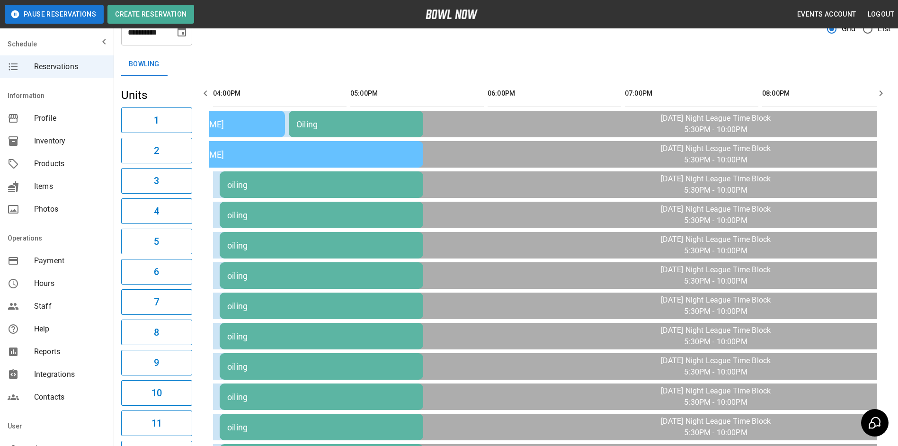
click at [202, 89] on icon "button" at bounding box center [205, 93] width 11 height 11
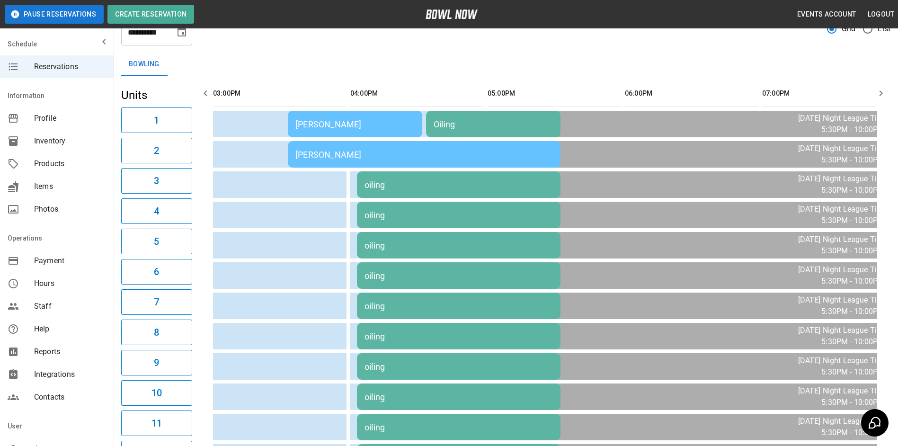
click at [202, 89] on icon "button" at bounding box center [205, 93] width 11 height 11
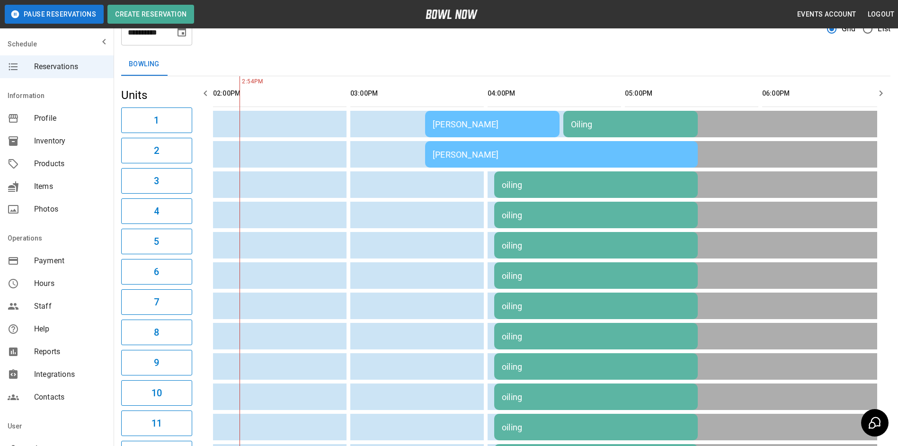
drag, startPoint x: 205, startPoint y: 87, endPoint x: 221, endPoint y: 88, distance: 15.6
click at [205, 87] on button "button" at bounding box center [205, 93] width 19 height 19
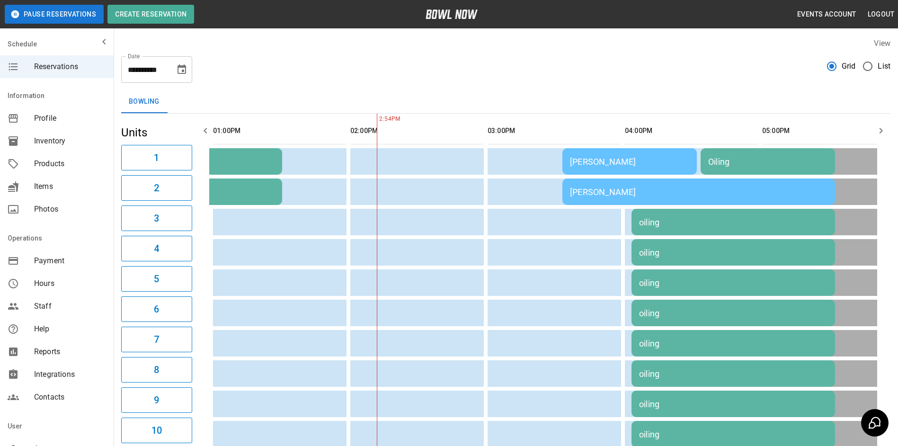
click at [880, 129] on icon "button" at bounding box center [880, 131] width 3 height 6
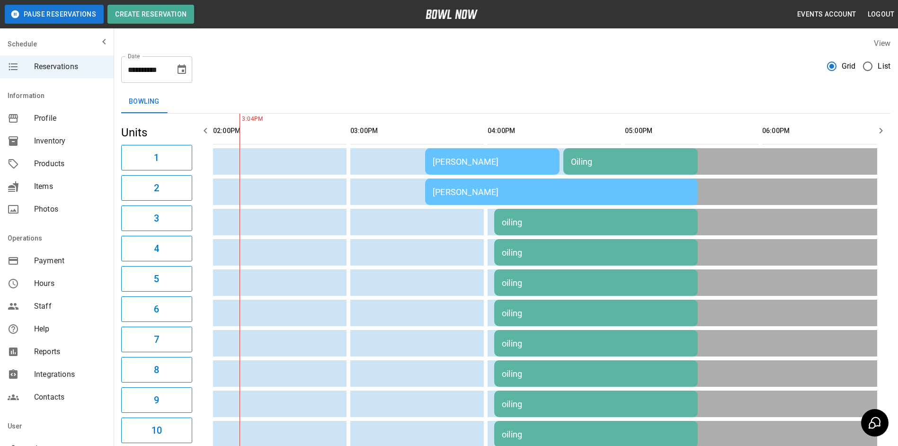
click at [884, 130] on icon "button" at bounding box center [880, 130] width 11 height 11
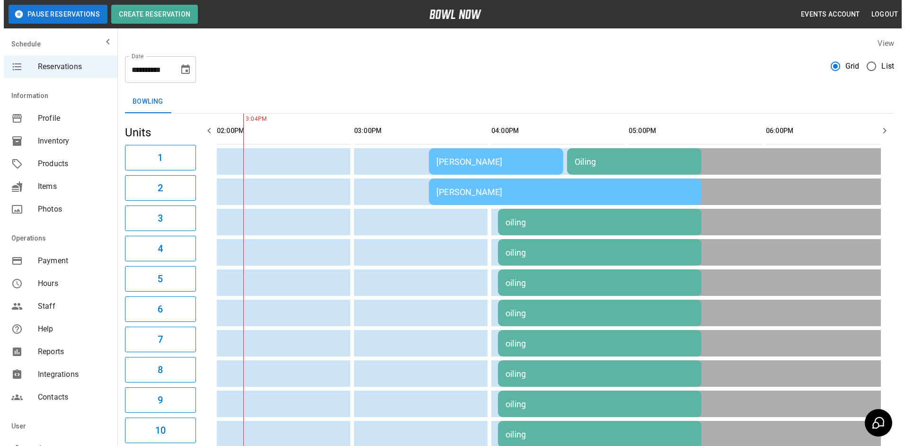
scroll to position [0, 824]
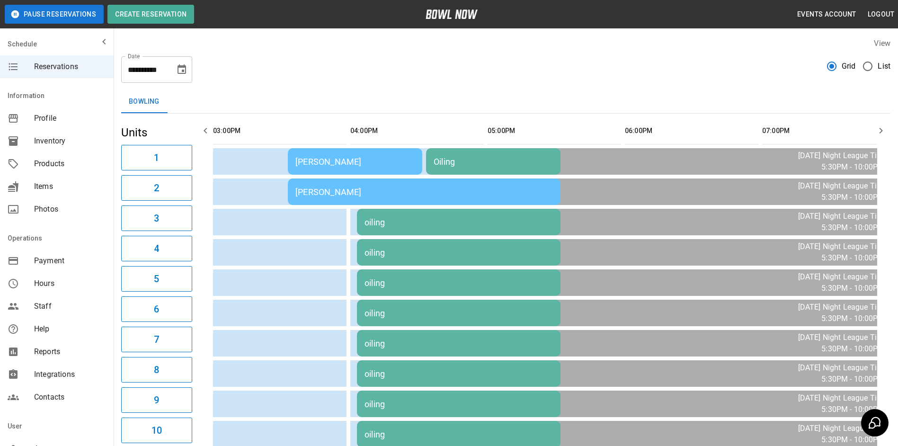
click at [380, 159] on div "[PERSON_NAME]" at bounding box center [354, 162] width 119 height 10
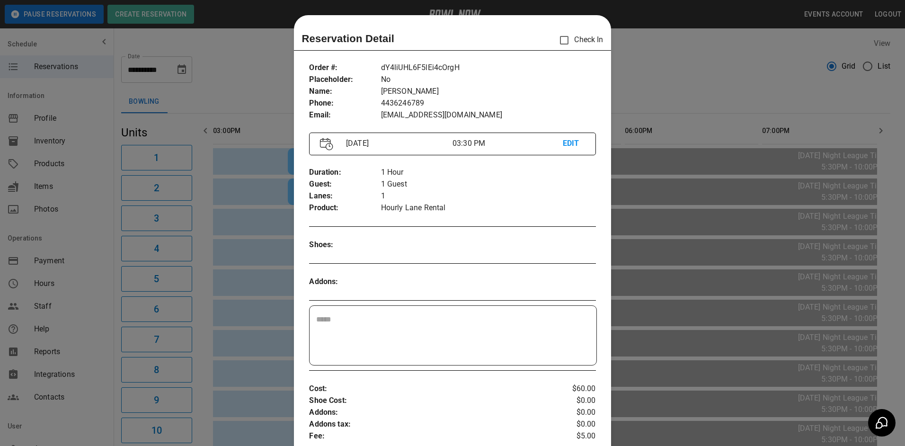
scroll to position [15, 0]
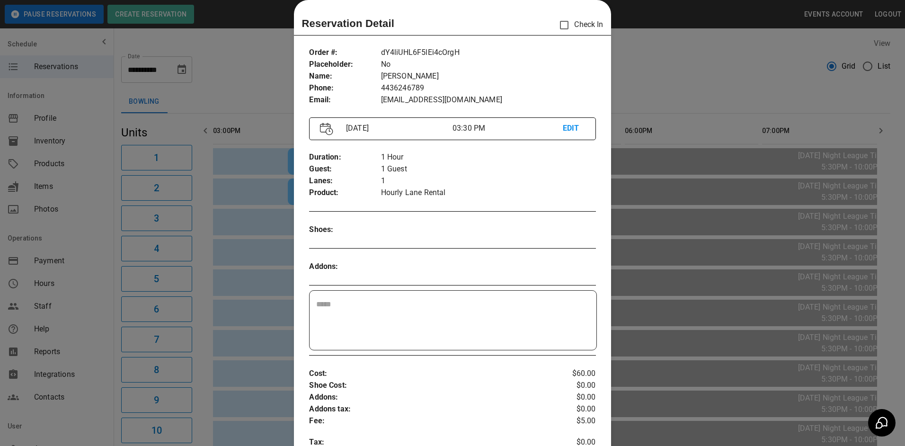
drag, startPoint x: 707, startPoint y: 107, endPoint x: 687, endPoint y: 91, distance: 25.6
click at [705, 104] on div at bounding box center [452, 223] width 905 height 446
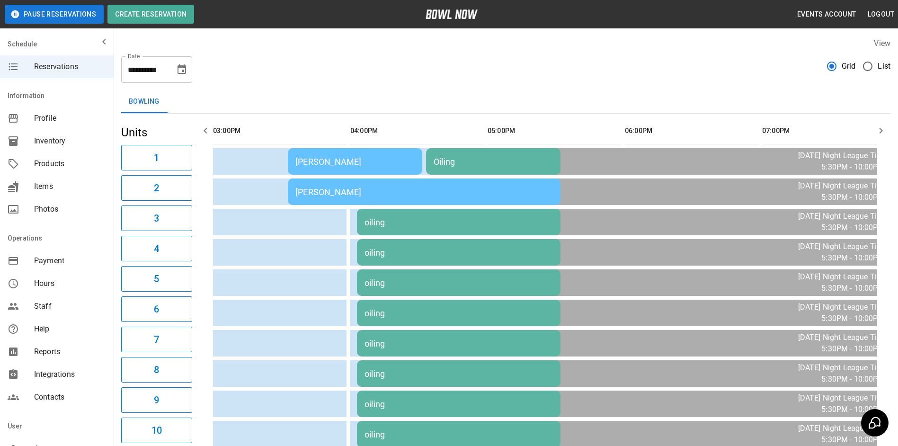
click at [370, 187] on div "[PERSON_NAME]" at bounding box center [423, 192] width 257 height 10
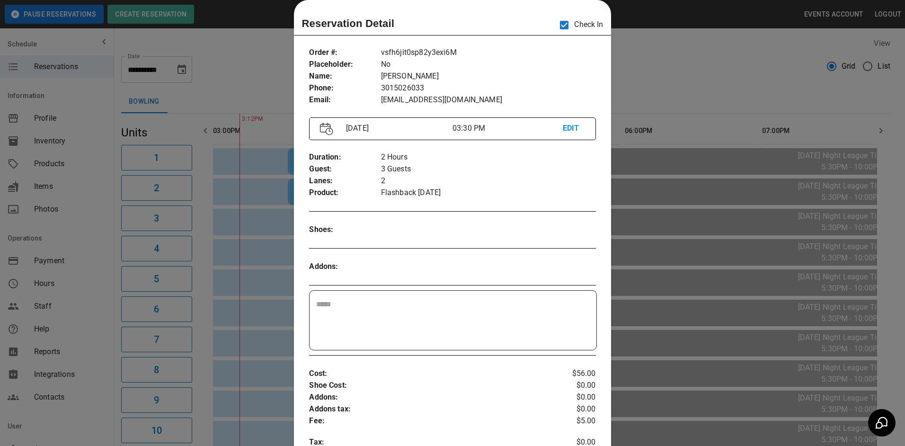
click at [657, 54] on div at bounding box center [452, 223] width 905 height 446
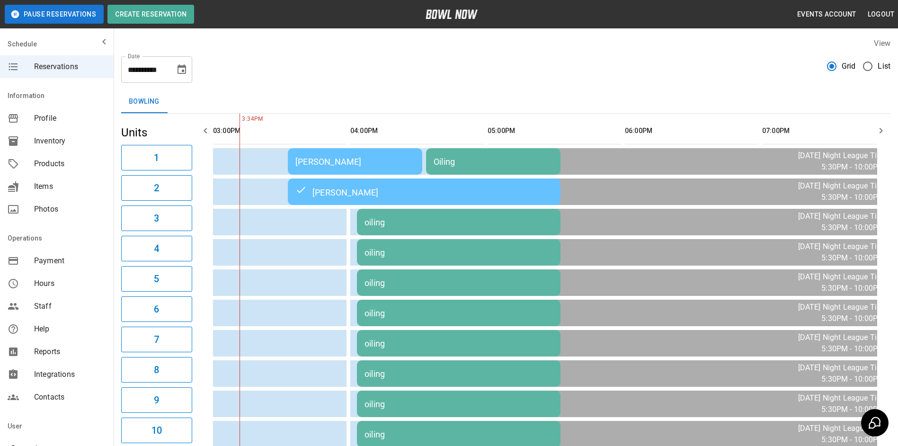
click at [188, 73] on button "Choose date, selected date is Oct 3, 2025" at bounding box center [181, 69] width 19 height 19
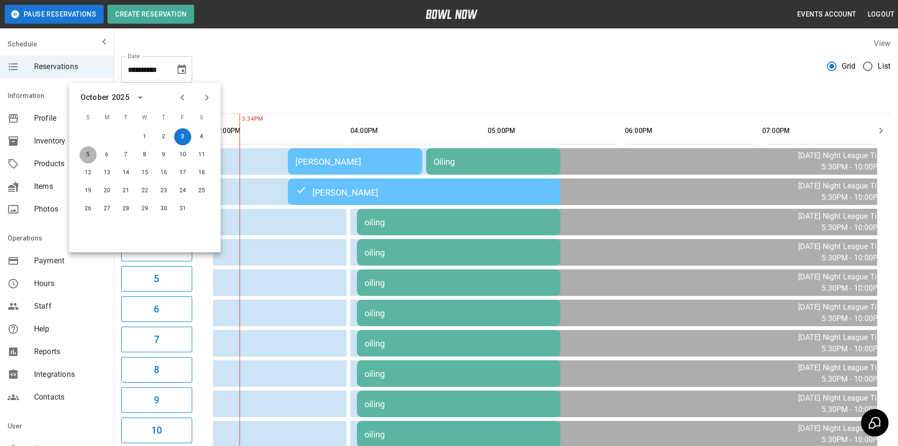
click at [90, 156] on button "5" at bounding box center [88, 154] width 17 height 17
type input "**********"
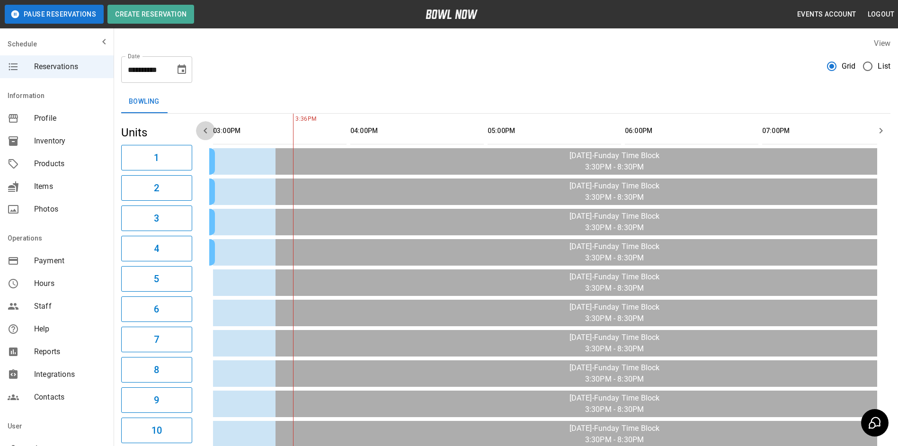
click at [202, 130] on icon "button" at bounding box center [205, 130] width 11 height 11
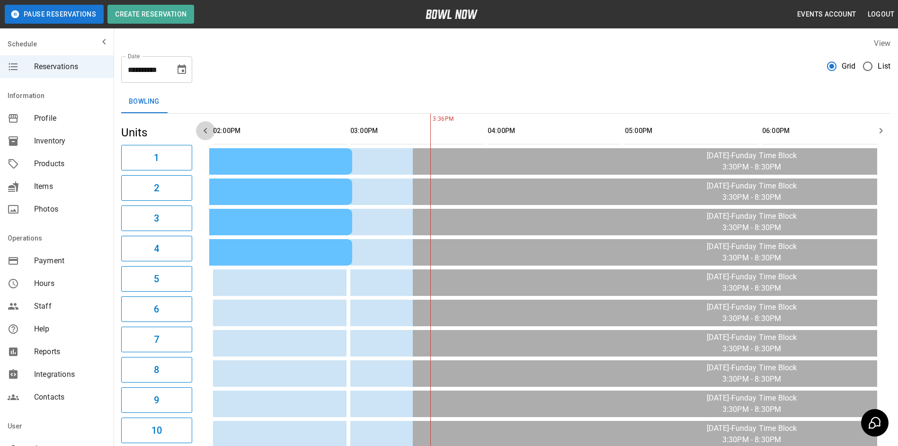
click at [202, 130] on icon "button" at bounding box center [205, 130] width 11 height 11
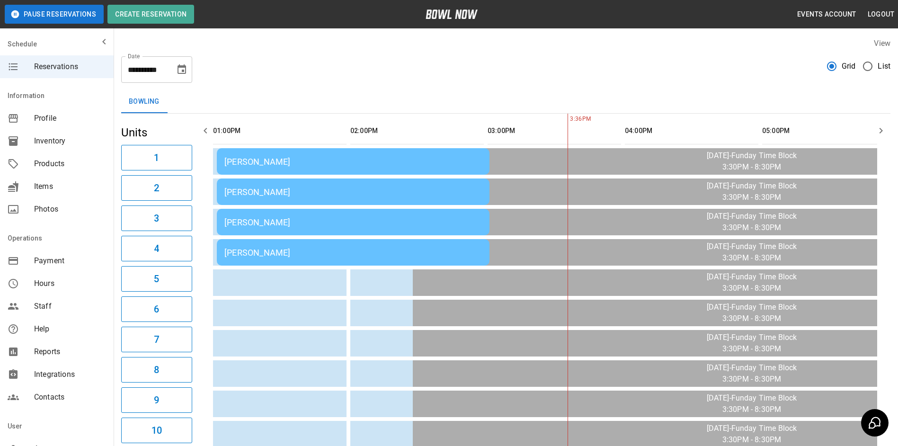
scroll to position [0, 549]
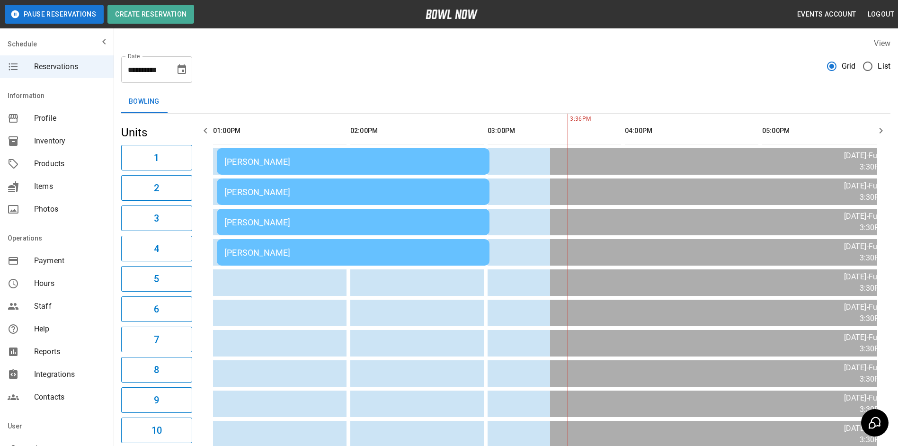
click at [202, 130] on icon "button" at bounding box center [205, 130] width 11 height 11
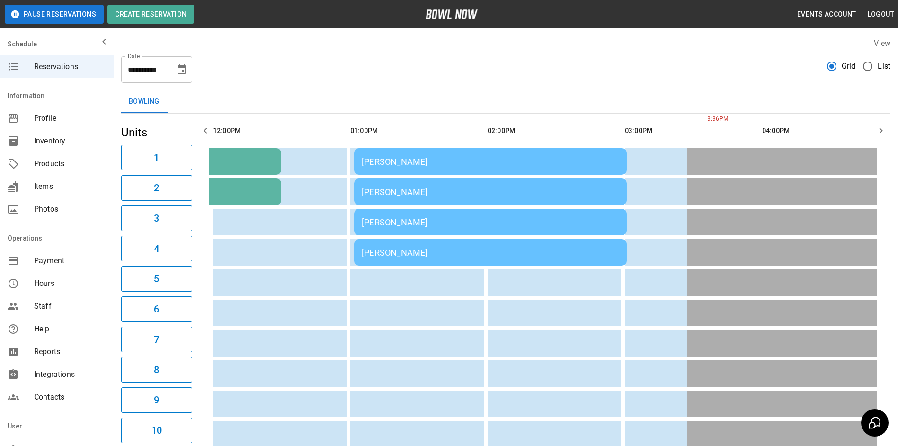
click at [202, 130] on icon "button" at bounding box center [205, 130] width 11 height 11
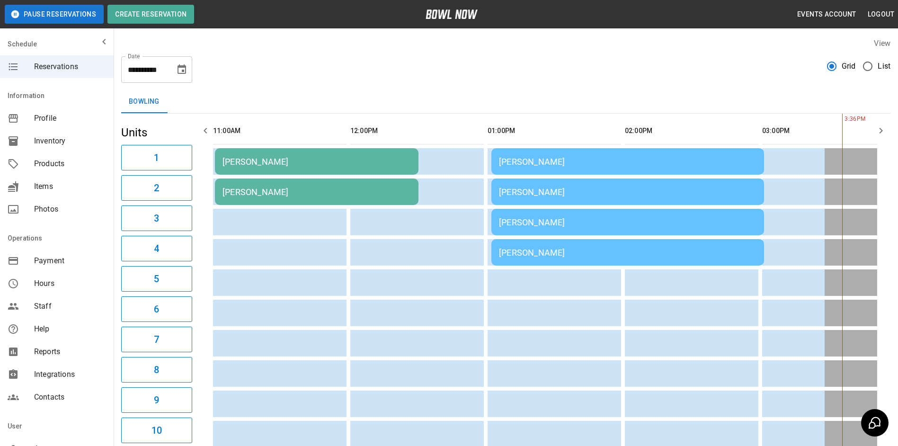
click at [201, 131] on icon "button" at bounding box center [205, 130] width 11 height 11
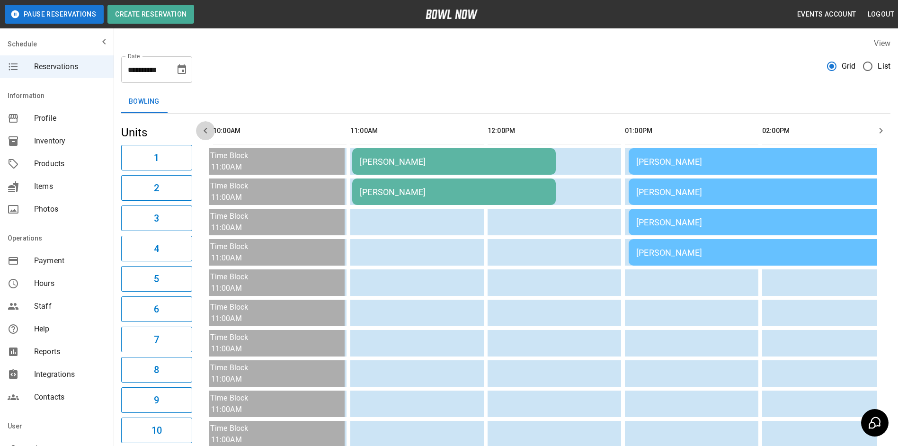
click at [201, 131] on icon "button" at bounding box center [205, 130] width 11 height 11
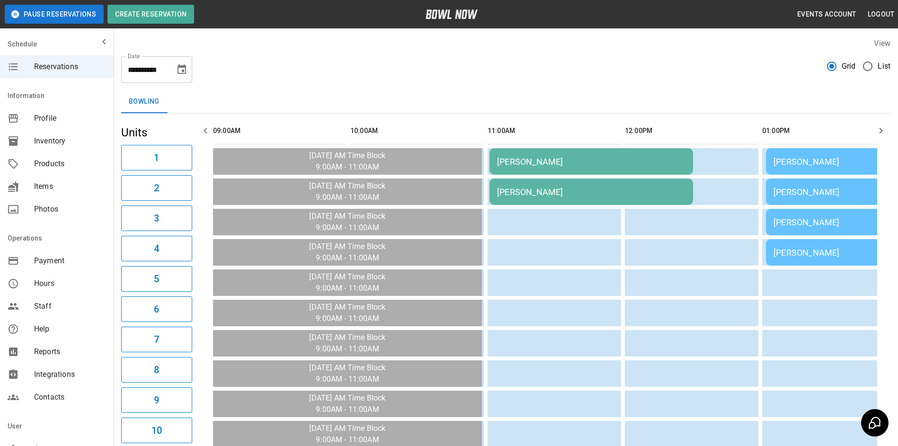
click at [201, 130] on icon "button" at bounding box center [205, 130] width 11 height 11
click at [178, 75] on icon "Choose date, selected date is Oct 5, 2025" at bounding box center [181, 69] width 11 height 11
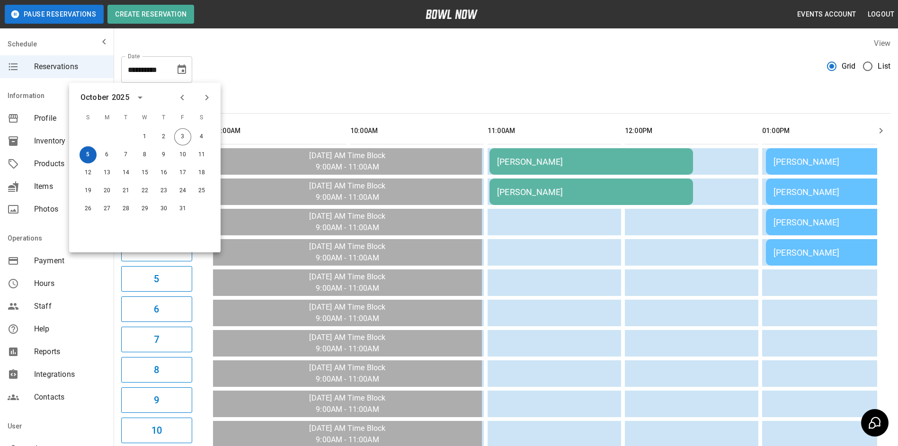
click at [86, 155] on button "5" at bounding box center [88, 154] width 17 height 17
click at [329, 98] on div "Bowling" at bounding box center [505, 101] width 769 height 23
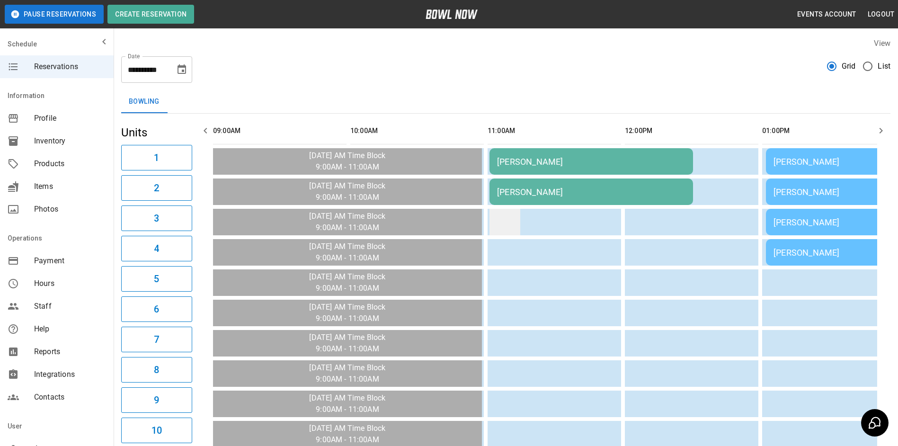
click at [500, 226] on td "sticky table" at bounding box center [504, 222] width 31 height 27
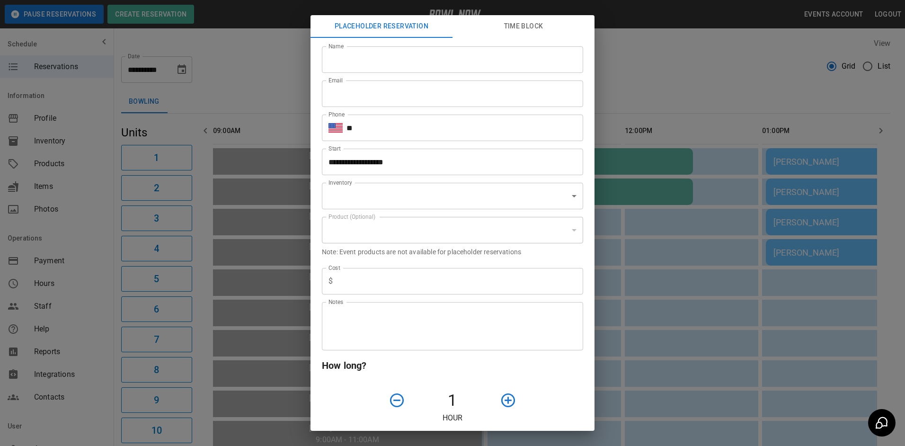
type input "**********"
click at [383, 59] on input "Name" at bounding box center [452, 59] width 261 height 27
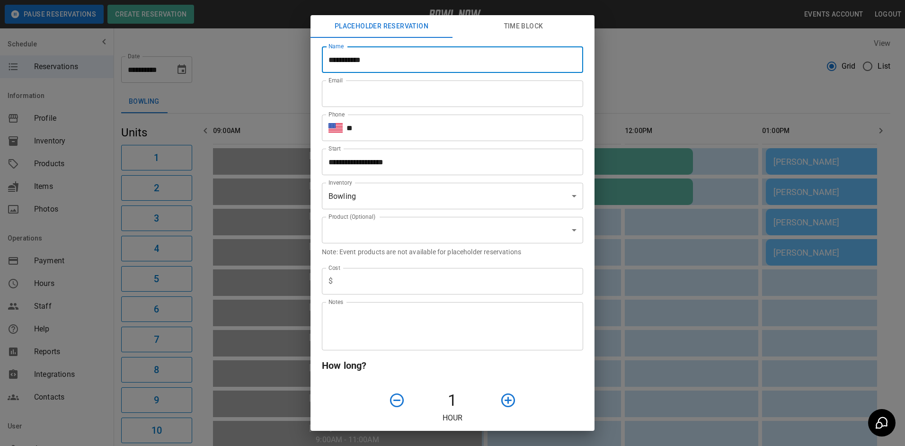
type input "**********"
click at [372, 80] on div "Email Email" at bounding box center [448, 90] width 269 height 34
click at [372, 88] on input "Email" at bounding box center [452, 93] width 261 height 27
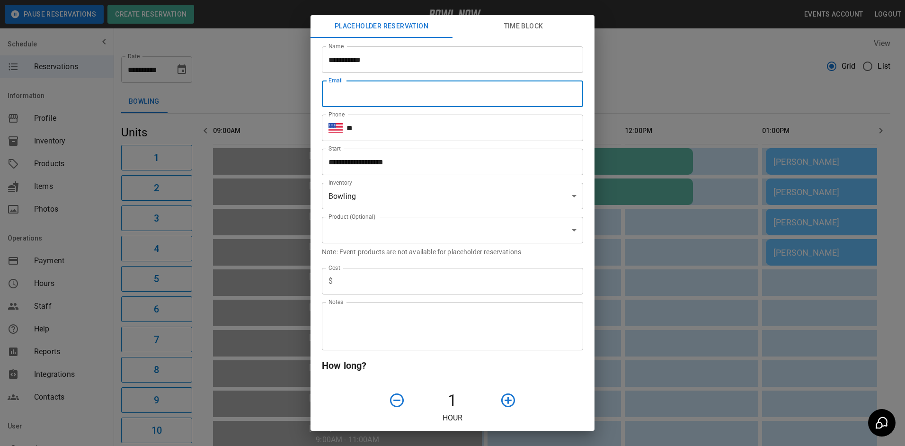
type input "**********"
type input "***"
click at [421, 122] on input "**" at bounding box center [464, 128] width 237 height 27
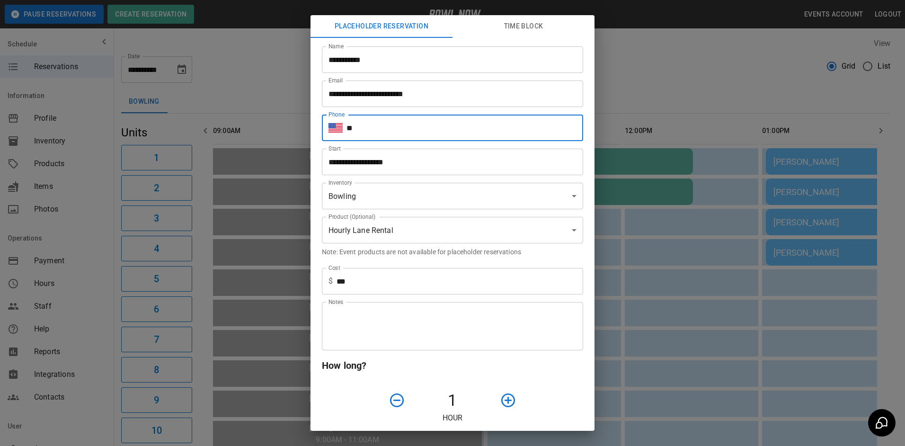
type input "**********"
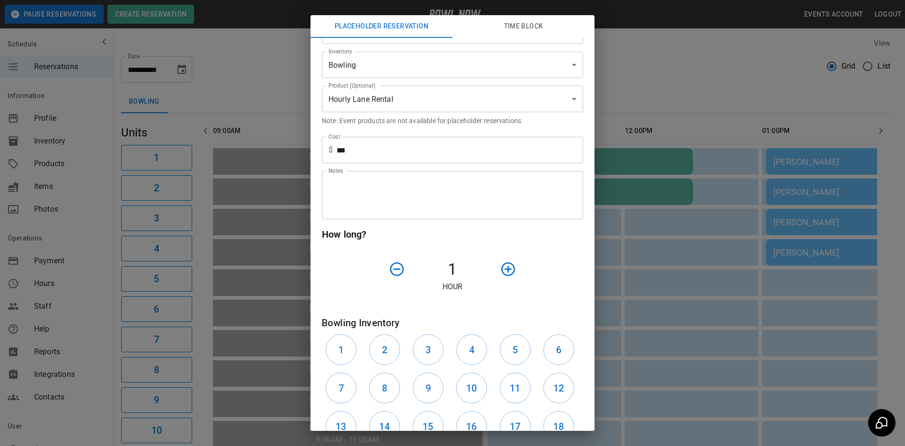
scroll to position [142, 0]
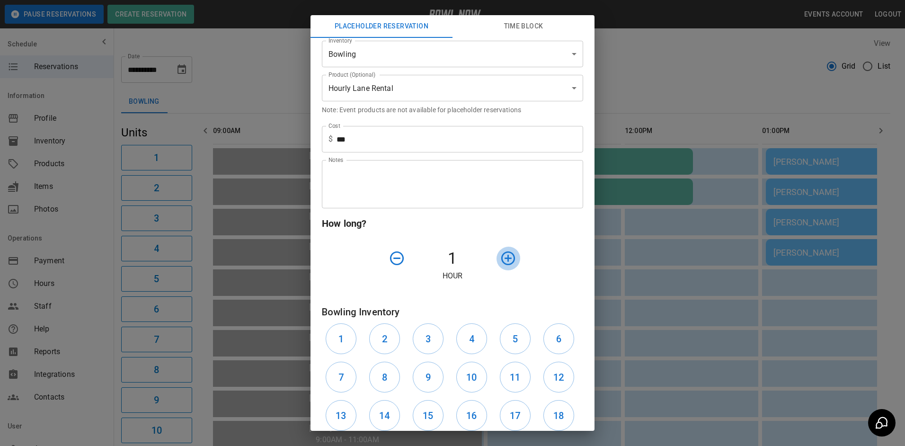
click at [500, 257] on icon "button" at bounding box center [508, 258] width 17 height 17
drag, startPoint x: 423, startPoint y: 348, endPoint x: 446, endPoint y: 346, distance: 23.8
click at [423, 348] on button "3" at bounding box center [428, 338] width 31 height 31
click at [469, 346] on h6 "4" at bounding box center [471, 338] width 5 height 15
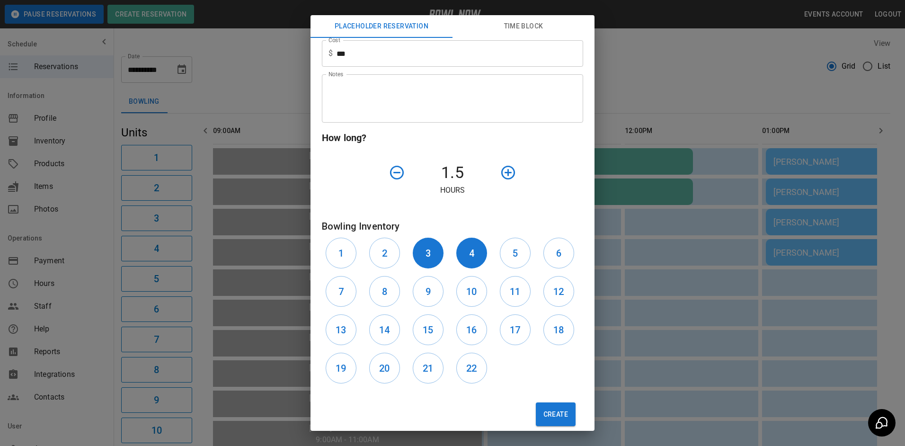
scroll to position [241, 0]
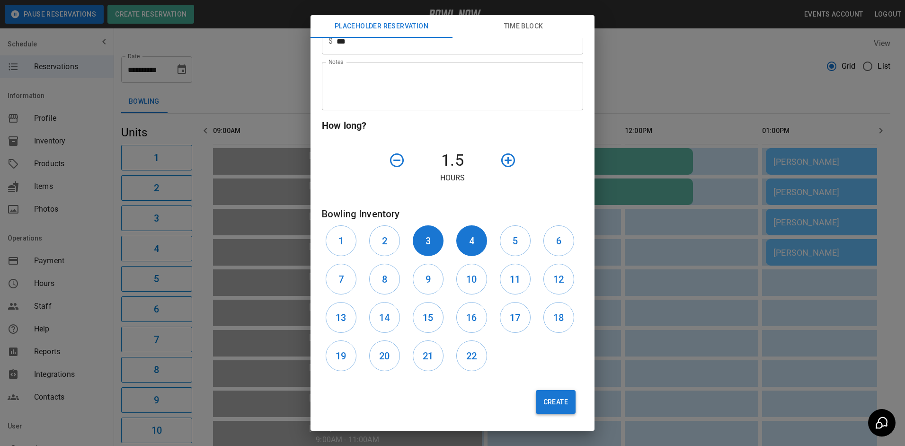
click at [559, 407] on button "Create" at bounding box center [556, 402] width 40 height 24
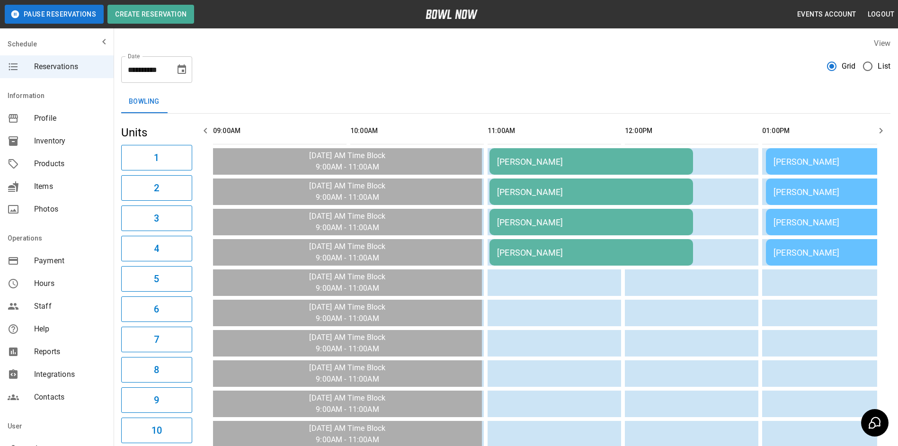
click at [543, 252] on div "[PERSON_NAME]" at bounding box center [591, 253] width 188 height 10
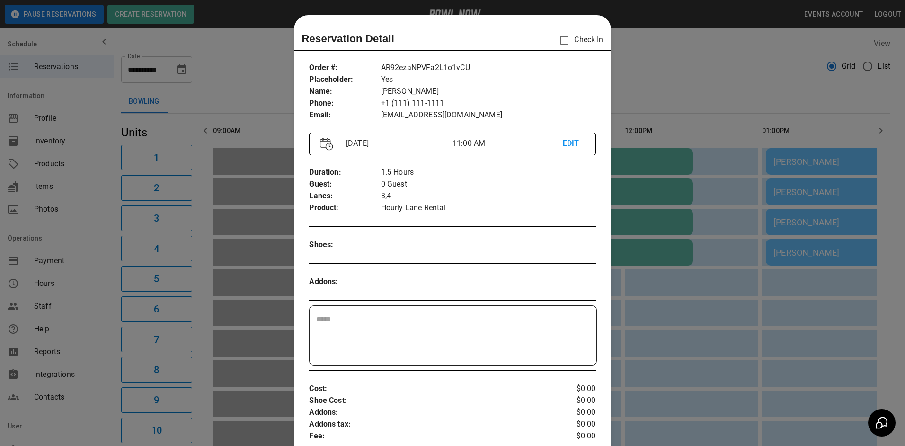
scroll to position [15, 0]
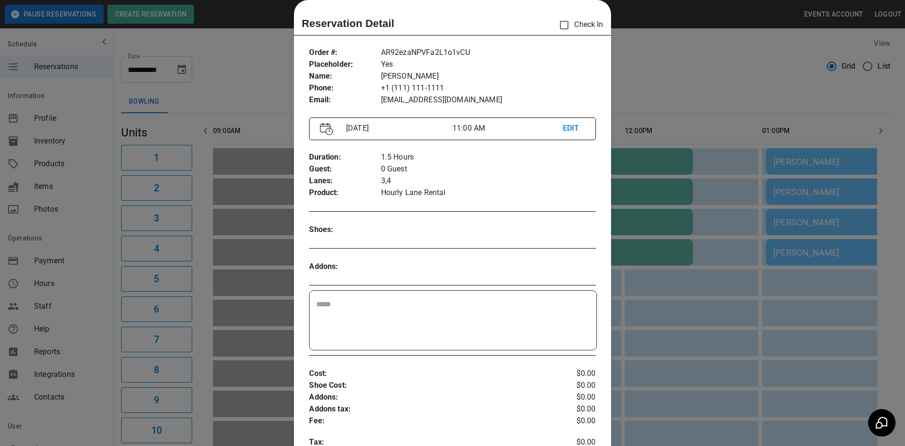
click at [563, 130] on p "EDIT" at bounding box center [574, 129] width 22 height 12
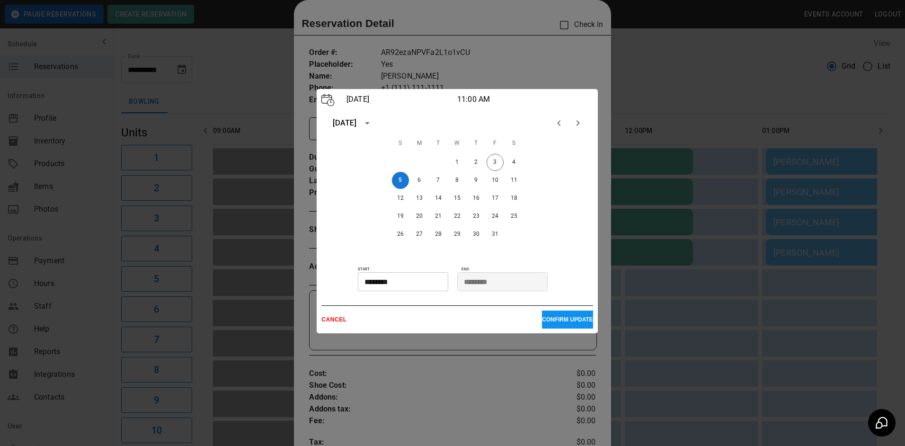
click at [327, 322] on p "CANCEL" at bounding box center [431, 319] width 221 height 7
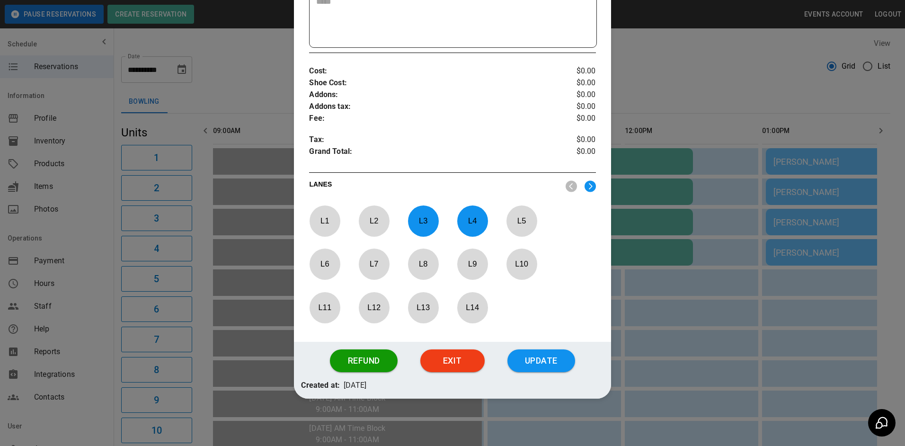
scroll to position [318, 0]
click at [380, 364] on button "Refund" at bounding box center [363, 360] width 67 height 23
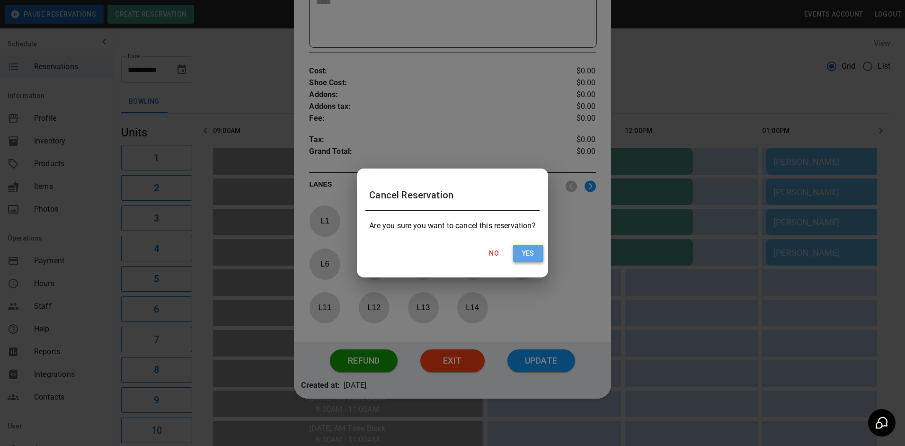
click at [530, 251] on button "Yes" at bounding box center [528, 254] width 30 height 18
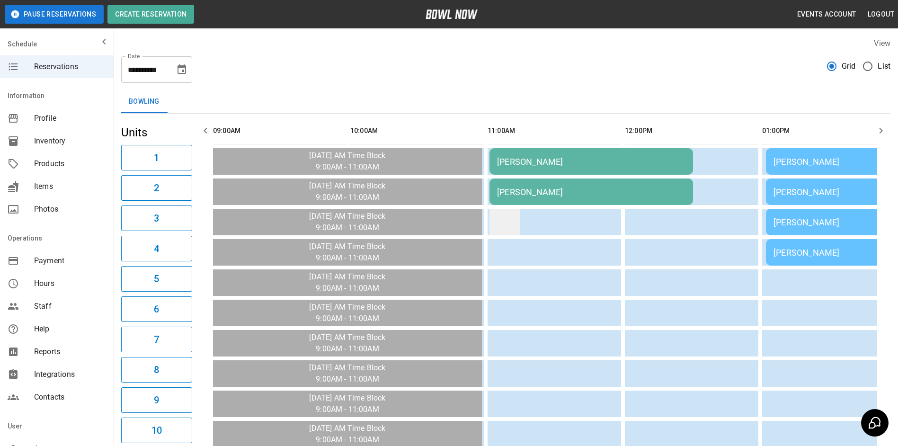
click at [501, 223] on td "sticky table" at bounding box center [504, 222] width 31 height 27
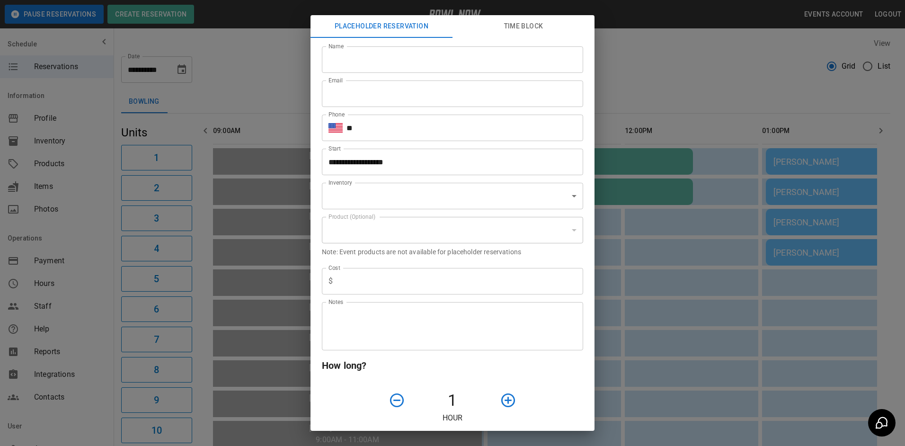
type input "**********"
click at [385, 63] on input "Name" at bounding box center [452, 59] width 261 height 27
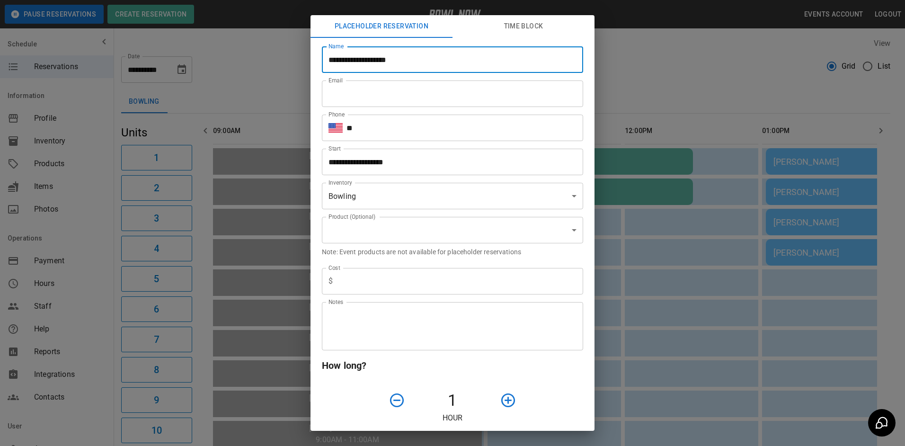
type input "**********"
click at [389, 98] on input "Email" at bounding box center [452, 93] width 261 height 27
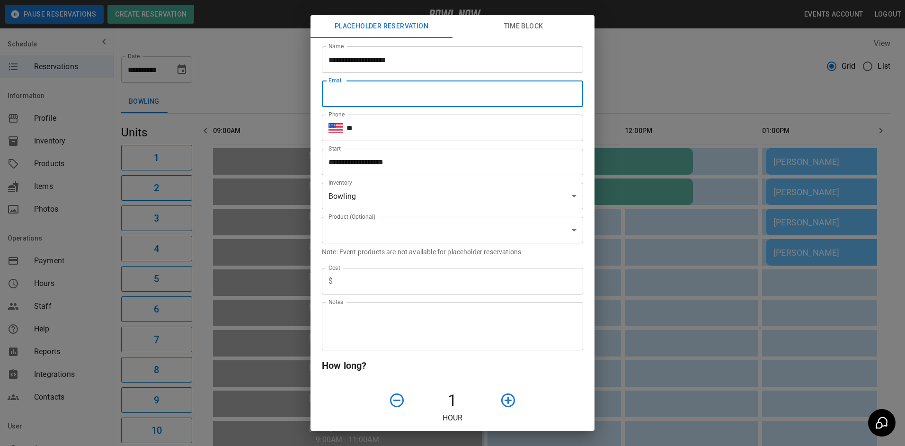
type input "**********"
type input "***"
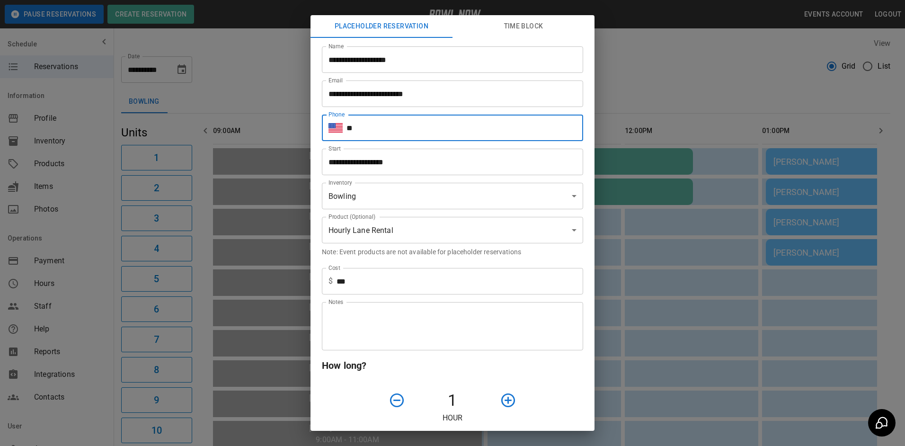
drag, startPoint x: 396, startPoint y: 131, endPoint x: 399, endPoint y: 138, distance: 7.9
click at [396, 133] on input "**" at bounding box center [464, 128] width 237 height 27
type input "**********"
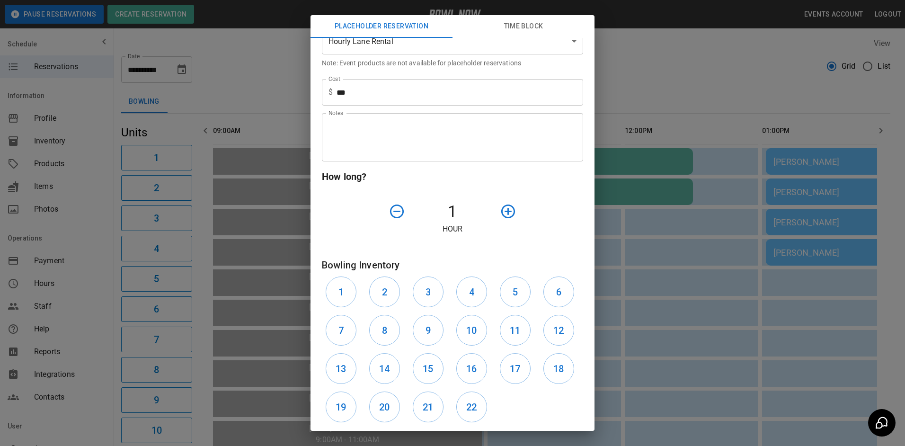
scroll to position [189, 0]
click at [500, 209] on icon "button" at bounding box center [508, 211] width 17 height 17
click at [419, 287] on button "3" at bounding box center [428, 291] width 31 height 31
click at [470, 287] on h6 "4" at bounding box center [471, 291] width 5 height 15
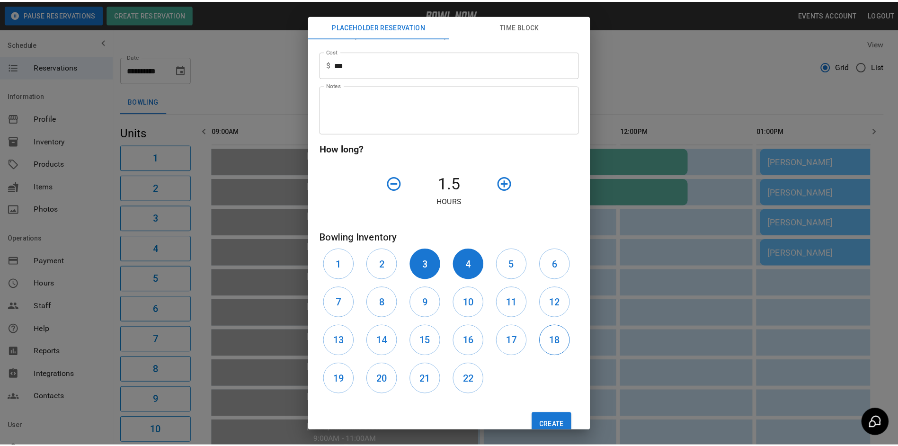
scroll to position [241, 0]
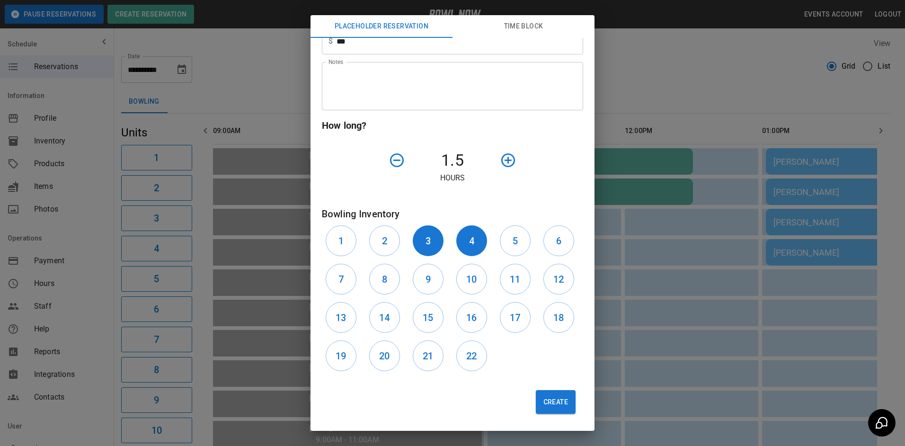
click at [544, 396] on button "Create" at bounding box center [556, 402] width 40 height 24
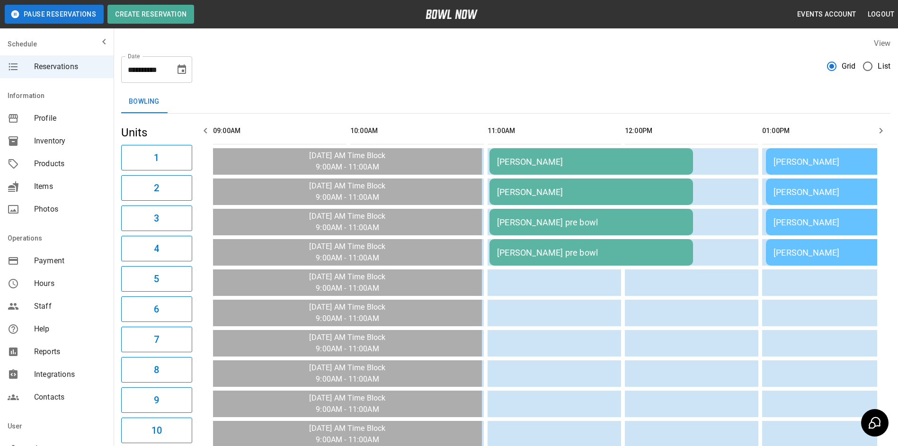
drag, startPoint x: 590, startPoint y: 66, endPoint x: 223, endPoint y: 62, distance: 366.4
click at [223, 62] on div "**********" at bounding box center [506, 426] width 784 height 792
drag, startPoint x: 223, startPoint y: 62, endPoint x: 205, endPoint y: 133, distance: 73.8
click at [205, 133] on icon "button" at bounding box center [205, 130] width 11 height 11
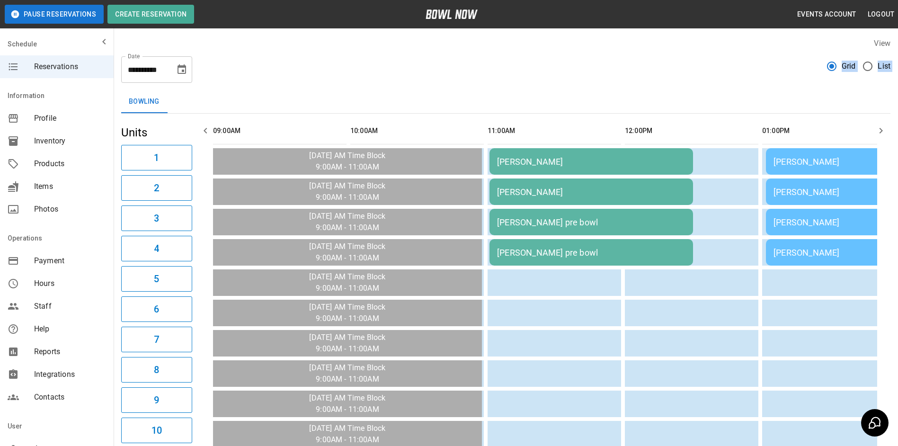
click at [205, 133] on icon "button" at bounding box center [205, 130] width 11 height 11
click at [185, 75] on icon "Choose date, selected date is Oct 5, 2025" at bounding box center [181, 69] width 11 height 11
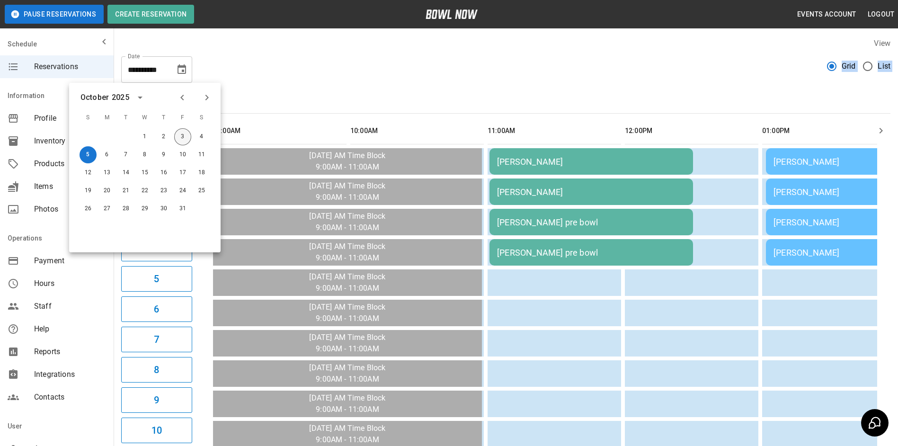
click at [184, 134] on button "3" at bounding box center [182, 136] width 17 height 17
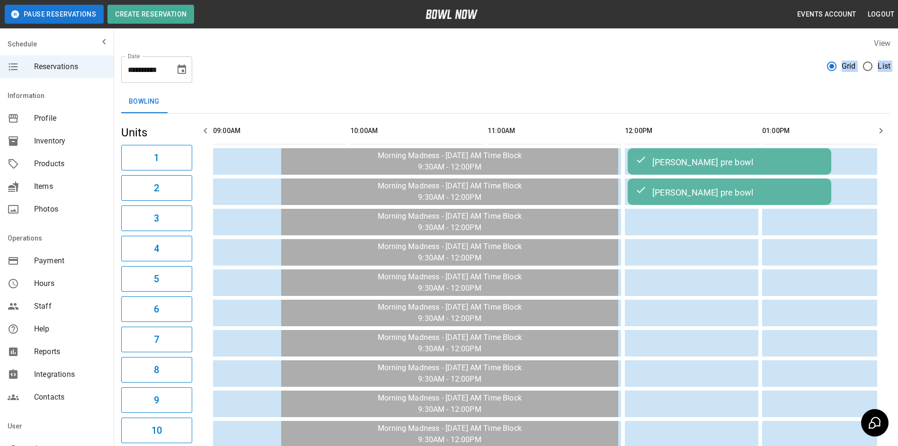
click at [882, 132] on icon "button" at bounding box center [880, 130] width 11 height 11
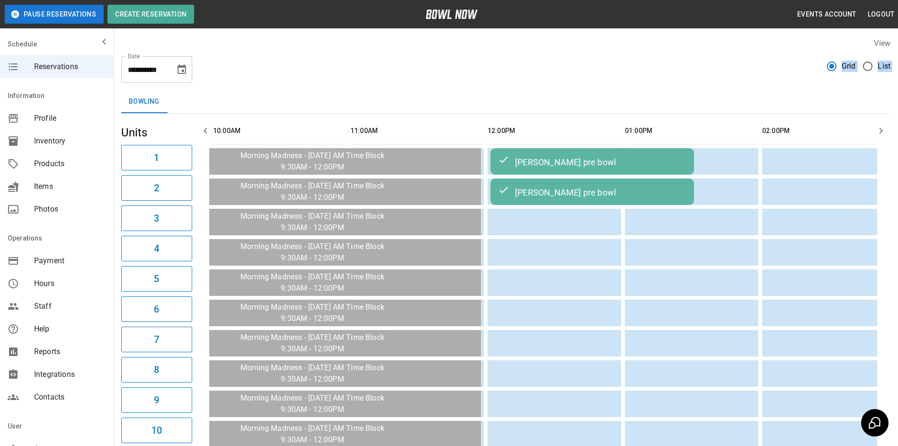
click at [882, 132] on icon "button" at bounding box center [880, 130] width 11 height 11
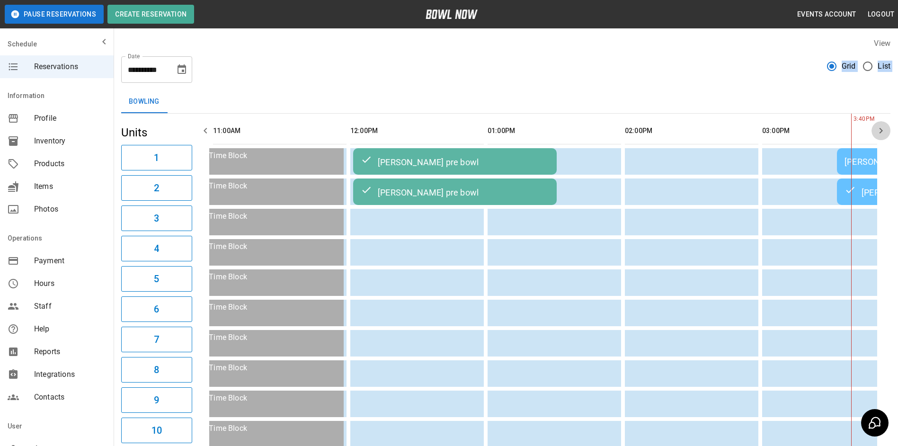
click at [882, 132] on icon "button" at bounding box center [880, 130] width 11 height 11
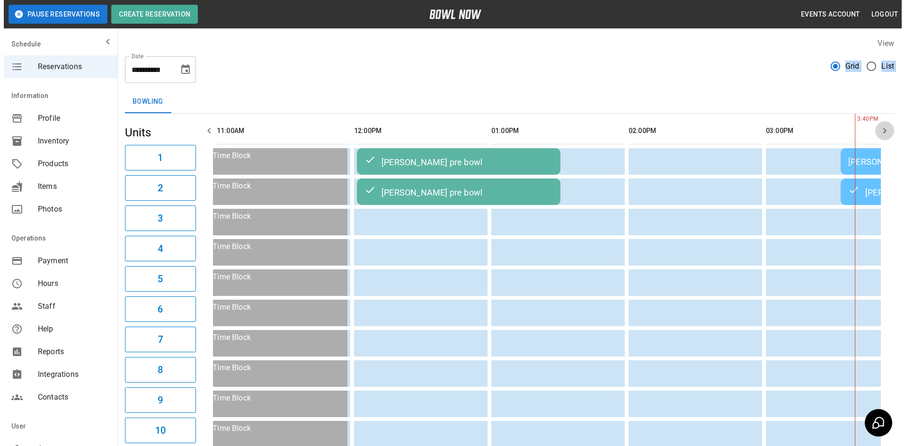
scroll to position [0, 412]
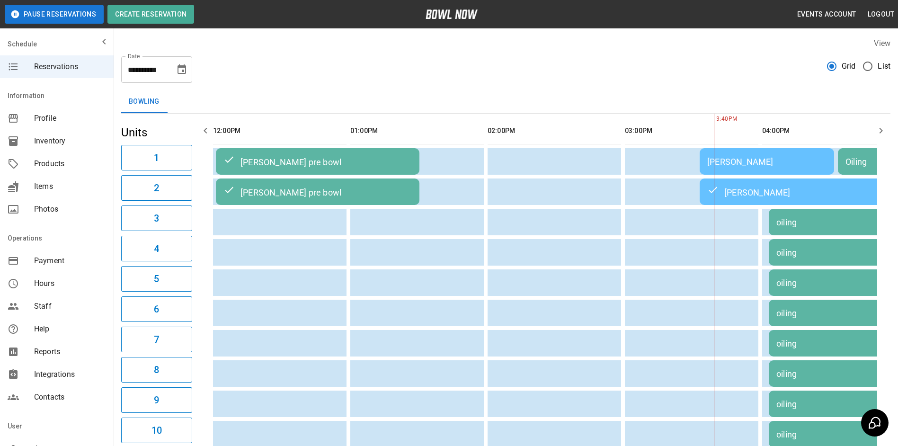
click at [781, 170] on td "[PERSON_NAME]" at bounding box center [767, 161] width 134 height 27
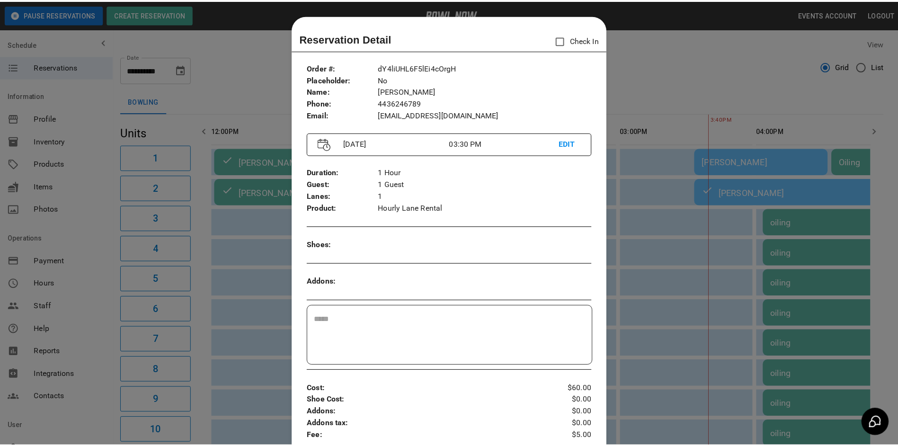
scroll to position [15, 0]
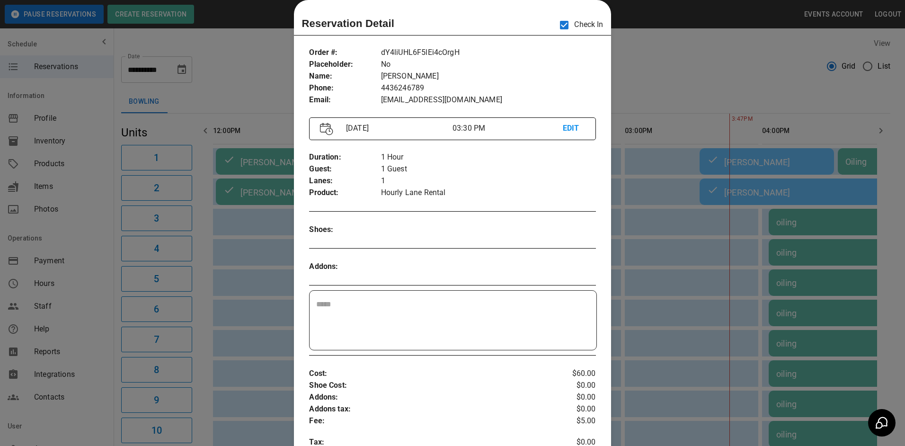
click at [647, 45] on div at bounding box center [452, 223] width 905 height 446
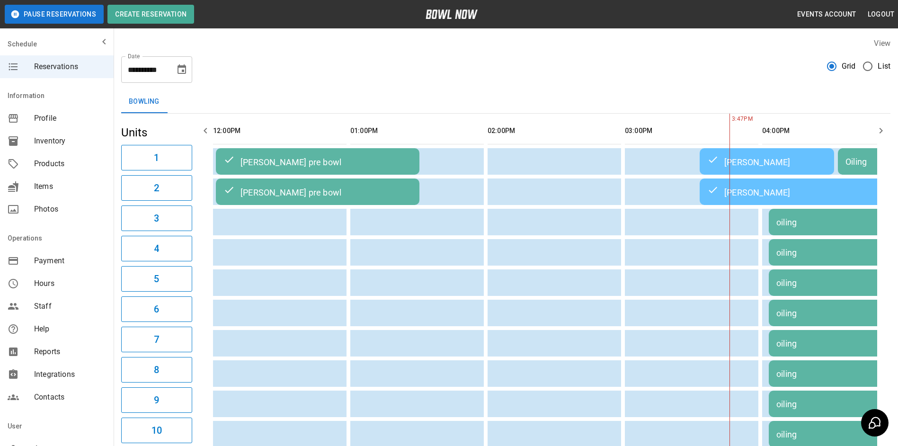
click at [884, 137] on button "button" at bounding box center [880, 130] width 19 height 19
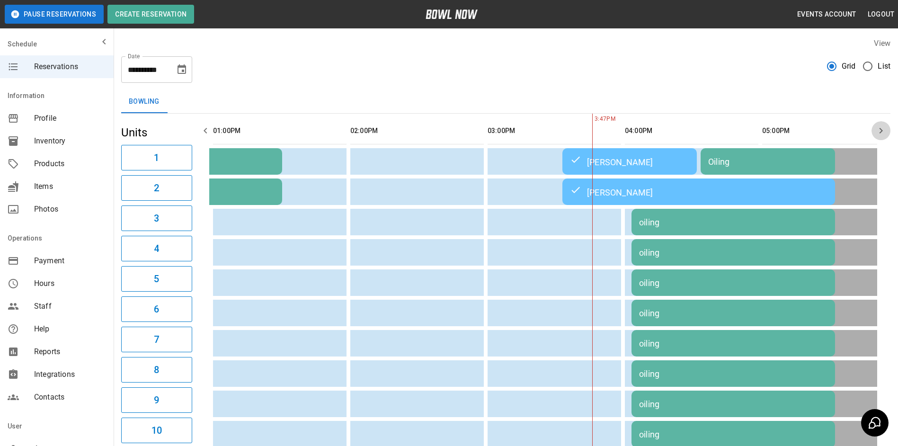
click at [884, 137] on button "button" at bounding box center [880, 130] width 19 height 19
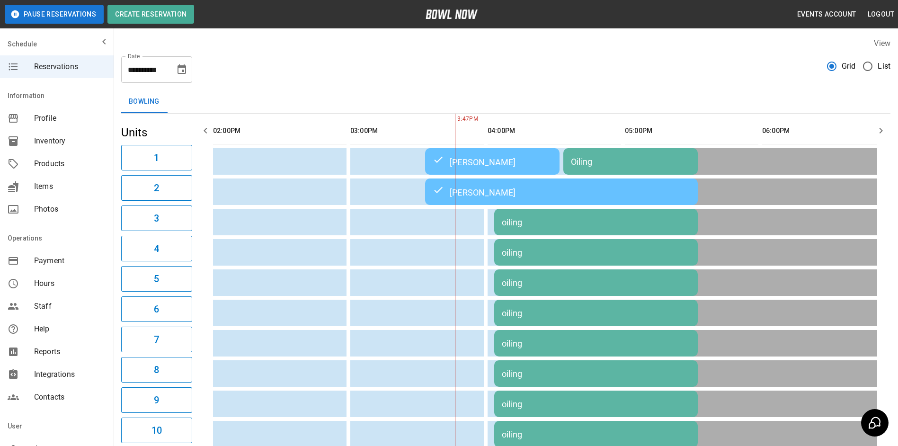
click at [884, 136] on button "button" at bounding box center [880, 130] width 19 height 19
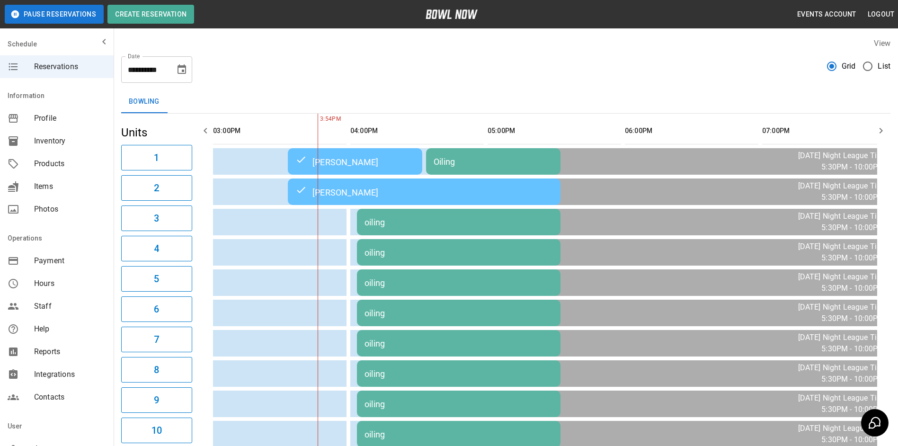
click at [183, 72] on icon "Choose date, selected date is Oct 3, 2025" at bounding box center [181, 68] width 9 height 9
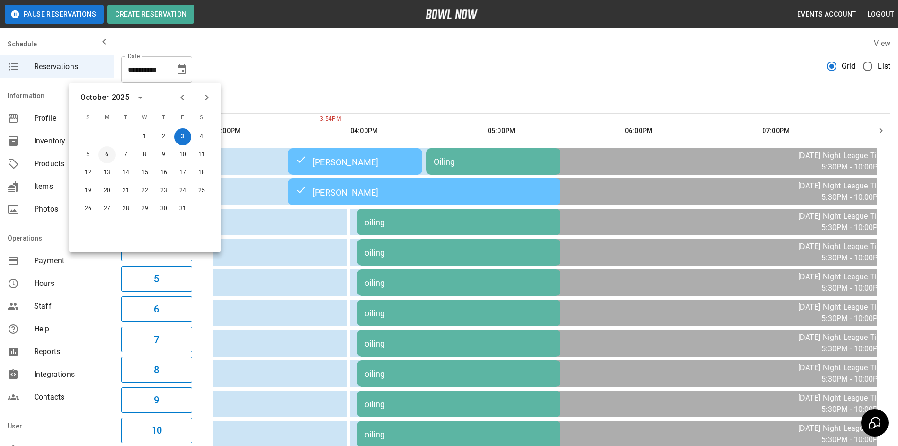
click at [109, 150] on button "6" at bounding box center [106, 154] width 17 height 17
type input "**********"
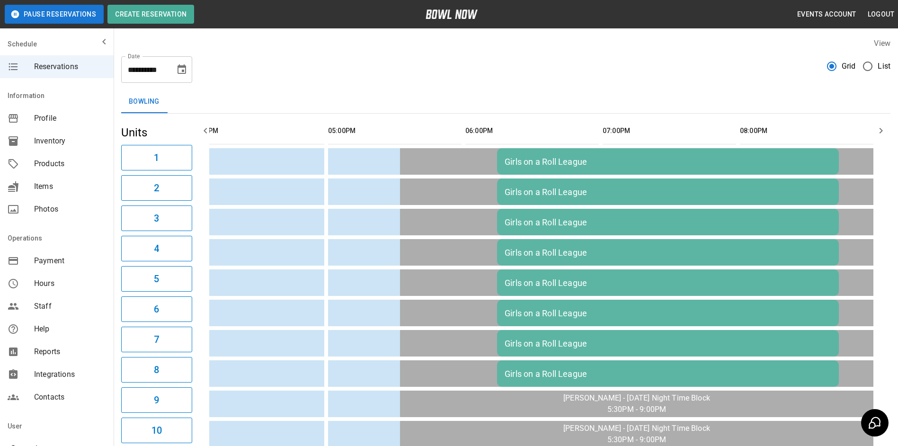
scroll to position [0, 549]
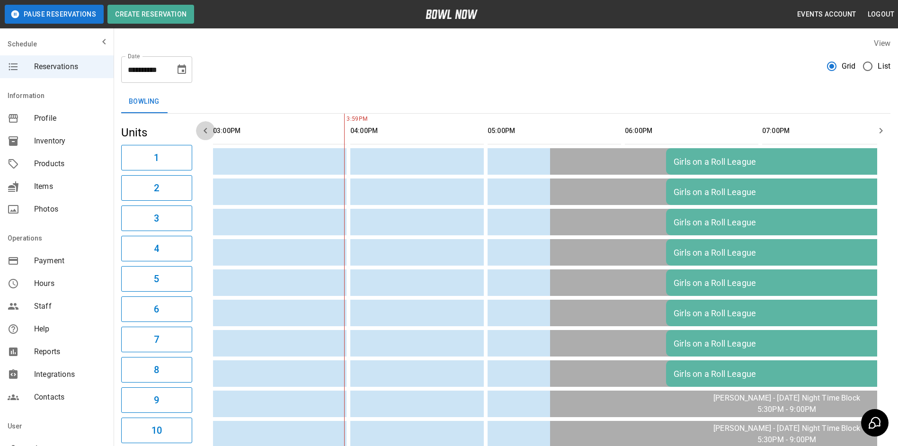
click at [206, 126] on icon "button" at bounding box center [205, 130] width 11 height 11
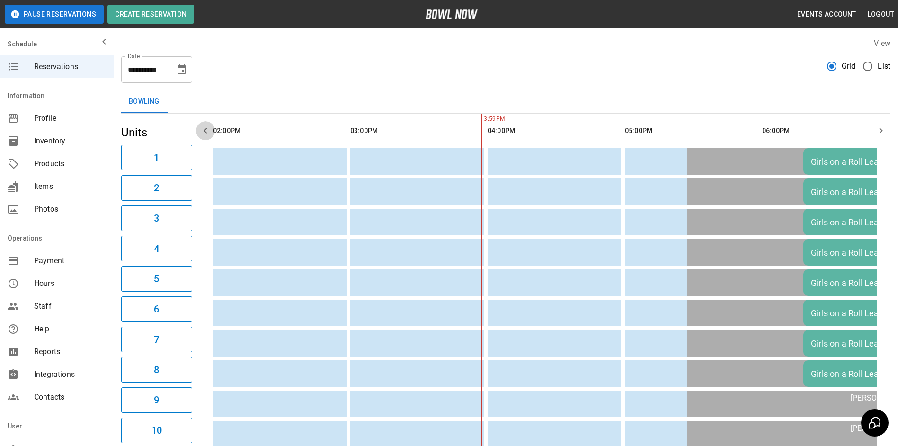
click at [206, 127] on icon "button" at bounding box center [205, 130] width 11 height 11
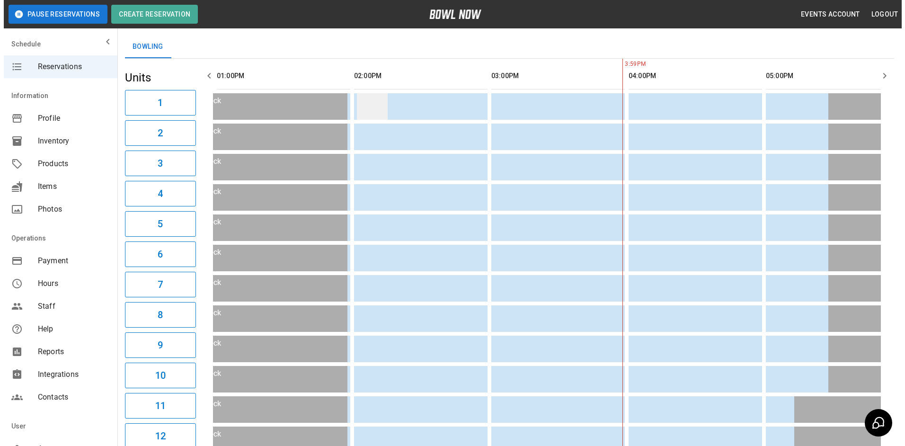
scroll to position [0, 0]
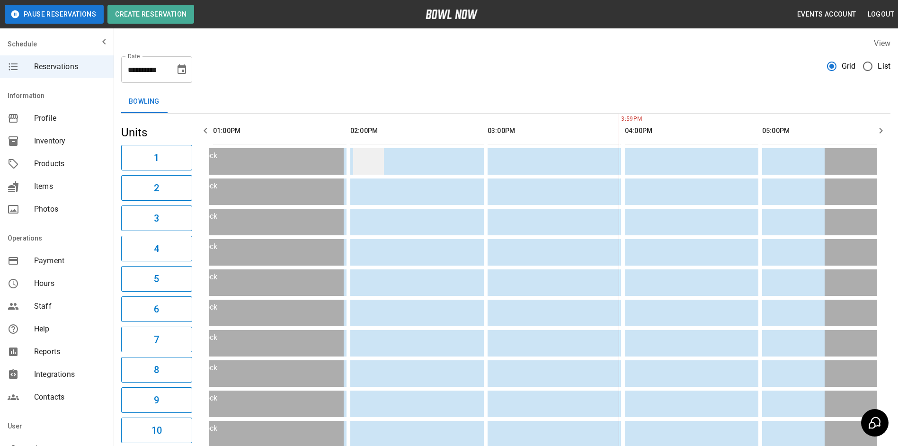
click at [375, 168] on td "sticky table" at bounding box center [368, 161] width 31 height 27
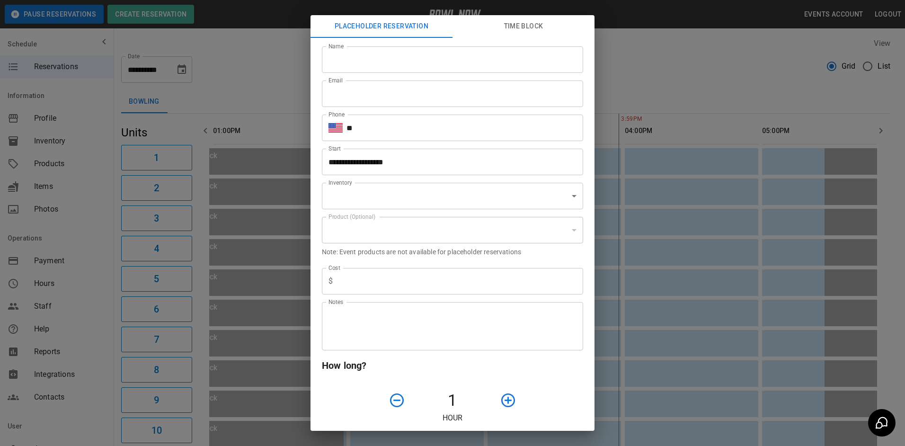
type input "**********"
click at [411, 66] on input "Name" at bounding box center [452, 59] width 261 height 27
type input "*********"
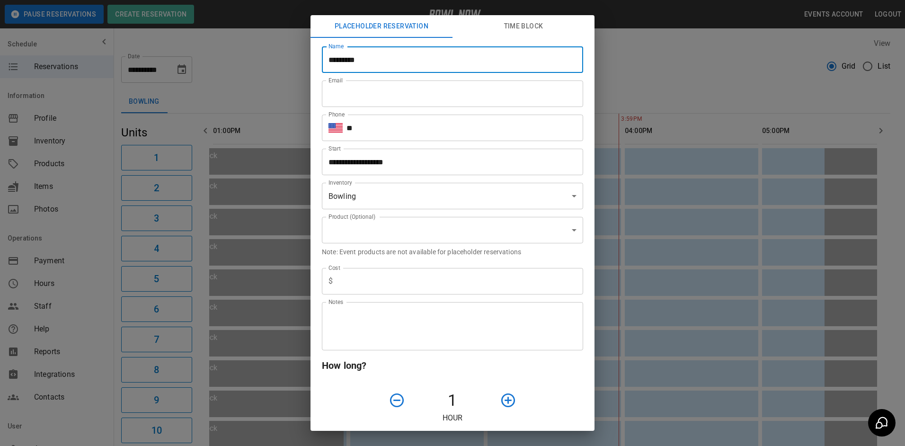
type input "**********"
drag, startPoint x: 367, startPoint y: 136, endPoint x: 368, endPoint y: 131, distance: 4.8
click at [368, 131] on input "**" at bounding box center [464, 128] width 237 height 27
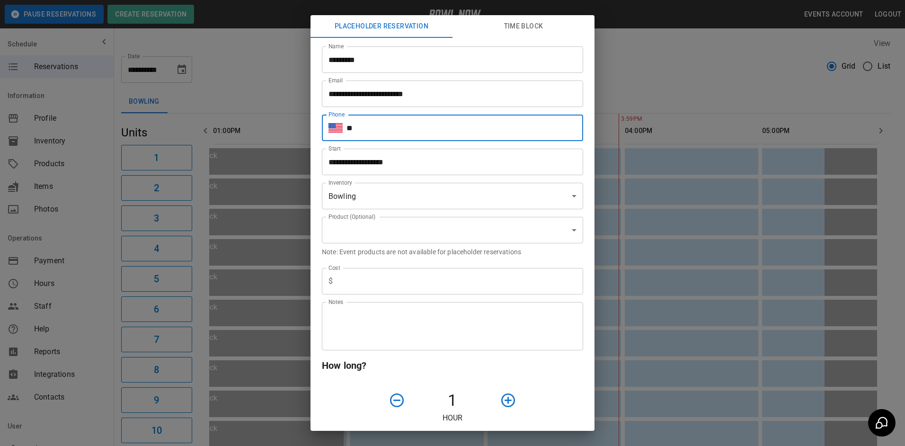
type input "**********"
type input "***"
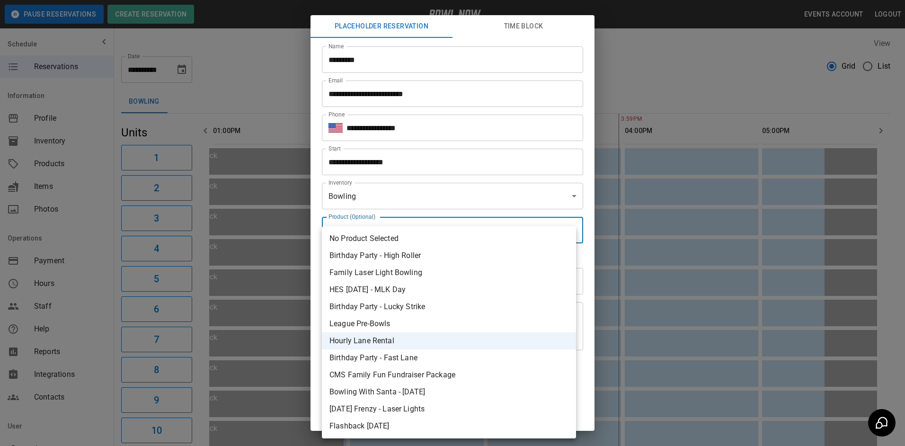
click at [399, 226] on body "**********" at bounding box center [452, 436] width 905 height 873
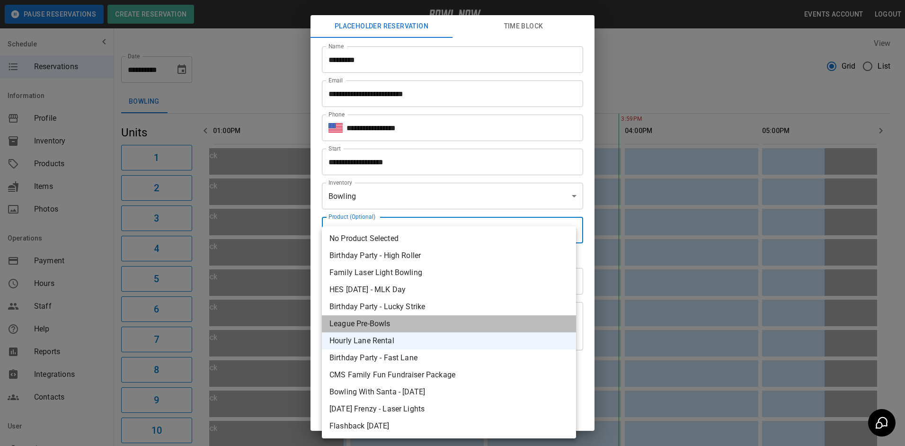
click at [386, 329] on li "League Pre-Bowls" at bounding box center [449, 323] width 254 height 17
type input "**********"
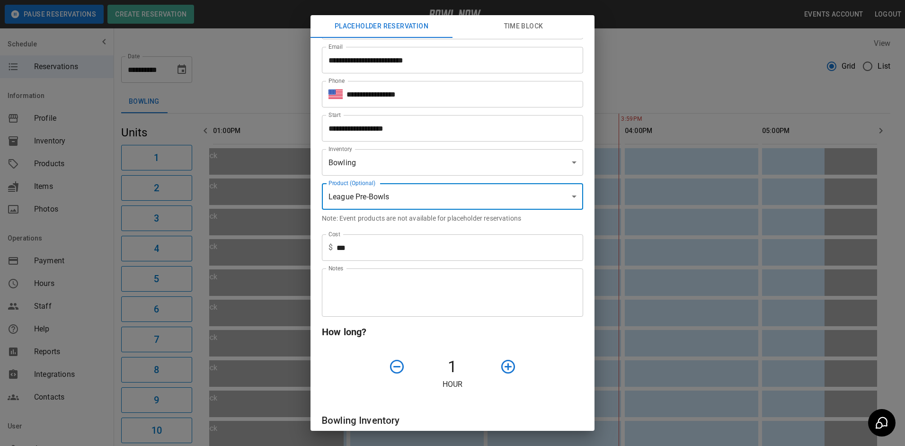
scroll to position [95, 0]
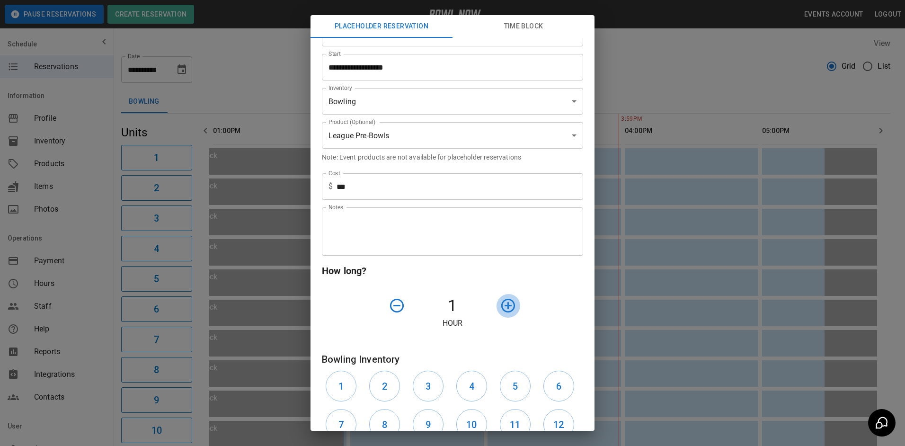
drag, startPoint x: 498, startPoint y: 308, endPoint x: 447, endPoint y: 329, distance: 55.8
click at [500, 309] on icon "button" at bounding box center [508, 305] width 17 height 17
click at [345, 381] on button "1" at bounding box center [341, 386] width 31 height 31
click at [393, 382] on button "2" at bounding box center [384, 386] width 31 height 31
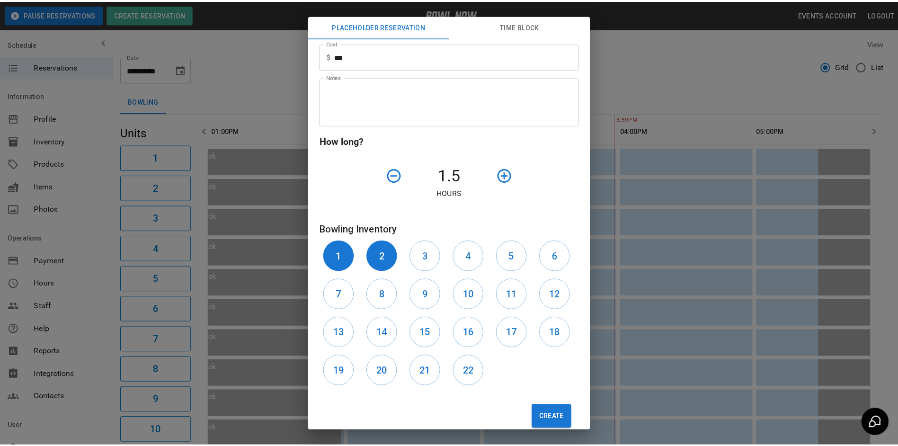
scroll to position [241, 0]
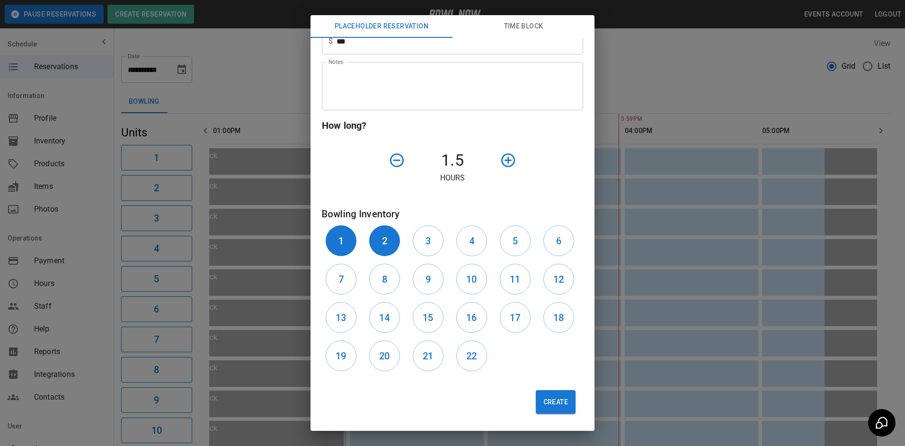
click at [539, 401] on button "Create" at bounding box center [556, 402] width 40 height 24
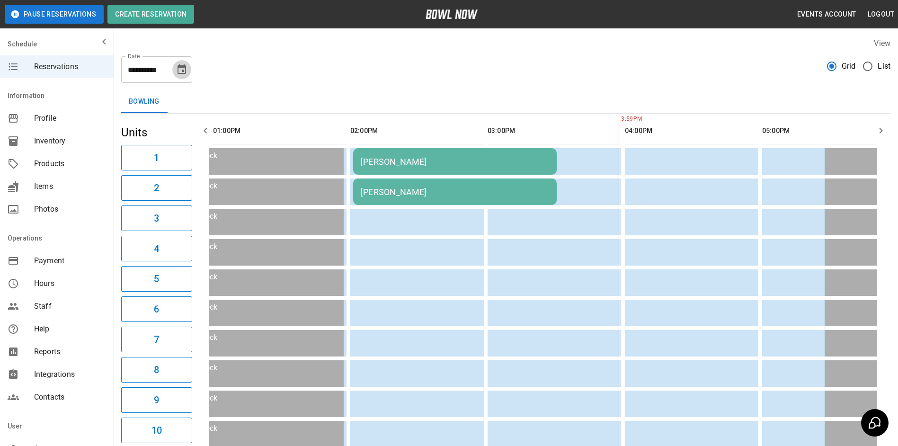
click at [189, 69] on button "Choose date, selected date is Oct 6, 2025" at bounding box center [181, 69] width 19 height 19
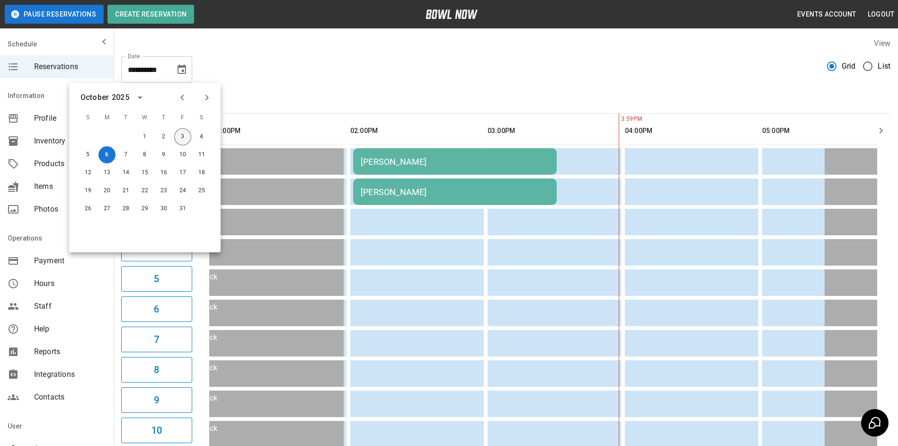
drag, startPoint x: 183, startPoint y: 135, endPoint x: 236, endPoint y: 91, distance: 69.0
click at [183, 135] on button "3" at bounding box center [182, 136] width 17 height 17
type input "**********"
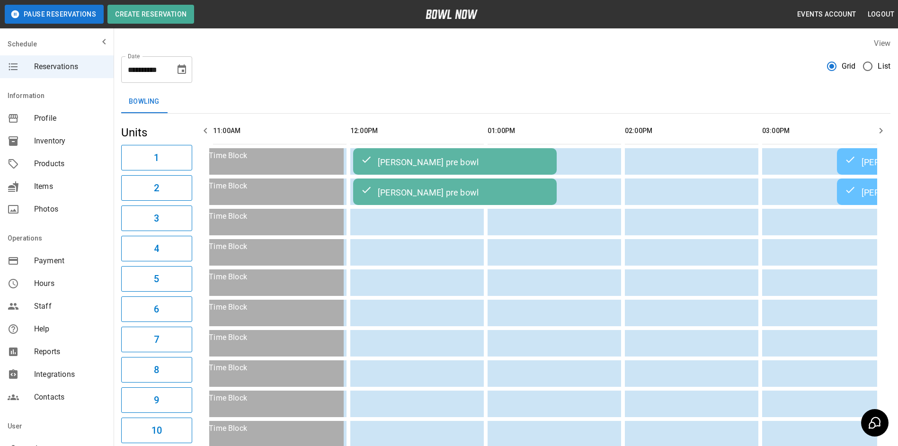
scroll to position [0, 824]
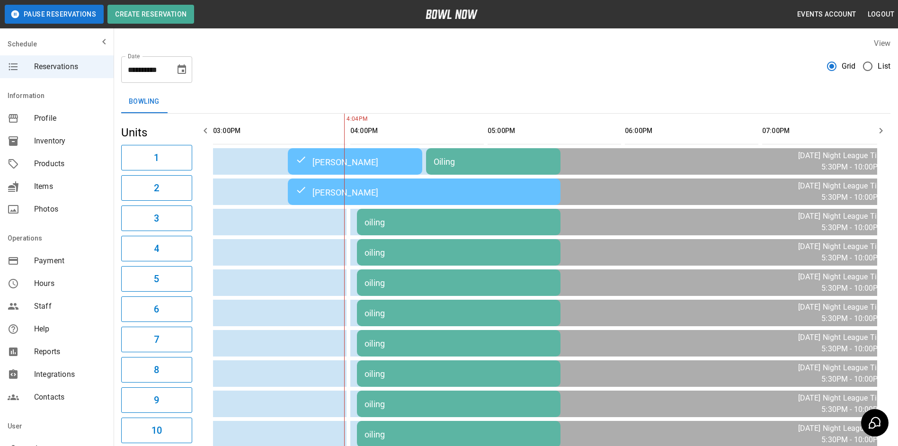
click at [878, 132] on icon "button" at bounding box center [880, 130] width 11 height 11
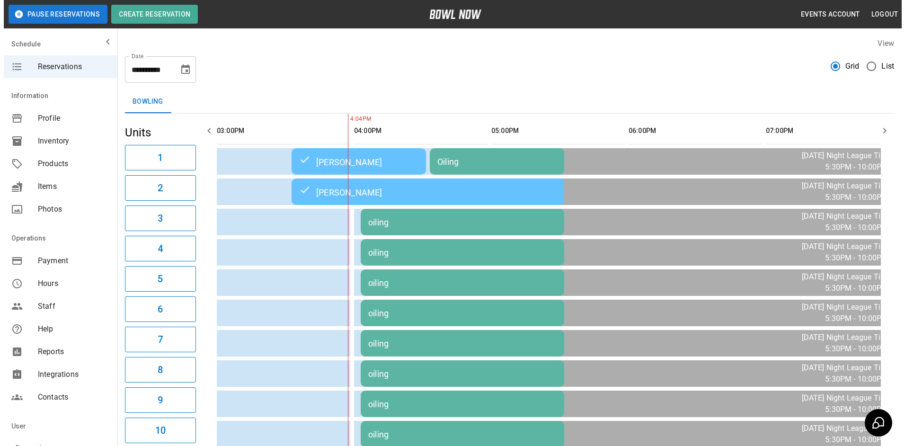
scroll to position [0, 961]
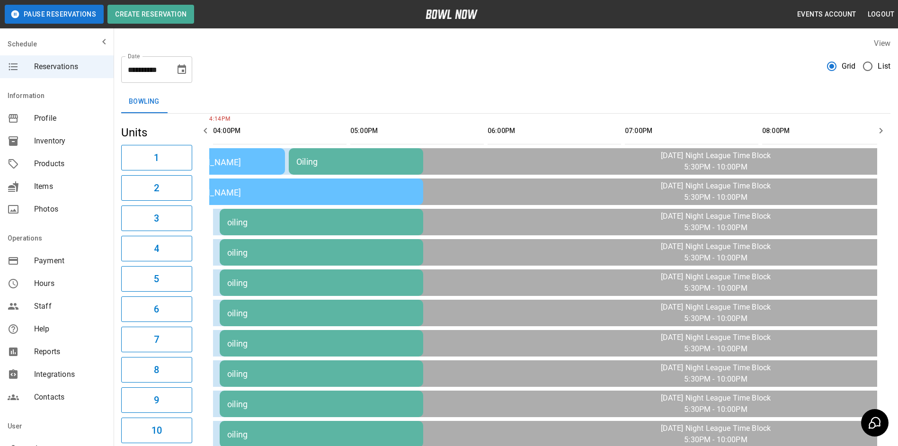
click at [410, 153] on td "Oiling" at bounding box center [356, 161] width 134 height 27
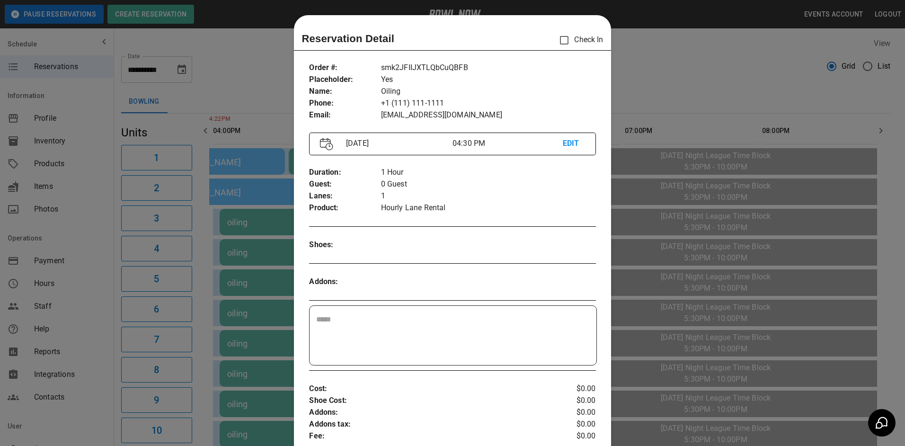
scroll to position [15, 0]
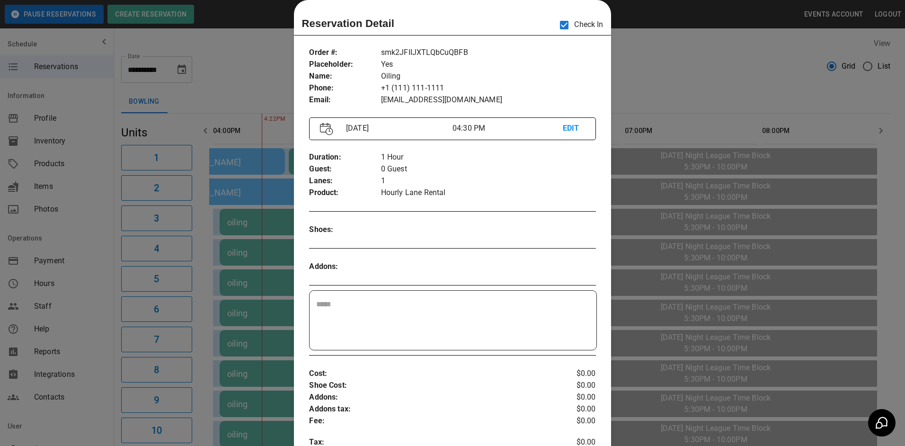
click at [278, 223] on div at bounding box center [452, 223] width 905 height 446
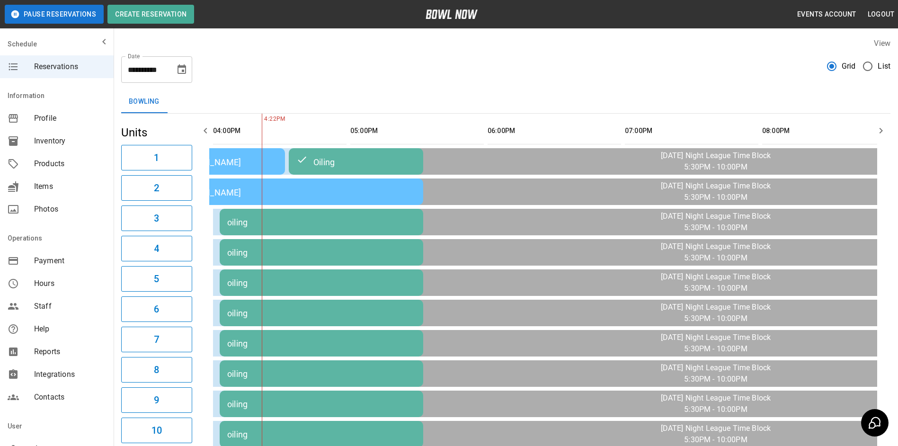
click at [278, 223] on div "oiling" at bounding box center [321, 222] width 188 height 10
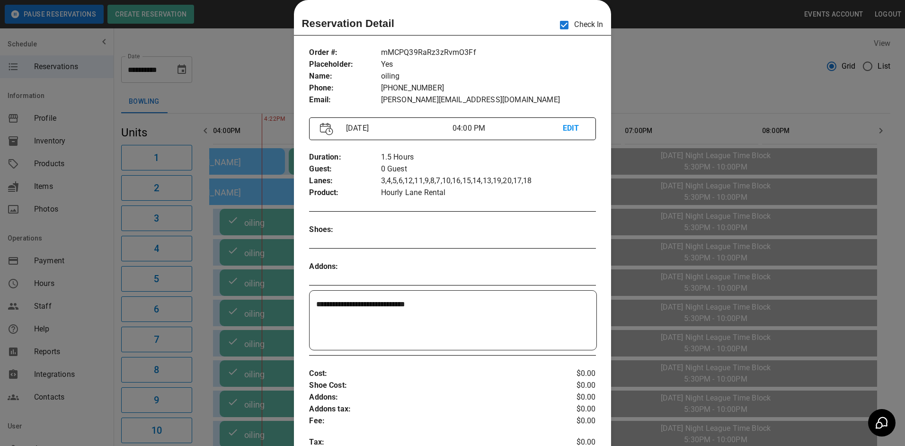
click at [256, 129] on div at bounding box center [452, 223] width 905 height 446
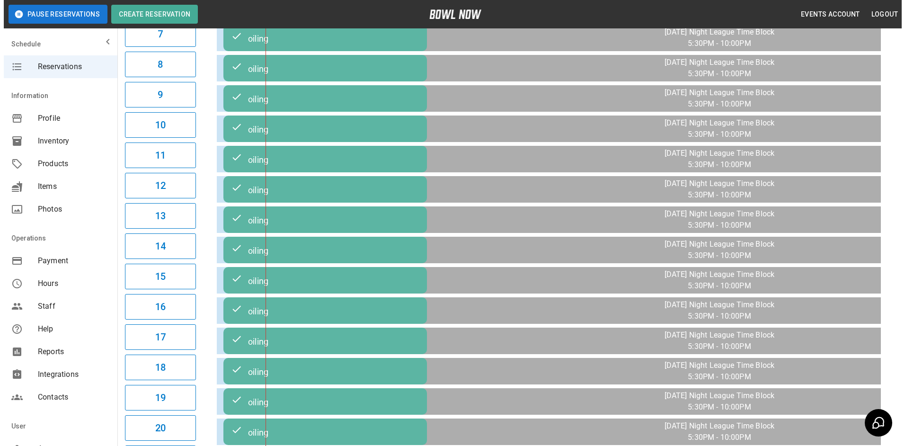
scroll to position [435, 0]
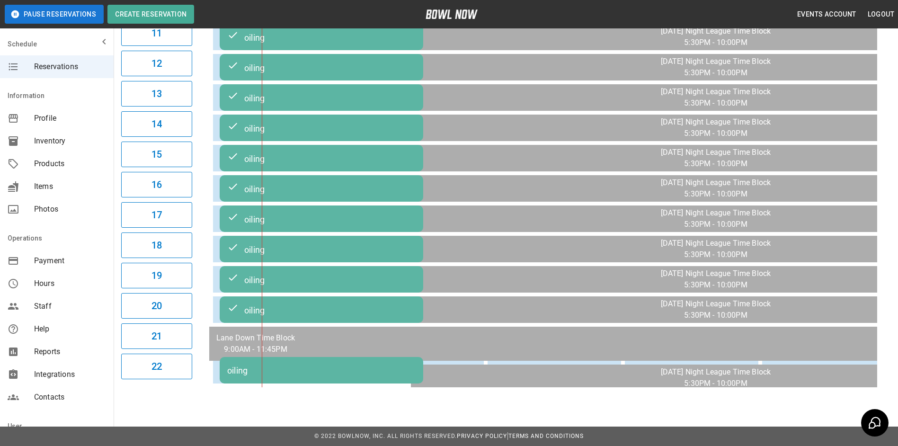
click at [289, 363] on td "oiling" at bounding box center [322, 370] width 204 height 27
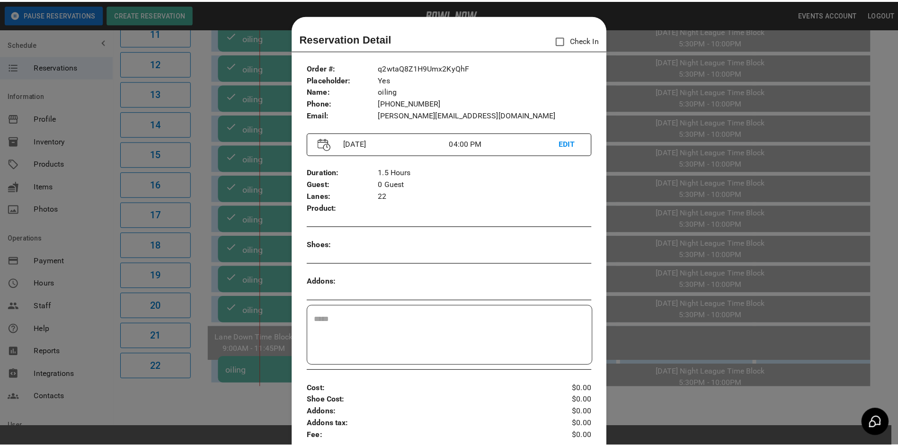
scroll to position [15, 0]
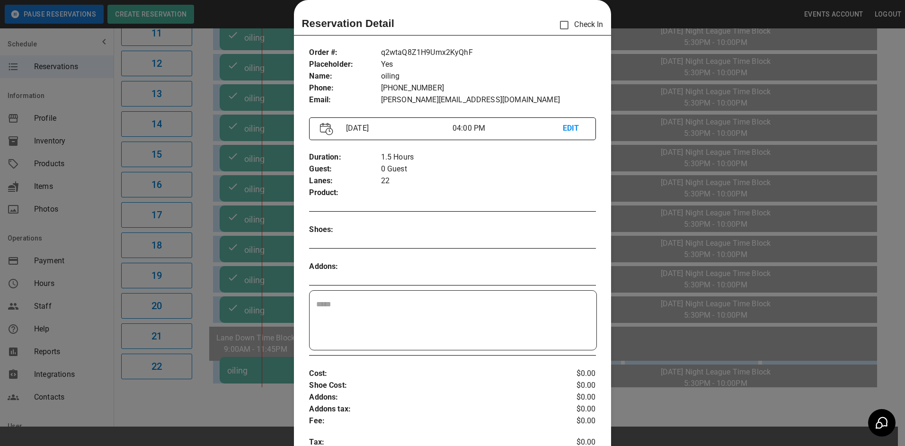
click at [530, 24] on div "Reservation Detail Check In Order # : Placeholder : Name : Phone : Email : q2wt…" at bounding box center [452, 350] width 317 height 701
drag, startPoint x: 530, startPoint y: 24, endPoint x: 500, endPoint y: 25, distance: 30.3
click at [497, 25] on div "Reservation Detail Check In" at bounding box center [453, 25] width 302 height 20
click at [249, 115] on div at bounding box center [452, 223] width 905 height 446
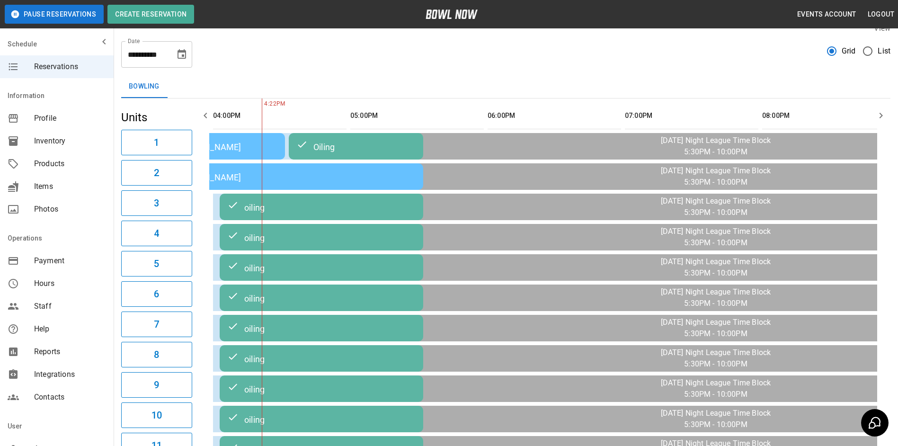
scroll to position [0, 0]
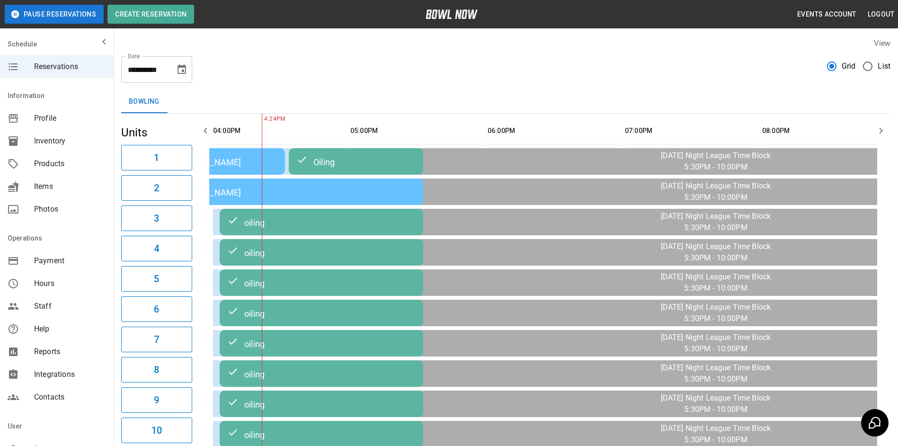
drag, startPoint x: 127, startPoint y: 423, endPoint x: 185, endPoint y: 453, distance: 65.2
